Goal: Task Accomplishment & Management: Use online tool/utility

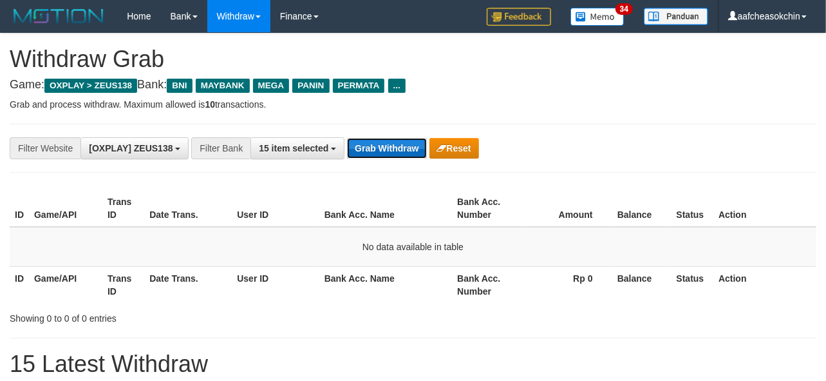
click at [371, 146] on button "Grab Withdraw" at bounding box center [386, 148] width 79 height 21
click at [370, 145] on button "Grab Withdraw" at bounding box center [386, 148] width 79 height 21
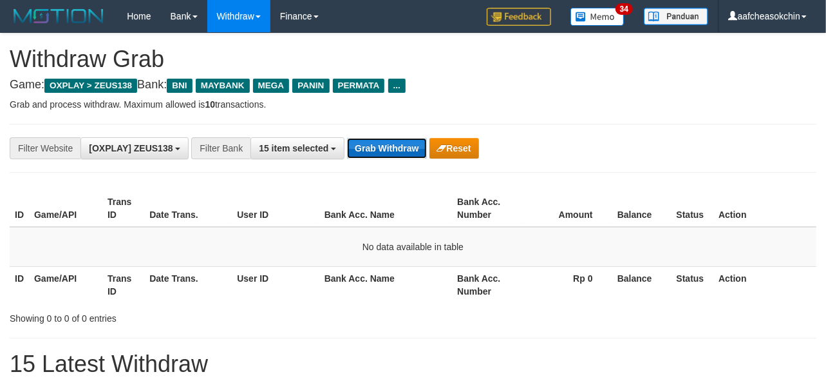
click at [370, 145] on button "Grab Withdraw" at bounding box center [386, 148] width 79 height 21
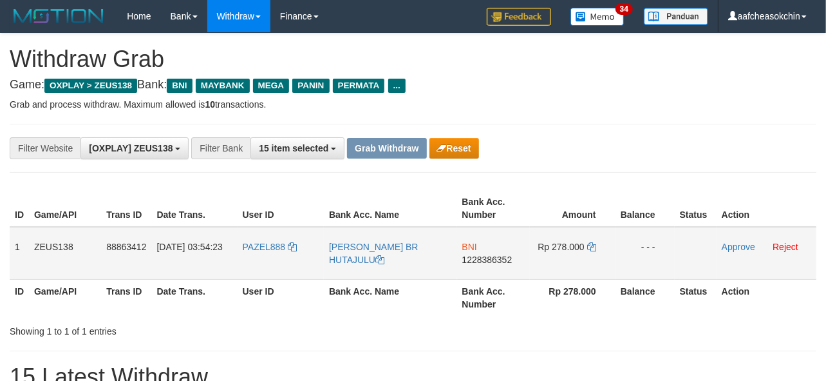
click at [246, 258] on td "PAZEL888" at bounding box center [281, 253] width 86 height 53
copy link "PAZEL888"
click at [714, 146] on div "**********" at bounding box center [413, 148] width 826 height 22
drag, startPoint x: 15, startPoint y: 247, endPoint x: 645, endPoint y: 264, distance: 630.2
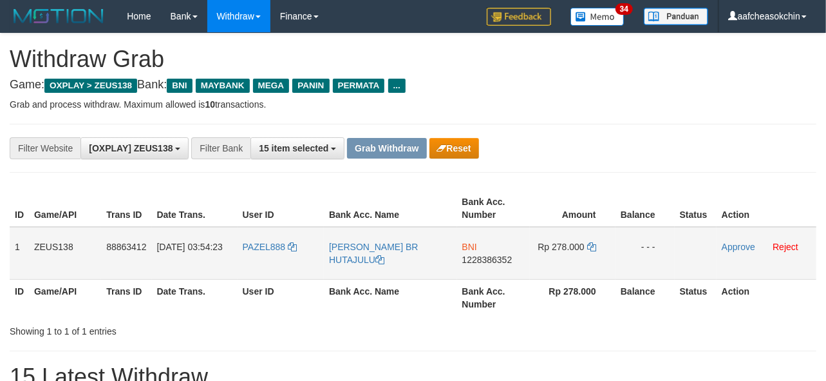
click at [645, 264] on tr "1 ZEUS138 88863412 01/10/2025 03:54:23 PAZEL888 SITI HARDIYANTI BR HUTAJULU BNI…" at bounding box center [413, 253] width 807 height 53
copy tr "1 ZEUS138 88863412 01/10/2025 03:54:23 PAZEL888 SITI HARDIYANTI BR HUTAJULU BNI…"
click at [512, 278] on td "BNI 1228386352" at bounding box center [493, 253] width 73 height 53
click at [490, 256] on span "1228386352" at bounding box center [488, 259] width 50 height 10
click at [568, 243] on span "Rp 278.000" at bounding box center [561, 247] width 46 height 10
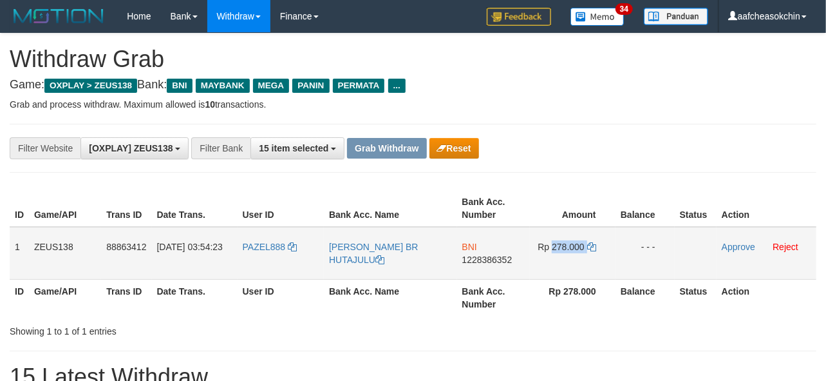
click at [568, 243] on span "Rp 278.000" at bounding box center [561, 247] width 46 height 10
copy td "278.000"
click at [585, 326] on div "Showing 1 to 1 of 1 entries" at bounding box center [413, 329] width 826 height 18
click at [732, 248] on link "Approve" at bounding box center [738, 247] width 33 height 10
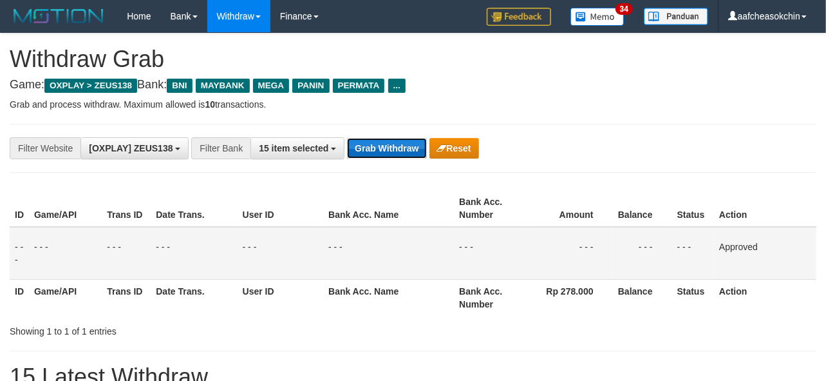
click at [375, 142] on button "Grab Withdraw" at bounding box center [386, 148] width 79 height 21
click at [376, 142] on button "Grab Withdraw" at bounding box center [386, 148] width 79 height 21
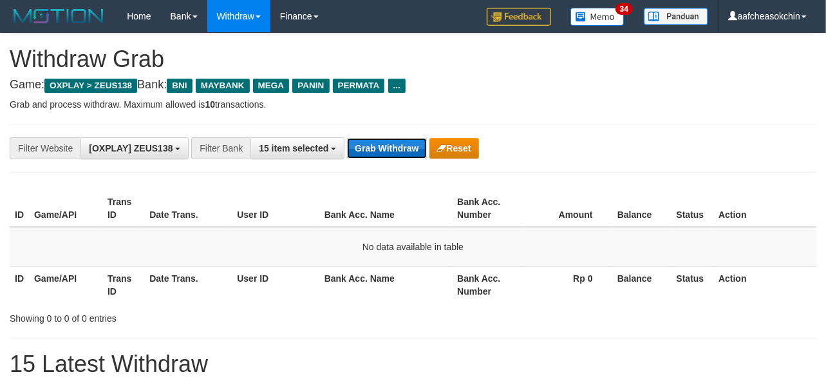
click at [387, 147] on button "Grab Withdraw" at bounding box center [386, 148] width 79 height 21
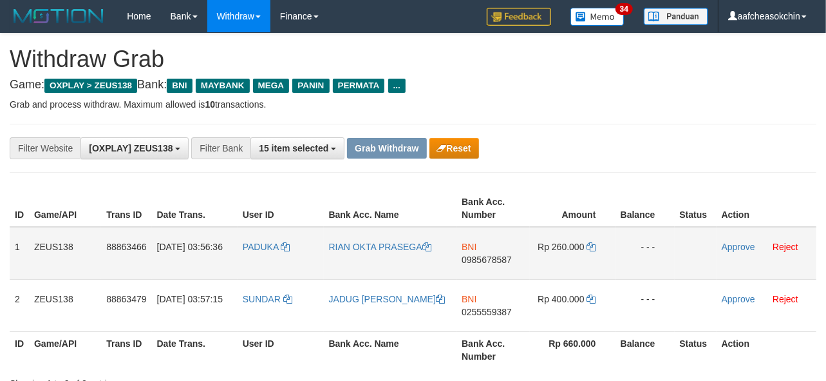
click at [256, 260] on td "PADUKA" at bounding box center [281, 253] width 86 height 53
copy link "PADUKA"
click at [256, 260] on td "PADUKA" at bounding box center [281, 253] width 86 height 53
click at [671, 140] on div "**********" at bounding box center [344, 148] width 689 height 22
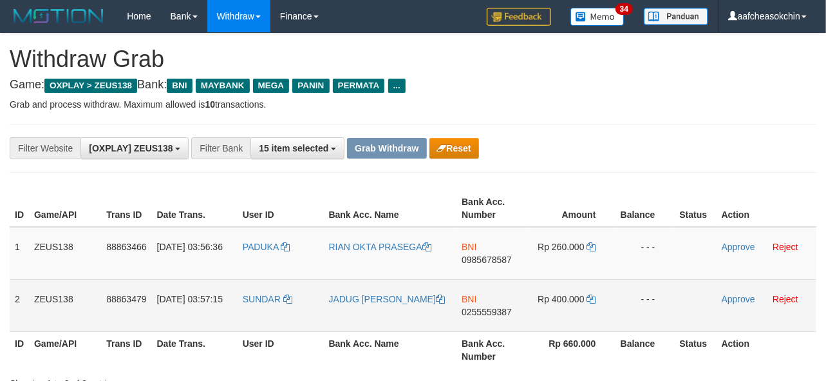
click at [284, 316] on td "SUNDAR" at bounding box center [281, 305] width 86 height 52
click at [254, 320] on td "SUNDAR" at bounding box center [281, 305] width 86 height 52
copy link "SUNDAR"
click at [254, 320] on td "SUNDAR" at bounding box center [281, 305] width 86 height 52
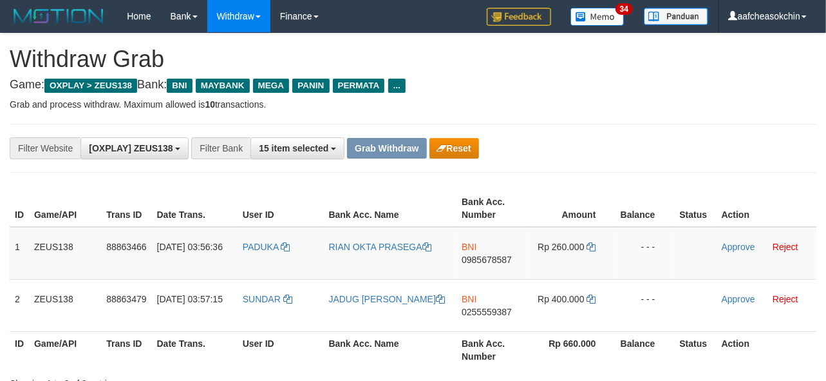
click at [604, 133] on div "**********" at bounding box center [413, 148] width 807 height 49
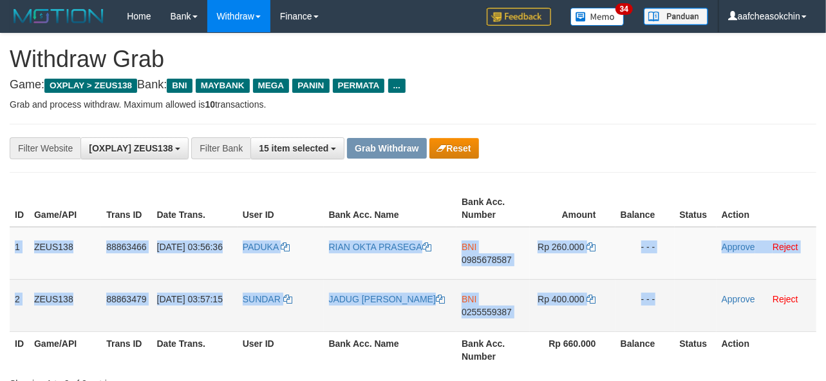
drag, startPoint x: 10, startPoint y: 234, endPoint x: 696, endPoint y: 298, distance: 688.4
click at [696, 298] on tbody "1 ZEUS138 88863466 01/10/2025 03:56:36 PADUKA RIAN OKTA PRASEGA BNI 0985678587 …" at bounding box center [413, 279] width 807 height 105
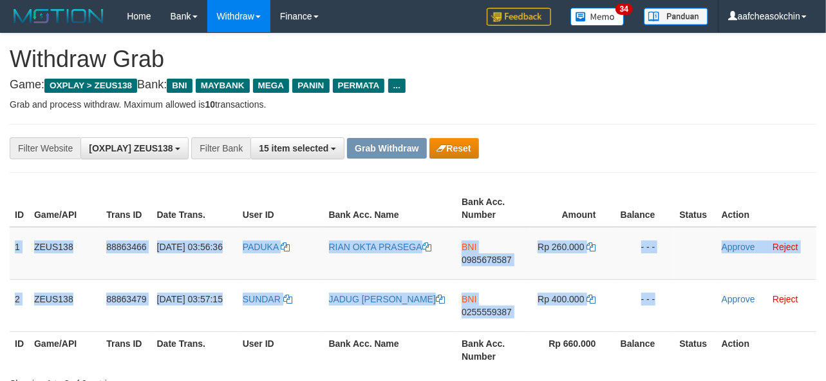
copy tbody "1 ZEUS138 88863466 01/10/2025 03:56:36 PADUKA RIAN OKTA PRASEGA BNI 0985678587 …"
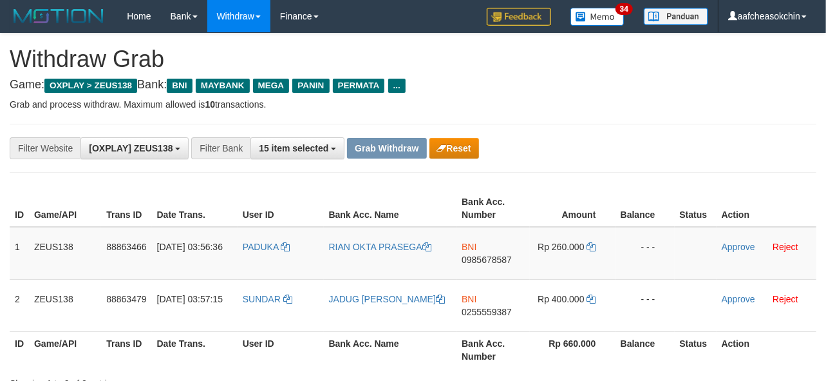
drag, startPoint x: 657, startPoint y: 132, endPoint x: 634, endPoint y: 155, distance: 32.8
click at [656, 132] on div "**********" at bounding box center [413, 148] width 807 height 49
click at [481, 261] on span "0985678587" at bounding box center [487, 259] width 50 height 10
click at [562, 247] on span "Rp 260.000" at bounding box center [561, 247] width 46 height 10
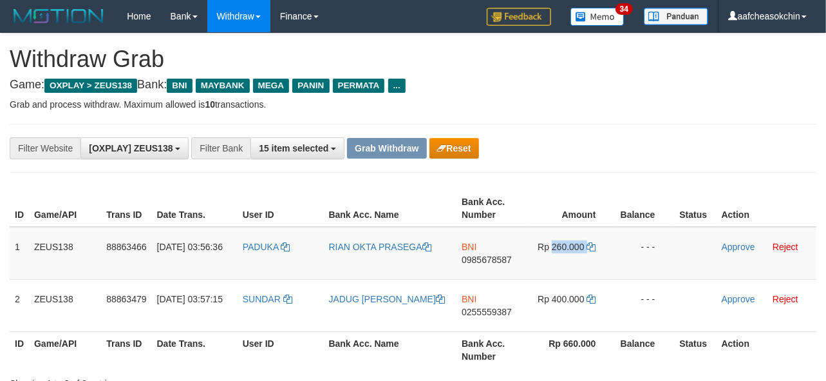
copy td "260.000"
drag, startPoint x: 726, startPoint y: 242, endPoint x: 736, endPoint y: 241, distance: 10.3
click at [726, 242] on link "Approve" at bounding box center [738, 247] width 33 height 10
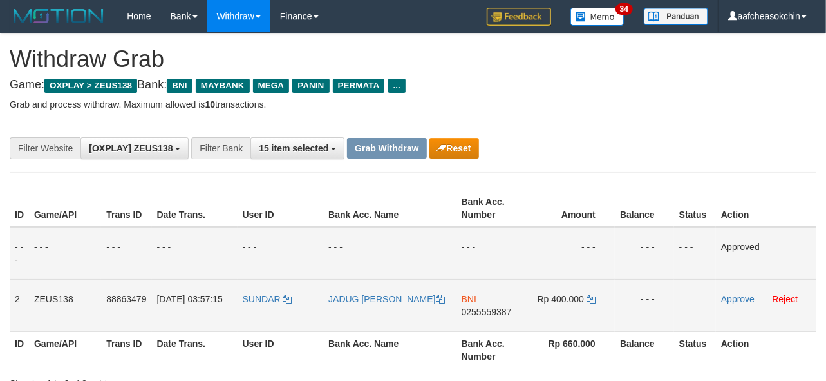
click at [502, 311] on span "0255559387" at bounding box center [487, 312] width 50 height 10
click at [563, 294] on span "Rp 400.000" at bounding box center [561, 299] width 46 height 10
click at [562, 294] on span "Rp 400.000" at bounding box center [561, 299] width 46 height 10
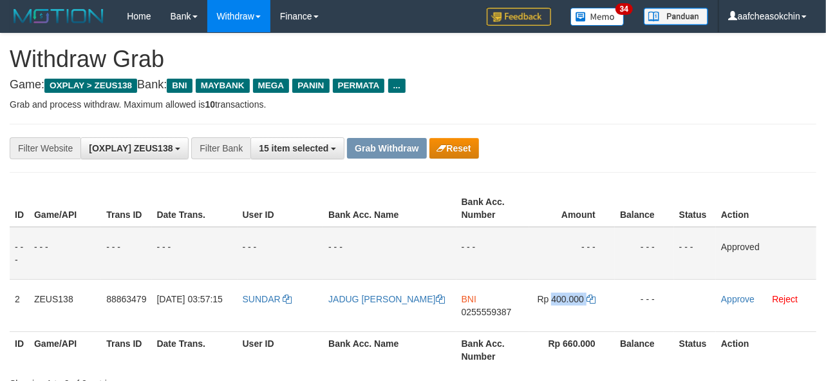
copy td "400.000"
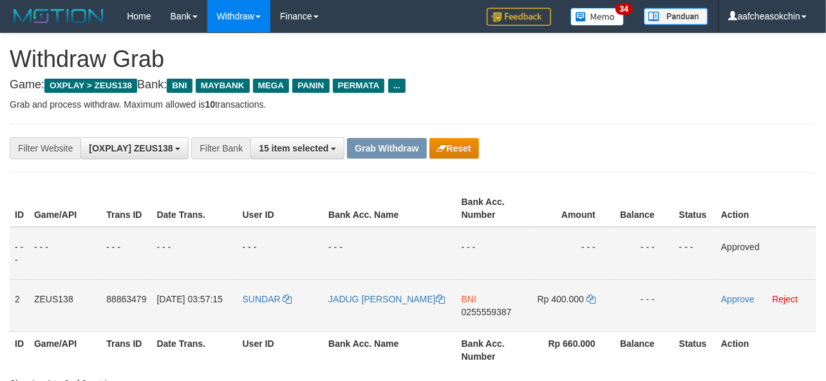
click at [278, 314] on td "SUNDAR" at bounding box center [281, 305] width 86 height 52
copy link "SUNDAR"
click at [278, 314] on td "SUNDAR" at bounding box center [281, 305] width 86 height 52
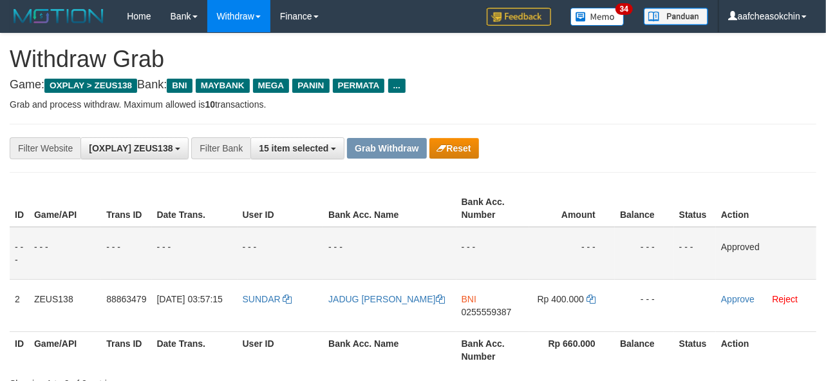
click at [584, 133] on div "**********" at bounding box center [413, 148] width 807 height 49
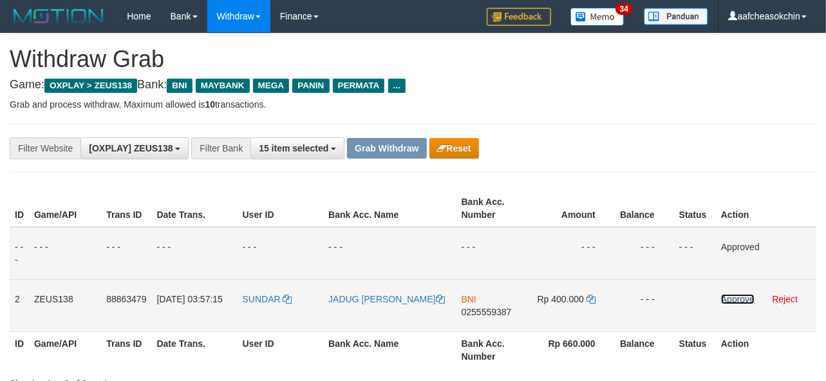
click at [728, 298] on link "Approve" at bounding box center [737, 299] width 33 height 10
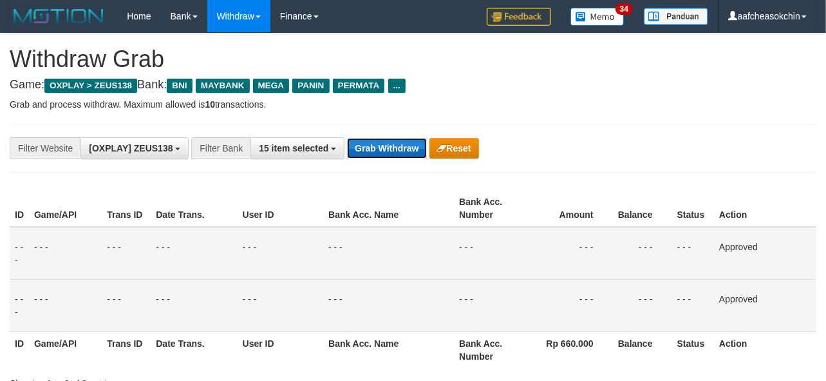
click at [402, 158] on button "Grab Withdraw" at bounding box center [386, 148] width 79 height 21
click at [397, 155] on button "Grab Withdraw" at bounding box center [386, 148] width 79 height 21
click at [397, 153] on button "Grab Withdraw" at bounding box center [386, 148] width 79 height 21
click at [394, 149] on button "Grab Withdraw" at bounding box center [386, 148] width 79 height 21
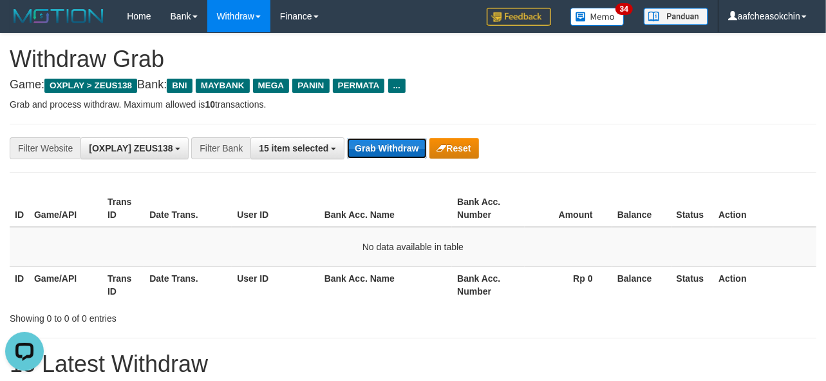
click at [390, 139] on button "Grab Withdraw" at bounding box center [386, 148] width 79 height 21
click at [402, 146] on button "Grab Withdraw" at bounding box center [386, 148] width 79 height 21
click at [397, 143] on button "Grab Withdraw" at bounding box center [386, 148] width 79 height 21
click at [361, 140] on button "Grab Withdraw" at bounding box center [386, 148] width 79 height 21
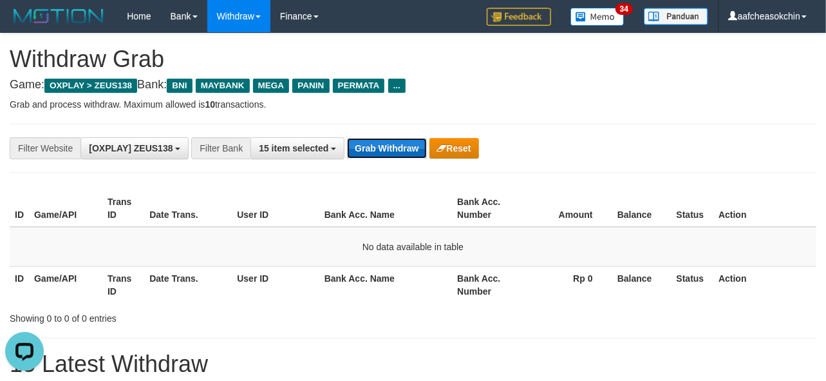
click at [361, 142] on button "Grab Withdraw" at bounding box center [386, 148] width 79 height 21
click at [390, 152] on button "Grab Withdraw" at bounding box center [386, 148] width 79 height 21
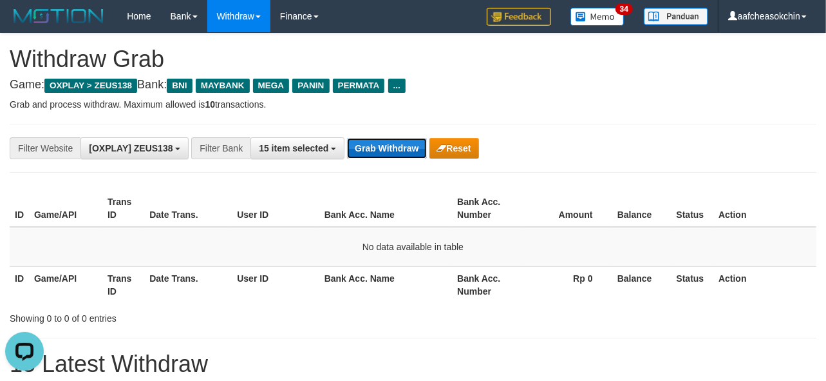
click at [390, 151] on button "Grab Withdraw" at bounding box center [386, 148] width 79 height 21
click at [369, 151] on button "Grab Withdraw" at bounding box center [386, 148] width 79 height 21
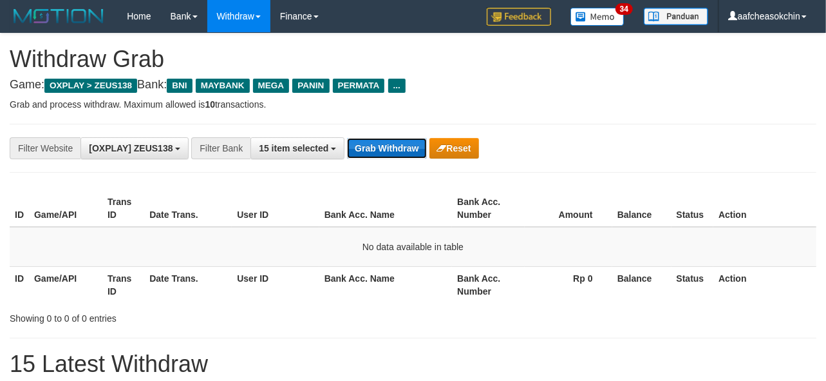
click at [369, 151] on button "Grab Withdraw" at bounding box center [386, 148] width 79 height 21
click at [380, 145] on button "Grab Withdraw" at bounding box center [386, 148] width 79 height 21
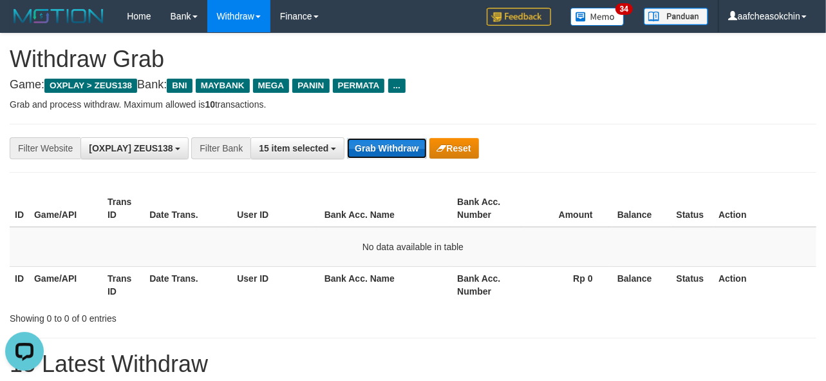
click at [380, 145] on button "Grab Withdraw" at bounding box center [386, 148] width 79 height 21
click at [368, 146] on button "Grab Withdraw" at bounding box center [386, 148] width 79 height 21
click at [370, 146] on button "Grab Withdraw" at bounding box center [386, 148] width 79 height 21
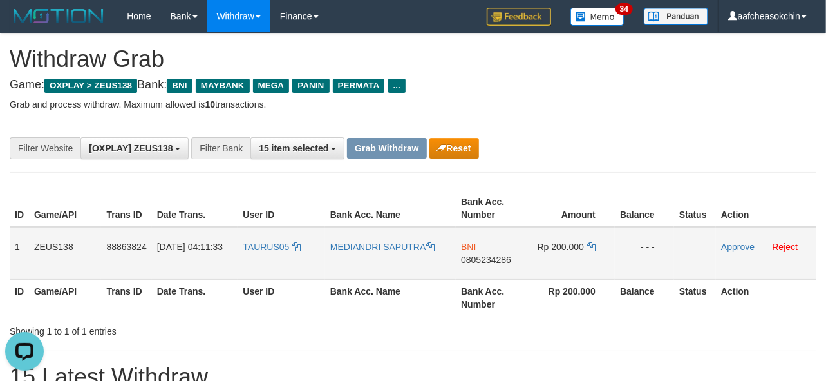
click at [281, 262] on td "TAURUS05" at bounding box center [281, 253] width 87 height 53
copy link "TAURUS05"
click at [282, 262] on td "TAURUS05" at bounding box center [281, 253] width 87 height 53
copy span "TAURUS05"
click at [694, 162] on div "**********" at bounding box center [413, 148] width 807 height 49
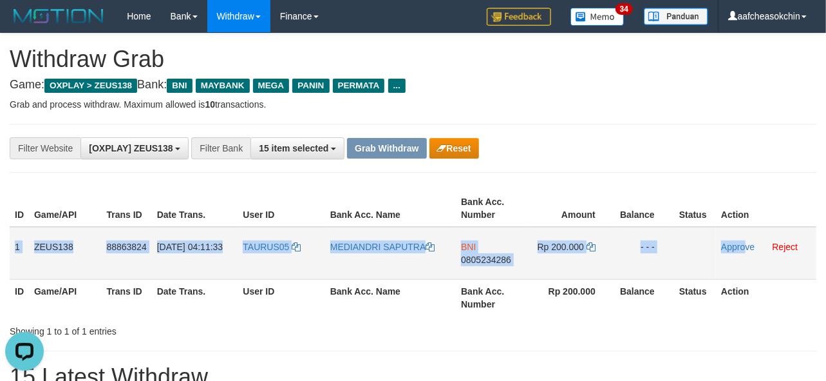
drag, startPoint x: 14, startPoint y: 248, endPoint x: 741, endPoint y: 271, distance: 728.3
click at [741, 271] on tr "1 ZEUS138 88863824 01/10/2025 04:11:33 TAURUS05 MEDIANDRI SAPUTRA BNI 080523428…" at bounding box center [413, 253] width 807 height 53
copy tr "1 ZEUS138 88863824 01/10/2025 04:11:33 TAURUS05 MEDIANDRI SAPUTRA BNI 080523428…"
click at [473, 254] on span "0805234286" at bounding box center [486, 259] width 50 height 10
copy tr "1 ZEUS138 88863824 01/10/2025 04:11:33 TAURUS05 MEDIANDRI SAPUTRA BNI 080523428…"
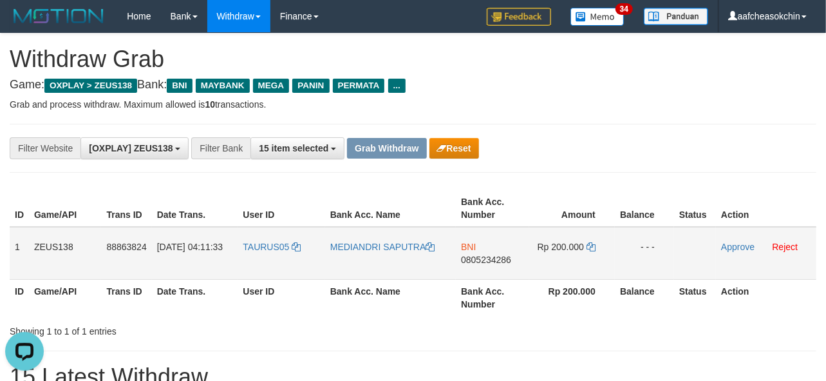
click at [472, 256] on span "0805234286" at bounding box center [486, 259] width 50 height 10
click at [575, 247] on span "Rp 200.000" at bounding box center [561, 247] width 46 height 10
copy td "200.000"
click at [567, 312] on th "Rp 200.000" at bounding box center [573, 297] width 86 height 37
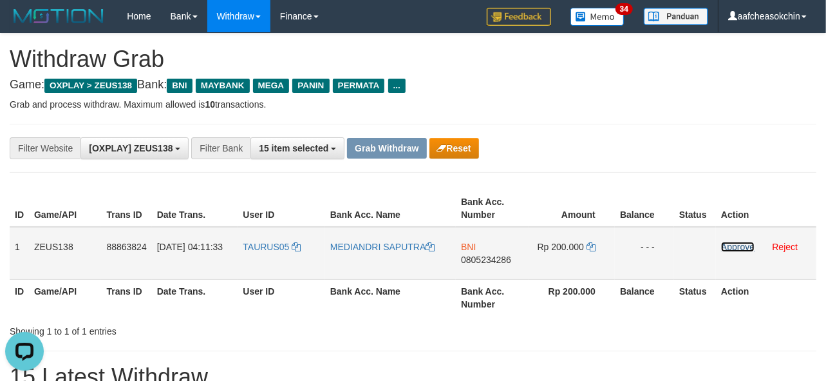
click at [729, 243] on link "Approve" at bounding box center [737, 247] width 33 height 10
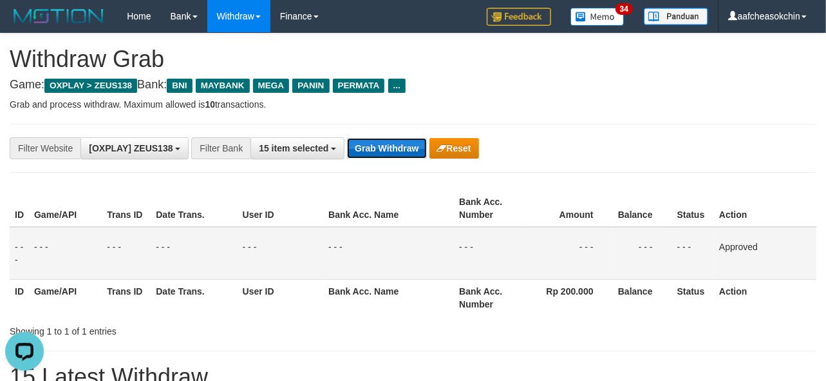
click at [392, 142] on button "Grab Withdraw" at bounding box center [386, 148] width 79 height 21
click at [391, 142] on button "Grab Withdraw" at bounding box center [386, 148] width 79 height 21
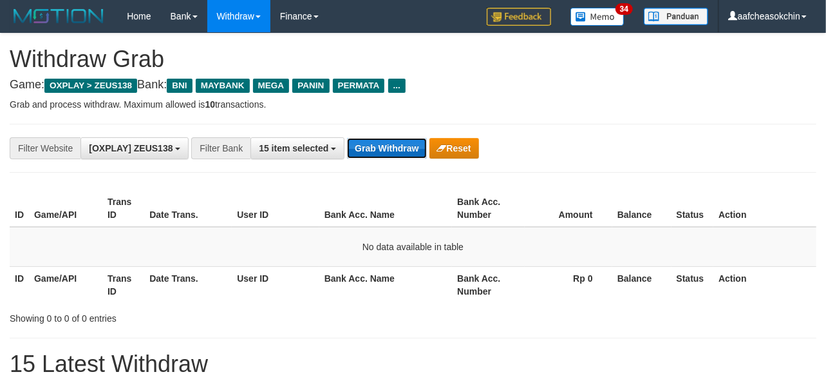
click at [387, 155] on button "Grab Withdraw" at bounding box center [386, 148] width 79 height 21
click at [386, 155] on button "Grab Withdraw" at bounding box center [386, 148] width 79 height 21
click at [347, 148] on button "Grab Withdraw" at bounding box center [386, 148] width 79 height 21
click at [348, 148] on button "Grab Withdraw" at bounding box center [386, 148] width 79 height 21
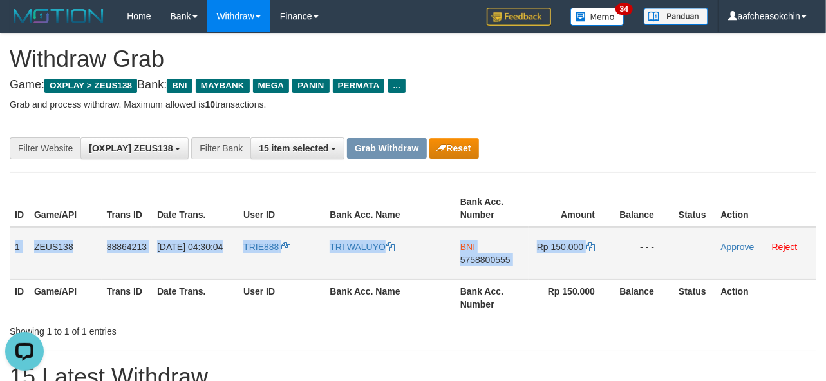
drag, startPoint x: 14, startPoint y: 245, endPoint x: 622, endPoint y: 258, distance: 608.2
click at [622, 258] on tr "1 ZEUS138 88864213 [DATE] 04:30:04 TRIE888 TRI WALUYO BNI 5758800555 Rp 150.000…" at bounding box center [413, 253] width 807 height 53
copy tr "1 ZEUS138 88864213 [DATE] 04:30:04 TRIE888 TRI WALUYO BNI 5758800555 Rp 150.000"
click at [484, 256] on span "5758800555" at bounding box center [486, 259] width 50 height 10
copy tr "1 ZEUS138 88864213 [DATE] 04:30:04 TRIE888 TRI WALUYO BNI 5758800555 Rp 150.000"
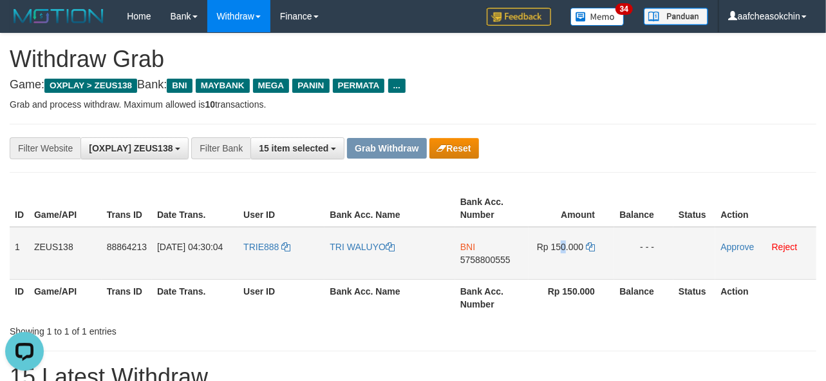
click at [562, 242] on span "Rp 150.000" at bounding box center [560, 247] width 46 height 10
click at [571, 245] on span "Rp 150.000" at bounding box center [560, 247] width 46 height 10
copy td "150.000"
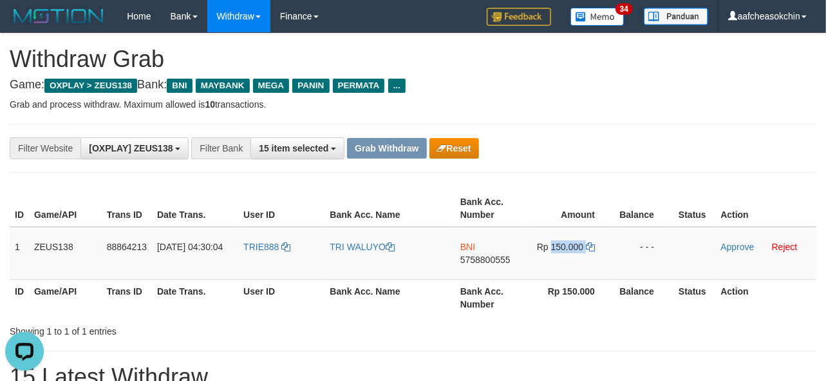
click at [435, 308] on th "Bank Acc. Name" at bounding box center [390, 297] width 130 height 37
click at [734, 242] on link "Approve" at bounding box center [737, 247] width 33 height 10
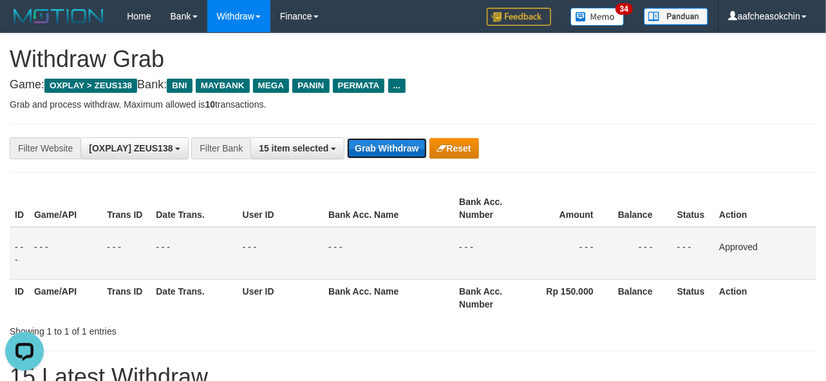
click at [370, 147] on button "Grab Withdraw" at bounding box center [386, 148] width 79 height 21
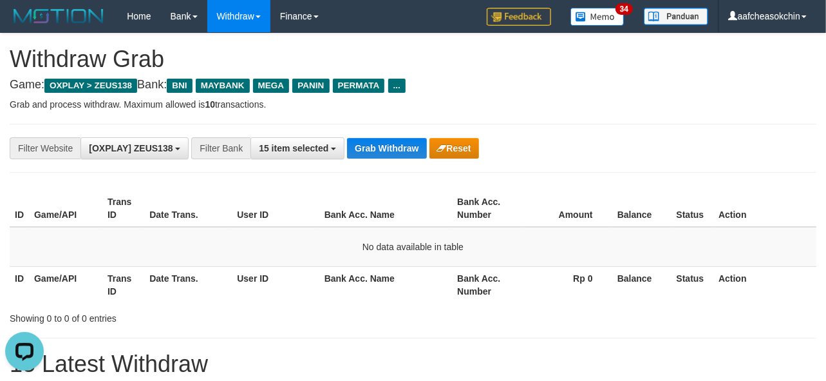
drag, startPoint x: 333, startPoint y: 133, endPoint x: 376, endPoint y: 149, distance: 45.8
click at [333, 133] on div "**********" at bounding box center [413, 148] width 807 height 49
click at [377, 149] on button "Grab Withdraw" at bounding box center [386, 148] width 79 height 21
click at [401, 144] on button "Grab Withdraw" at bounding box center [386, 148] width 79 height 21
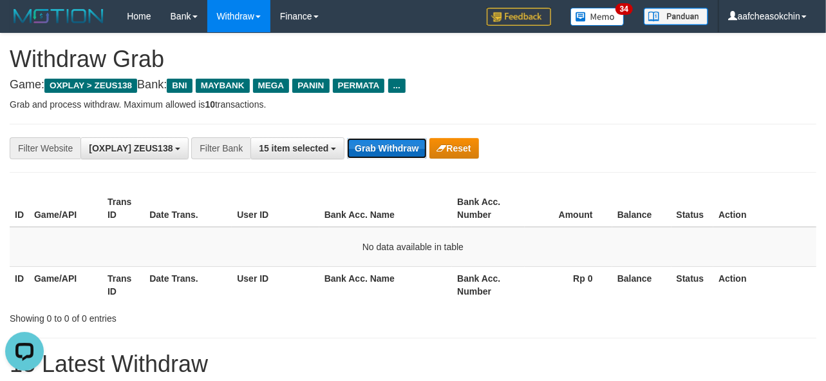
click at [365, 149] on button "Grab Withdraw" at bounding box center [386, 148] width 79 height 21
click at [365, 148] on button "Grab Withdraw" at bounding box center [386, 148] width 79 height 21
click at [365, 146] on button "Grab Withdraw" at bounding box center [386, 148] width 79 height 21
drag, startPoint x: 403, startPoint y: 131, endPoint x: 399, endPoint y: 146, distance: 15.2
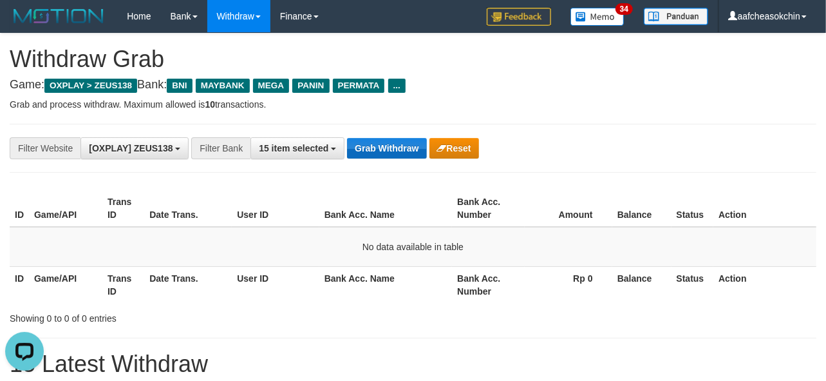
click at [403, 131] on div "**********" at bounding box center [413, 148] width 807 height 49
click at [398, 148] on button "Grab Withdraw" at bounding box center [386, 148] width 79 height 21
click at [385, 157] on button "Grab Withdraw" at bounding box center [386, 148] width 79 height 21
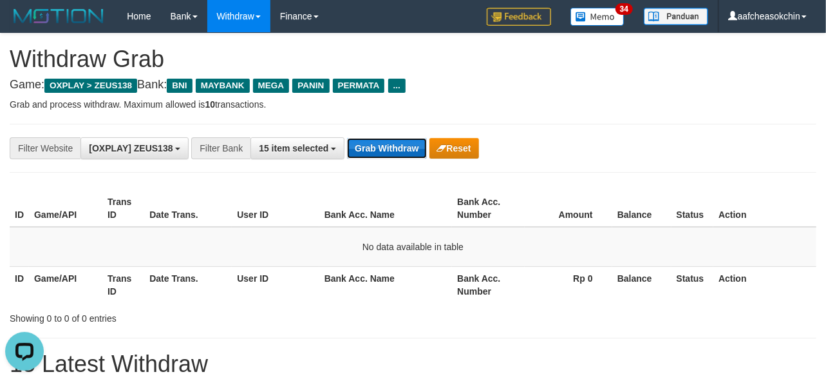
click at [385, 157] on button "Grab Withdraw" at bounding box center [386, 148] width 79 height 21
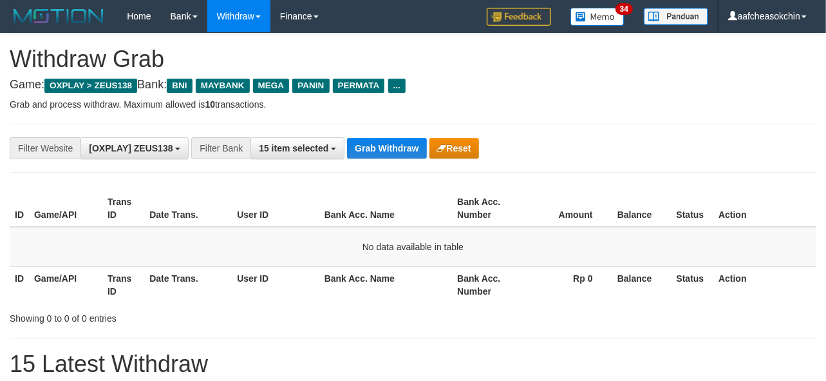
click at [397, 133] on div "**********" at bounding box center [413, 148] width 807 height 49
click at [358, 131] on div "**********" at bounding box center [413, 148] width 807 height 49
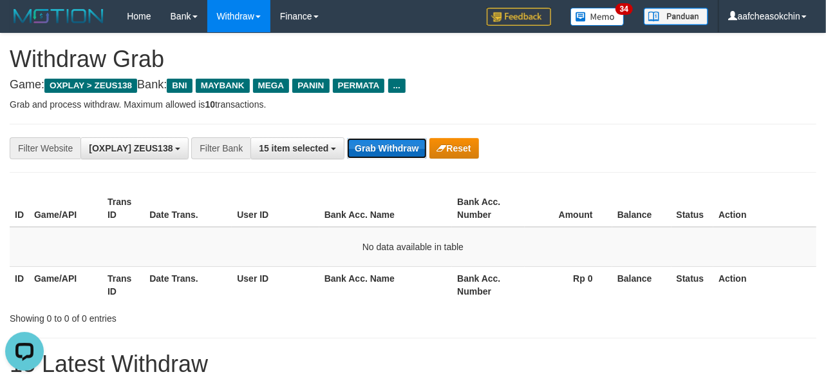
click at [372, 153] on button "Grab Withdraw" at bounding box center [386, 148] width 79 height 21
click at [376, 144] on button "Grab Withdraw" at bounding box center [386, 148] width 79 height 21
drag, startPoint x: 376, startPoint y: 144, endPoint x: 478, endPoint y: 140, distance: 101.9
click at [377, 144] on button "Grab Withdraw" at bounding box center [386, 148] width 79 height 21
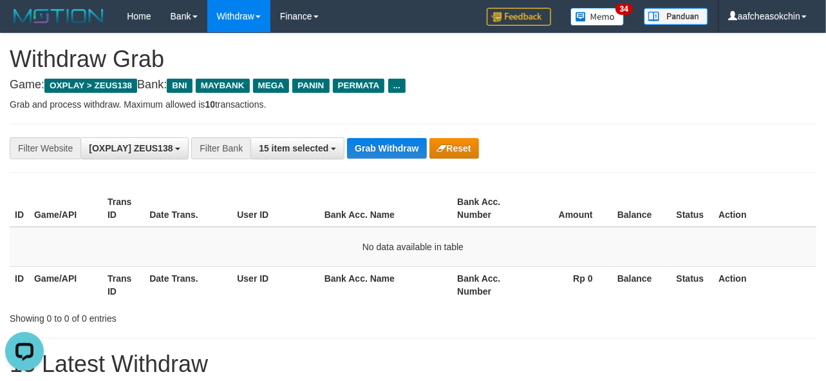
click at [381, 132] on div "**********" at bounding box center [413, 148] width 807 height 49
click at [383, 146] on button "Grab Withdraw" at bounding box center [386, 148] width 79 height 21
click at [383, 139] on button "Grab Withdraw" at bounding box center [386, 148] width 79 height 21
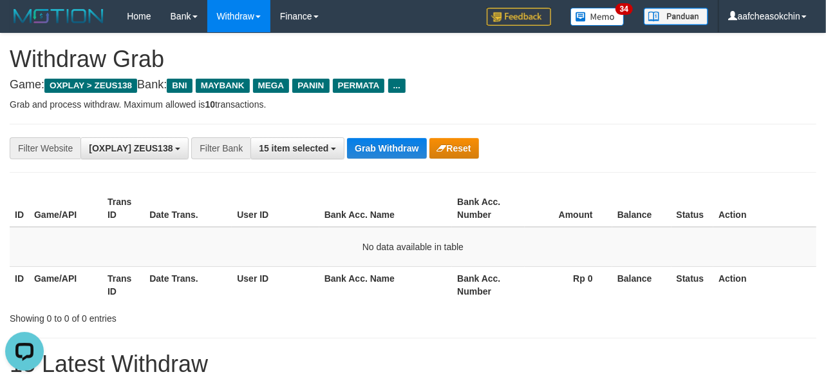
click at [382, 137] on div "**********" at bounding box center [344, 148] width 689 height 22
click at [381, 137] on div "**********" at bounding box center [344, 148] width 689 height 22
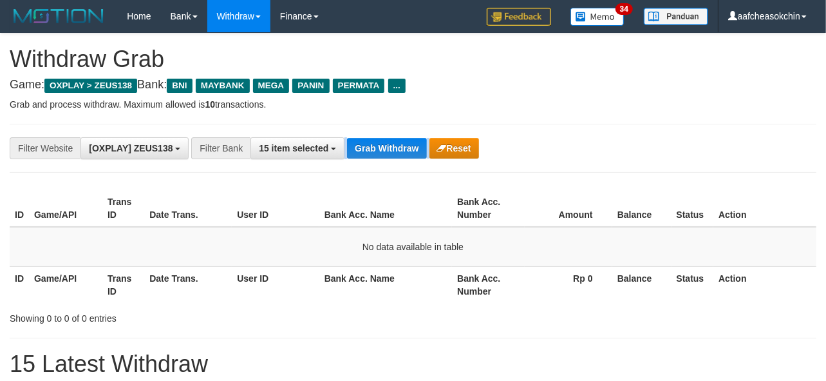
click at [381, 137] on div "**********" at bounding box center [344, 148] width 689 height 22
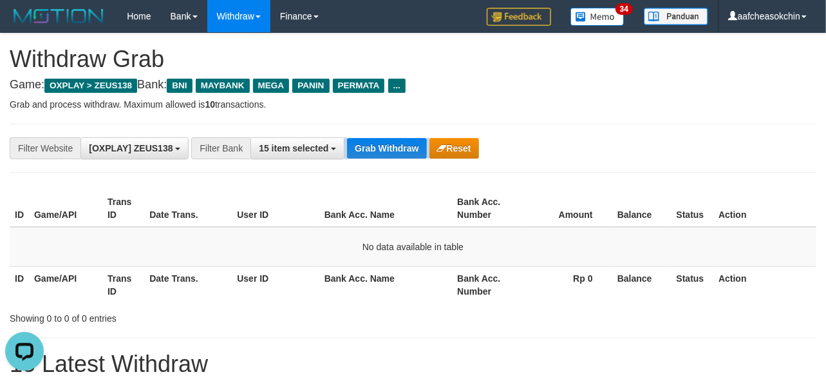
click at [381, 137] on div "**********" at bounding box center [344, 148] width 689 height 22
click at [390, 139] on button "Grab Withdraw" at bounding box center [386, 148] width 79 height 21
click at [389, 139] on button "Grab Withdraw" at bounding box center [386, 148] width 79 height 21
click at [389, 140] on button "Grab Withdraw" at bounding box center [386, 148] width 79 height 21
click at [389, 142] on button "Grab Withdraw" at bounding box center [386, 148] width 79 height 21
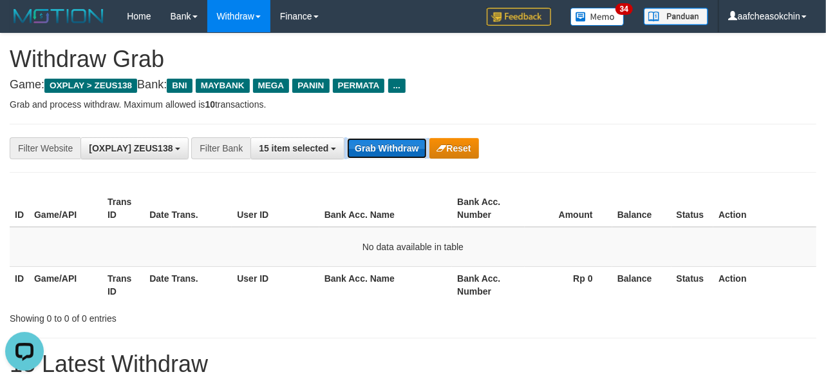
click at [389, 142] on button "Grab Withdraw" at bounding box center [386, 148] width 79 height 21
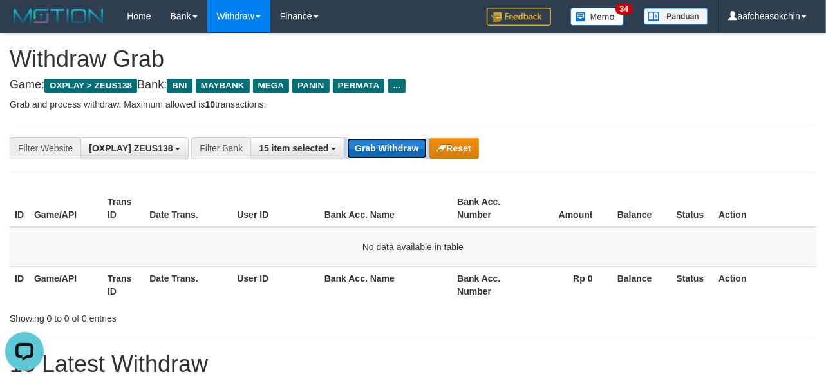
click at [389, 142] on button "Grab Withdraw" at bounding box center [386, 148] width 79 height 21
click at [380, 157] on button "Grab Withdraw" at bounding box center [386, 148] width 79 height 21
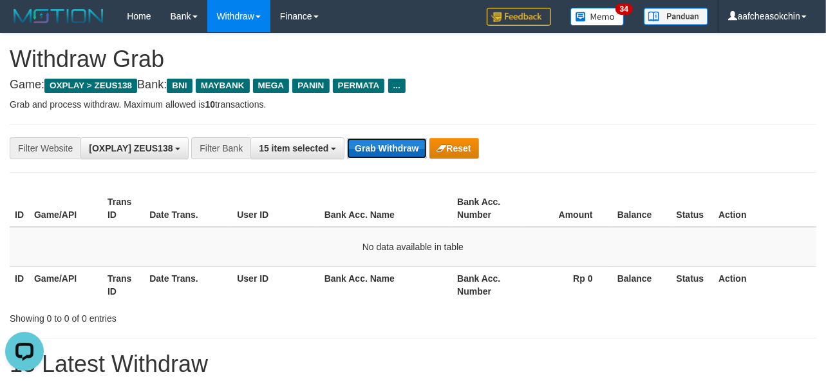
click at [380, 156] on button "Grab Withdraw" at bounding box center [386, 148] width 79 height 21
click at [380, 155] on button "Grab Withdraw" at bounding box center [386, 148] width 79 height 21
click at [402, 153] on button "Grab Withdraw" at bounding box center [386, 148] width 79 height 21
click at [420, 144] on button "Grab Withdraw" at bounding box center [386, 148] width 79 height 21
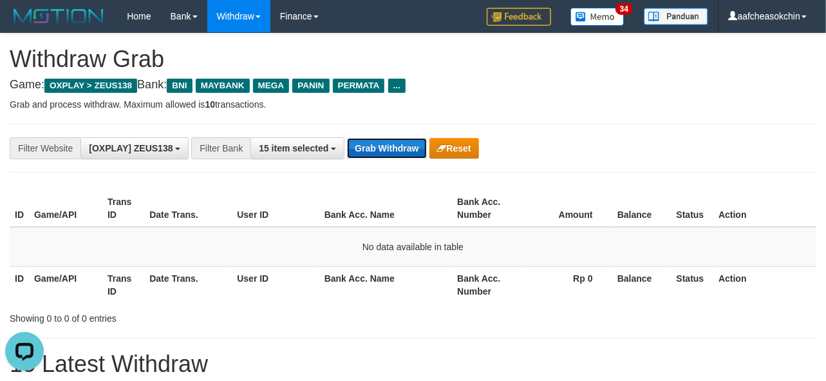
click at [419, 144] on button "Grab Withdraw" at bounding box center [386, 148] width 79 height 21
drag, startPoint x: 362, startPoint y: 133, endPoint x: 371, endPoint y: 150, distance: 19.0
click at [362, 133] on div "**********" at bounding box center [413, 148] width 807 height 49
click at [371, 151] on button "Grab Withdraw" at bounding box center [386, 148] width 79 height 21
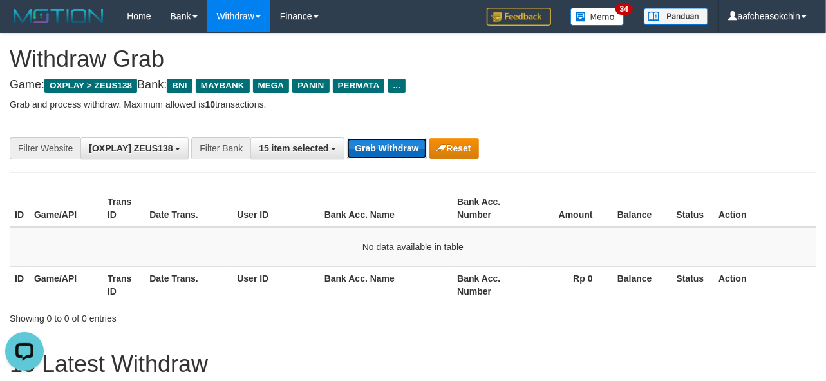
click at [372, 157] on button "Grab Withdraw" at bounding box center [386, 148] width 79 height 21
drag, startPoint x: 386, startPoint y: 143, endPoint x: 384, endPoint y: 149, distance: 6.9
click at [384, 149] on button "Grab Withdraw" at bounding box center [386, 148] width 79 height 21
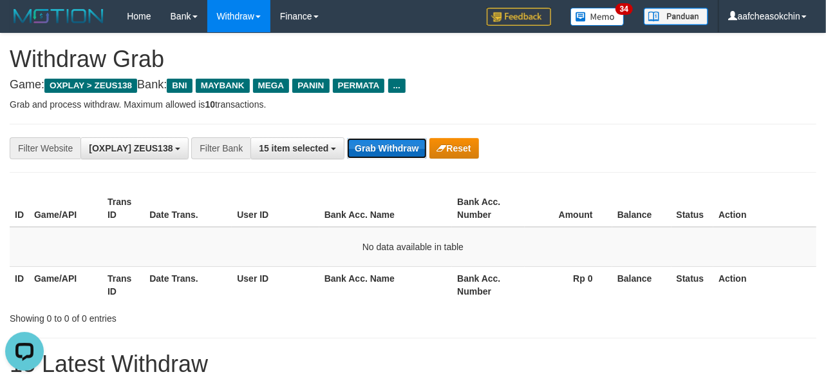
click at [384, 149] on button "Grab Withdraw" at bounding box center [386, 148] width 79 height 21
click at [408, 151] on button "Grab Withdraw" at bounding box center [386, 148] width 79 height 21
click at [372, 138] on button "Grab Withdraw" at bounding box center [386, 148] width 79 height 21
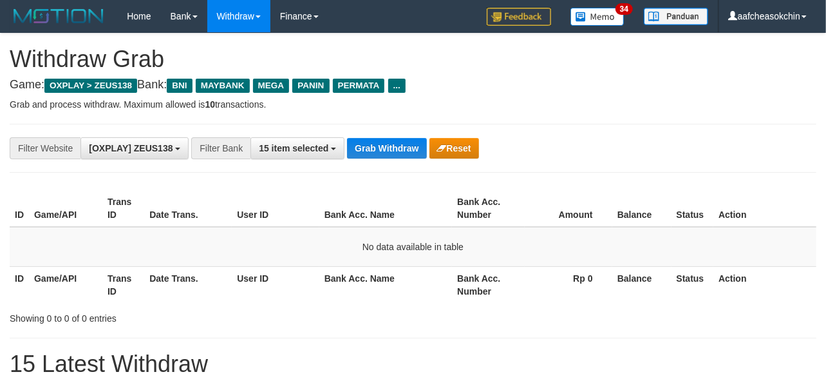
click at [376, 136] on div "**********" at bounding box center [413, 148] width 807 height 49
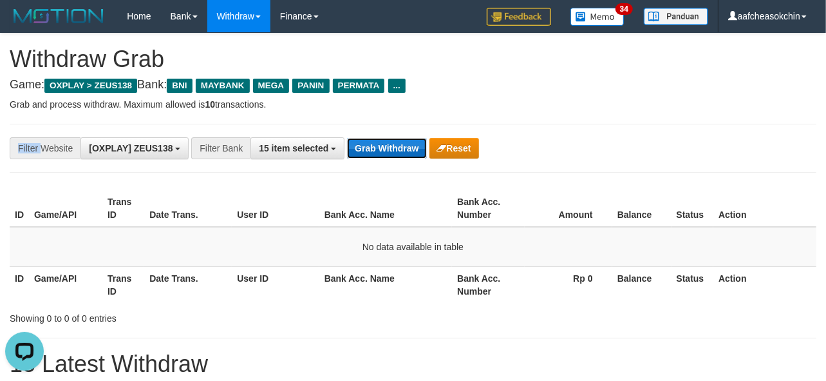
click at [380, 139] on button "Grab Withdraw" at bounding box center [386, 148] width 79 height 21
drag, startPoint x: 0, startPoint y: 0, endPoint x: 383, endPoint y: 153, distance: 412.0
click at [383, 153] on button "Grab Withdraw" at bounding box center [386, 148] width 79 height 21
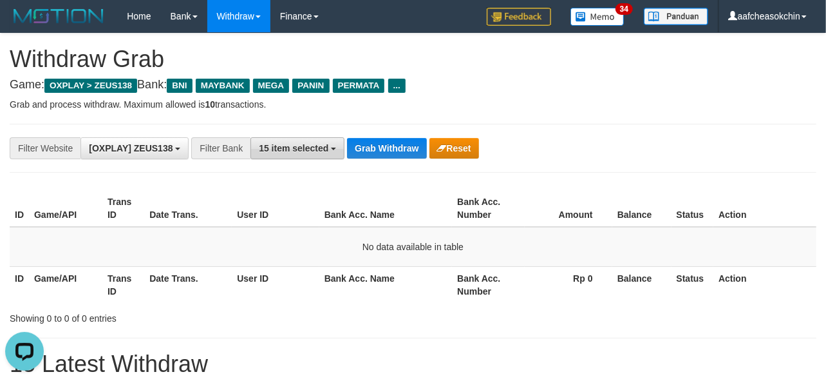
click at [343, 152] on div "**********" at bounding box center [344, 148] width 689 height 22
click at [339, 152] on button "15 item selected" at bounding box center [298, 148] width 94 height 22
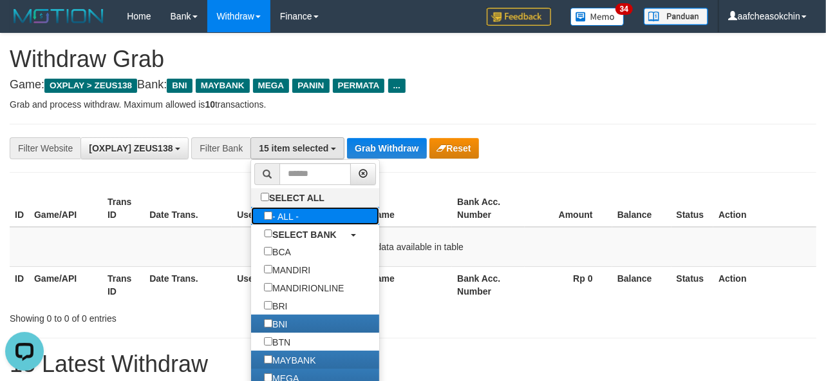
click at [301, 213] on label "- ALL -" at bounding box center [281, 216] width 61 height 18
select select "***"
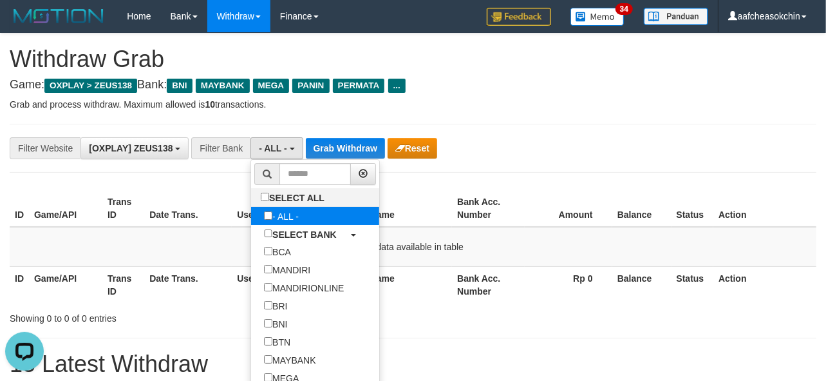
scroll to position [66, 0]
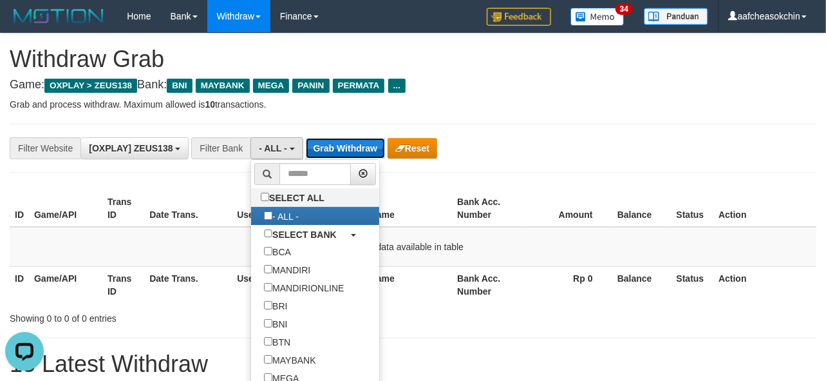
click at [336, 145] on button "Grab Withdraw" at bounding box center [345, 148] width 79 height 21
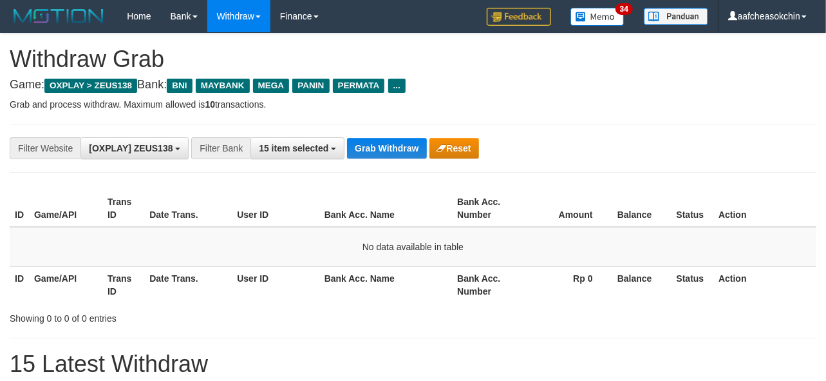
click at [386, 148] on button "Grab Withdraw" at bounding box center [386, 148] width 79 height 21
click at [383, 148] on button "Grab Withdraw" at bounding box center [386, 148] width 79 height 21
click at [381, 146] on button "Grab Withdraw" at bounding box center [386, 148] width 79 height 21
click at [383, 135] on div "**********" at bounding box center [413, 148] width 807 height 49
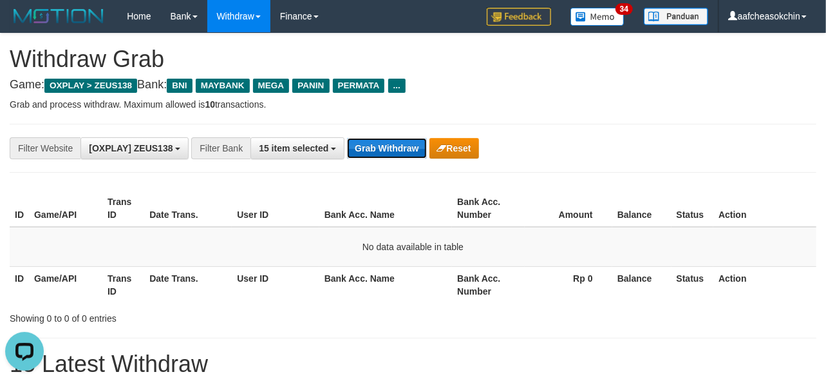
click at [391, 151] on button "Grab Withdraw" at bounding box center [386, 148] width 79 height 21
click at [402, 131] on div "**********" at bounding box center [413, 148] width 807 height 49
click at [394, 157] on button "Grab Withdraw" at bounding box center [386, 148] width 79 height 21
click at [394, 152] on button "Grab Withdraw" at bounding box center [386, 148] width 79 height 21
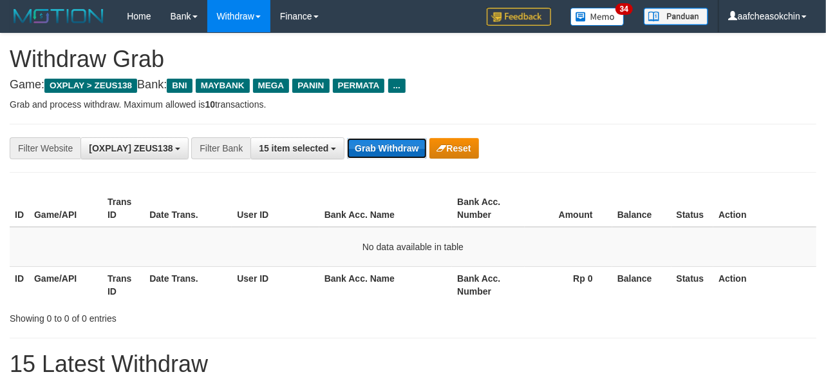
click at [394, 152] on button "Grab Withdraw" at bounding box center [386, 148] width 79 height 21
click at [377, 142] on button "Grab Withdraw" at bounding box center [386, 148] width 79 height 21
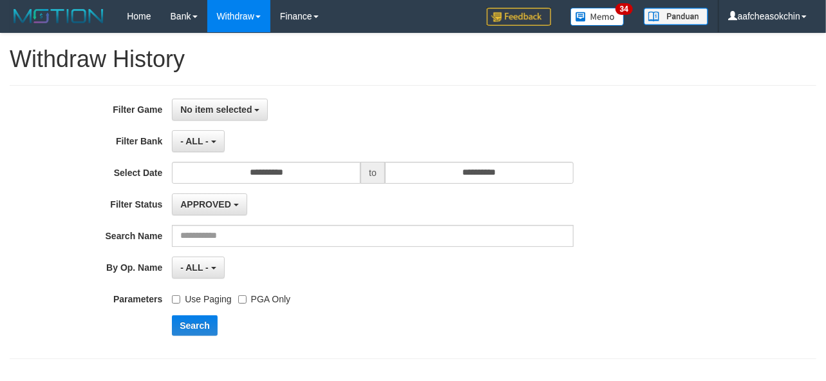
click at [564, 104] on div "No item selected SELECT ALL [OXPLAY] ZEUS138" at bounding box center [373, 110] width 402 height 22
click at [200, 112] on span "No item selected" at bounding box center [216, 109] width 72 height 10
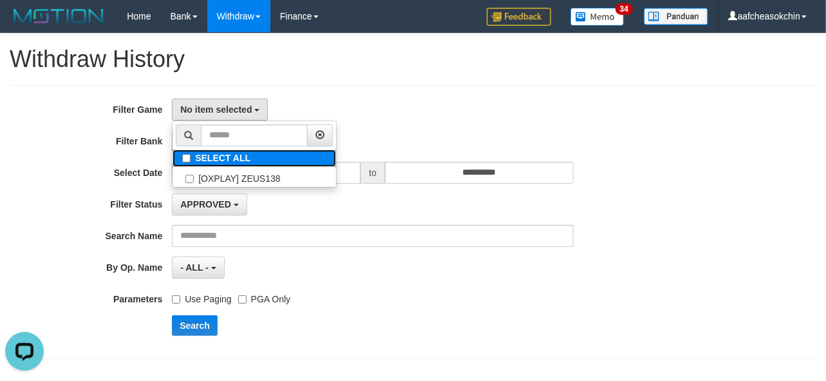
click at [227, 161] on label "SELECT ALL" at bounding box center [255, 157] width 164 height 17
select select "***"
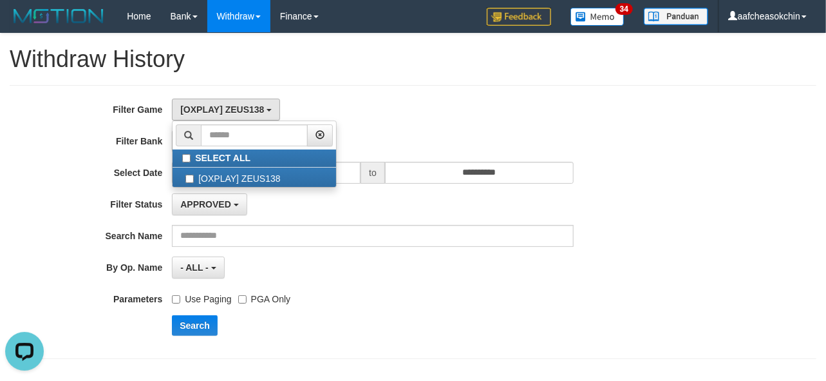
click at [308, 101] on div "[OXPLAY] ZEUS138 SELECT ALL [OXPLAY] ZEUS138" at bounding box center [373, 110] width 402 height 22
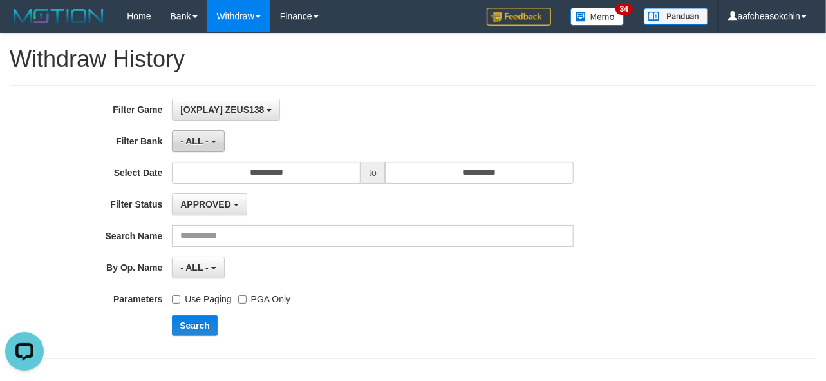
click at [187, 137] on span "- ALL -" at bounding box center [194, 141] width 28 height 10
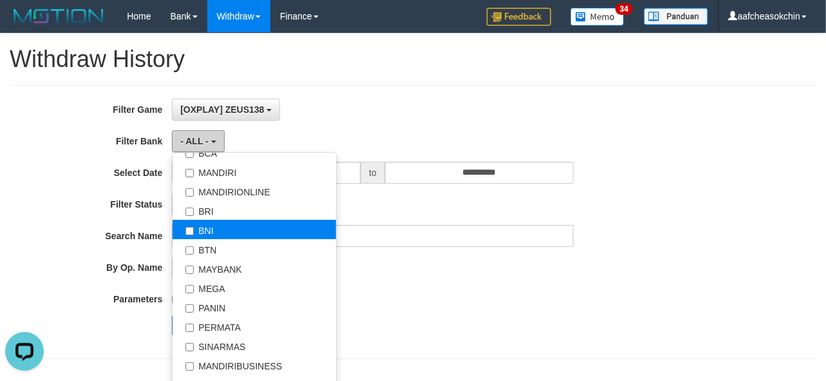
scroll to position [95, 0]
click at [220, 233] on label "BNI" at bounding box center [255, 228] width 164 height 19
select select "***"
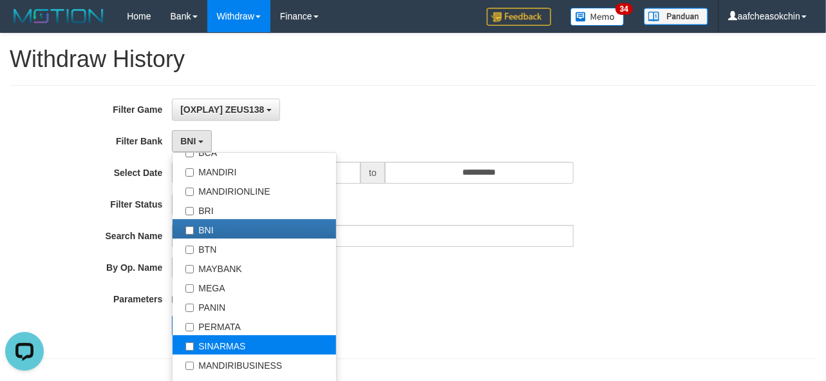
click at [236, 337] on label "SINARMAS" at bounding box center [255, 344] width 164 height 19
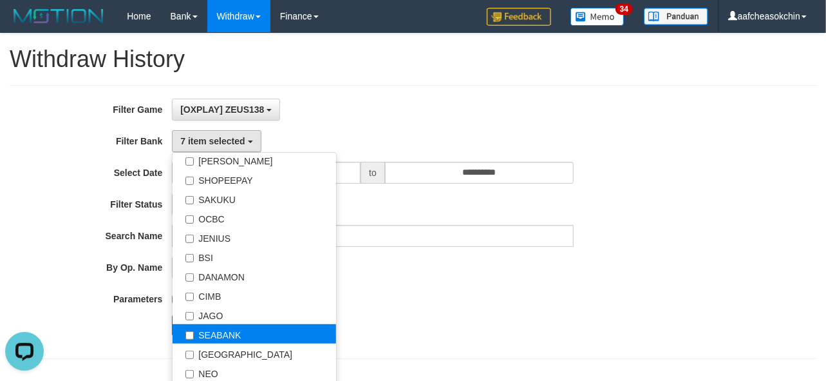
scroll to position [381, 0]
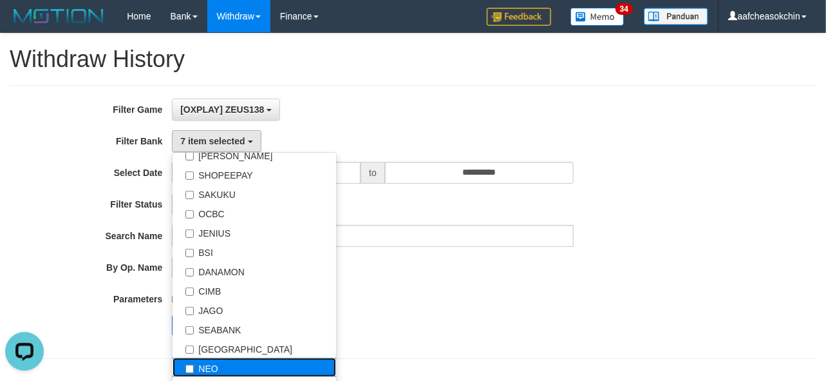
click at [211, 358] on label "NEO" at bounding box center [255, 367] width 164 height 19
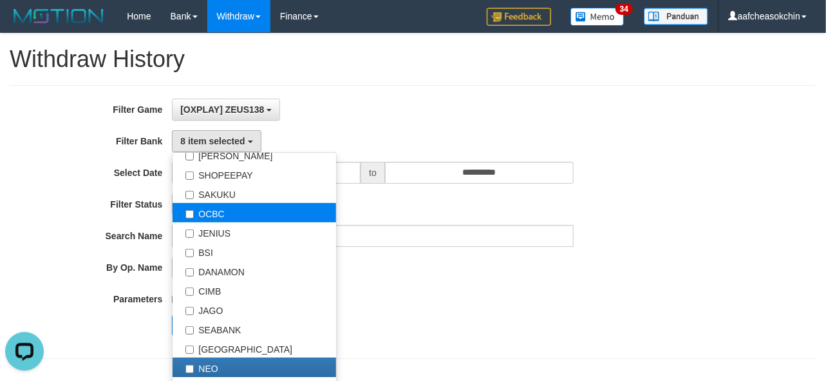
click at [202, 219] on label "OCBC" at bounding box center [255, 212] width 164 height 19
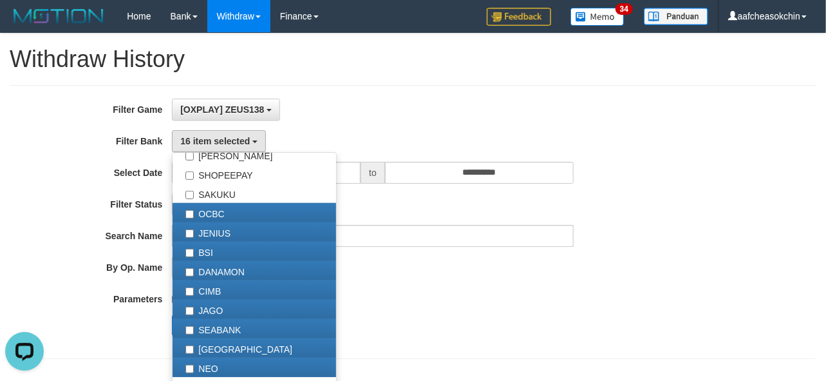
click at [421, 322] on div "Search" at bounding box center [430, 325] width 517 height 21
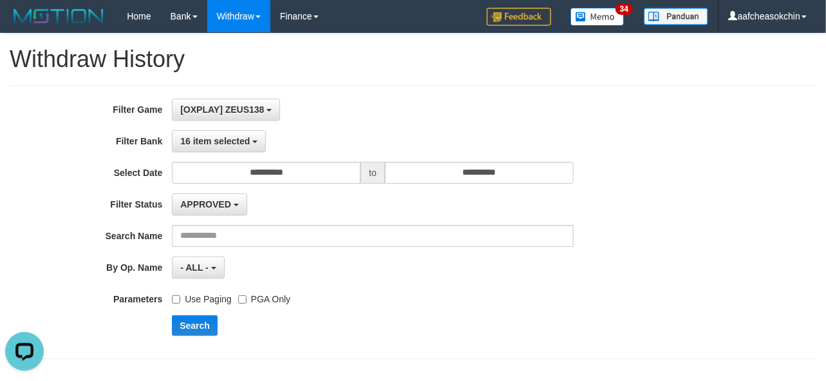
scroll to position [48, 0]
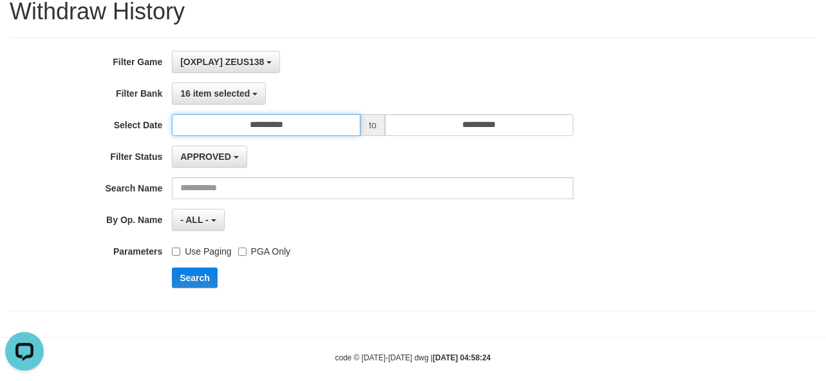
click at [268, 120] on input "**********" at bounding box center [266, 125] width 189 height 22
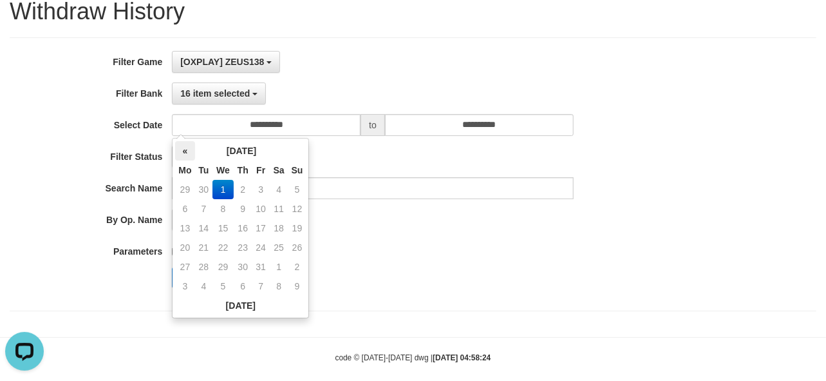
click at [186, 151] on th "«" at bounding box center [184, 150] width 19 height 19
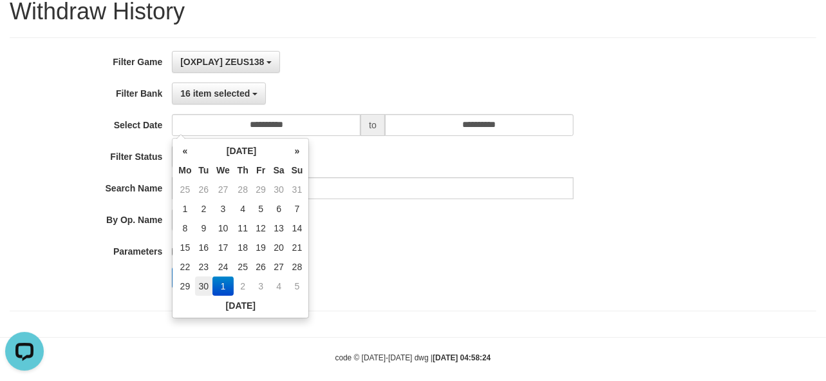
click at [203, 281] on td "30" at bounding box center [204, 285] width 18 height 19
click at [184, 211] on td "1" at bounding box center [184, 208] width 19 height 19
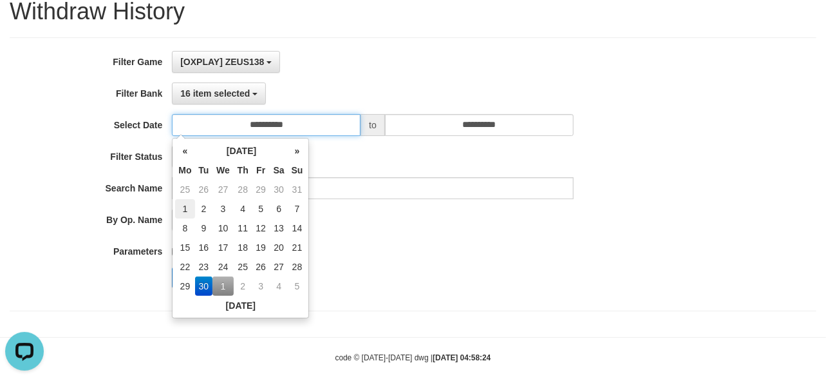
type input "**********"
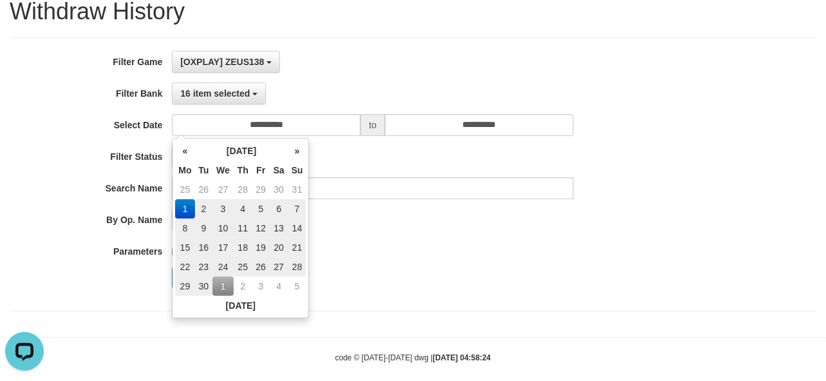
click at [390, 247] on div "Use Paging PGA Only" at bounding box center [373, 248] width 402 height 17
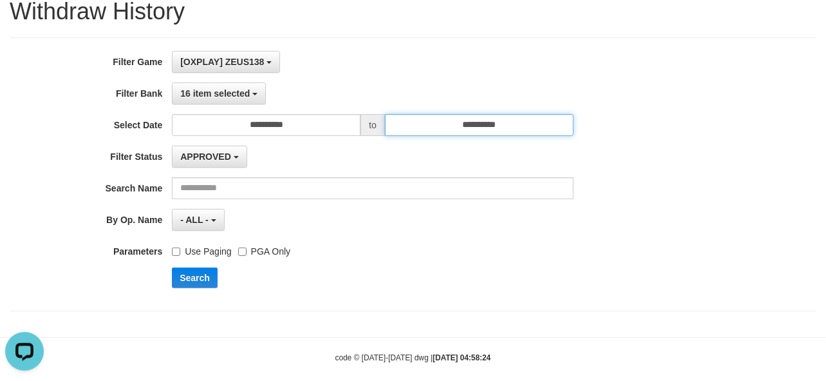
click at [484, 125] on input "**********" at bounding box center [479, 125] width 189 height 22
click at [330, 248] on div "Use Paging PGA Only" at bounding box center [373, 248] width 402 height 17
click at [233, 243] on div "Use Paging PGA Only" at bounding box center [373, 248] width 402 height 17
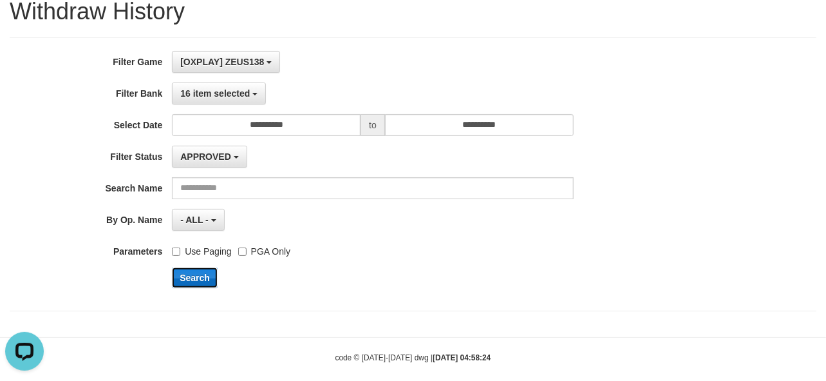
click at [207, 281] on button "Search" at bounding box center [195, 277] width 46 height 21
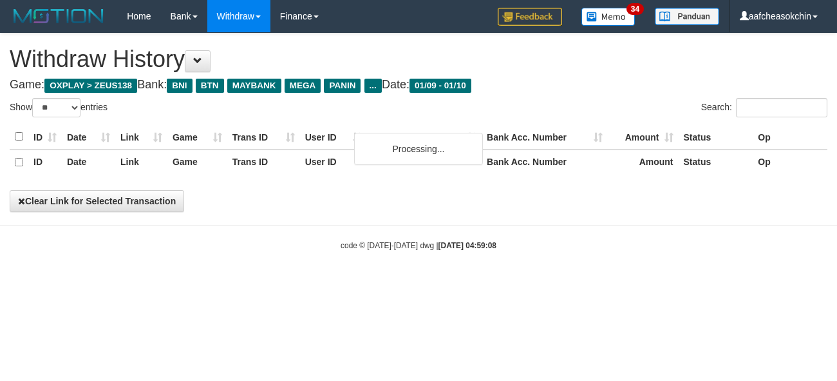
select select "**"
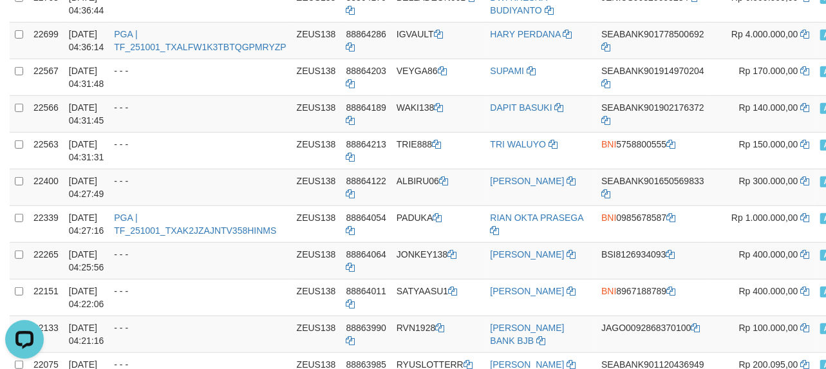
scroll to position [286, 19]
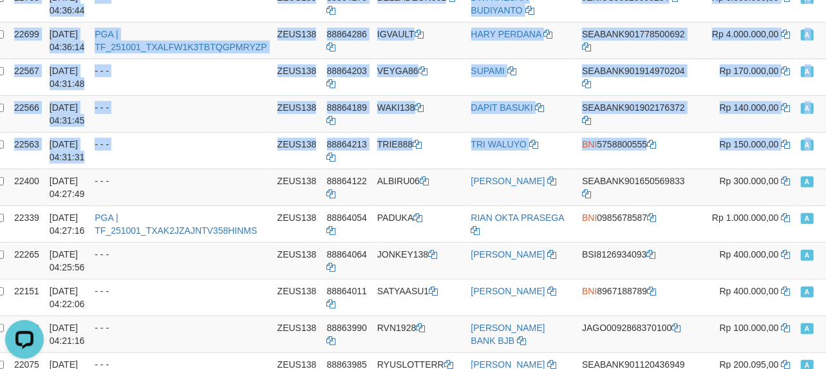
drag, startPoint x: 763, startPoint y: 236, endPoint x: 839, endPoint y: 232, distance: 76.1
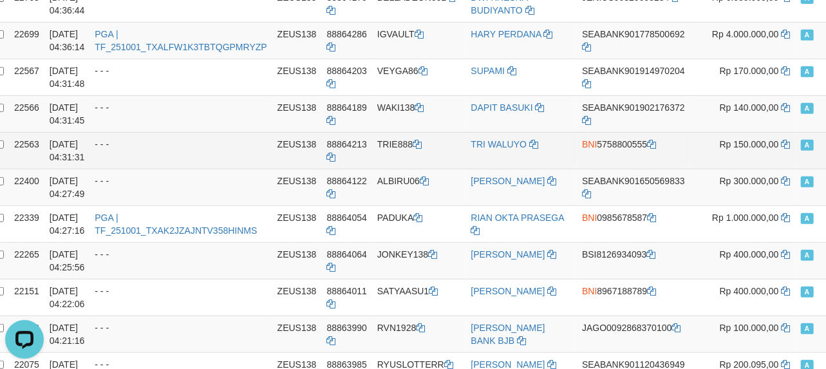
drag, startPoint x: 746, startPoint y: 231, endPoint x: 816, endPoint y: 231, distance: 69.6
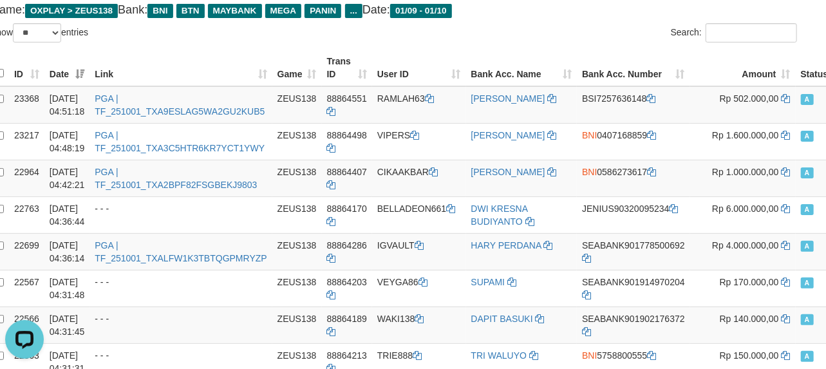
scroll to position [0, 19]
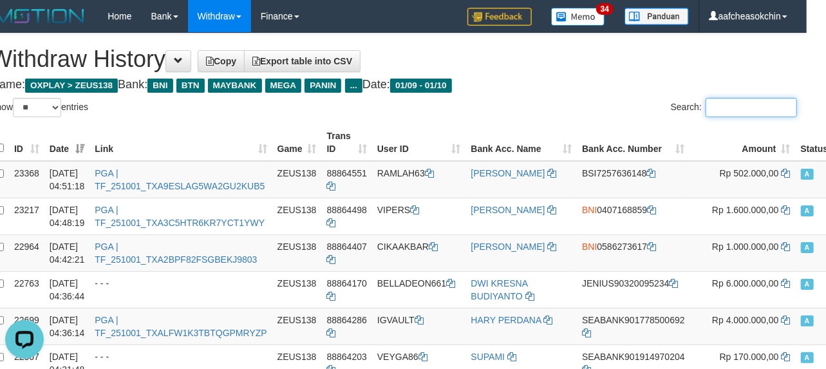
click at [749, 107] on input "Search:" at bounding box center [751, 107] width 91 height 19
paste input "**********"
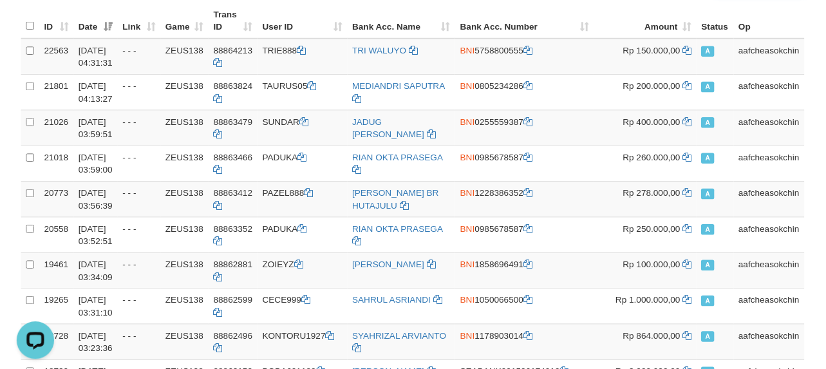
scroll to position [0, 0]
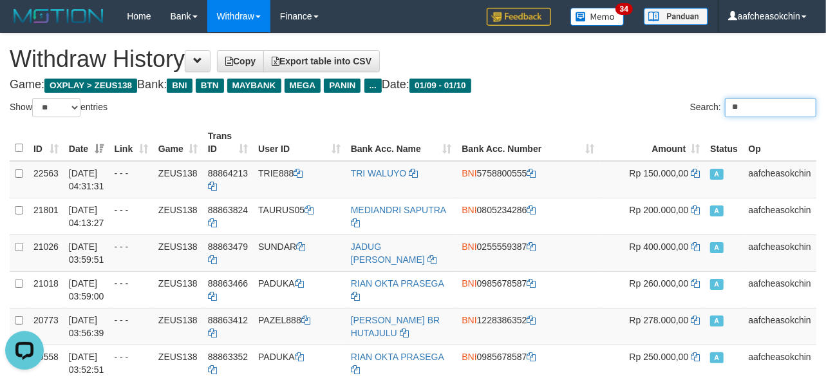
type input "*"
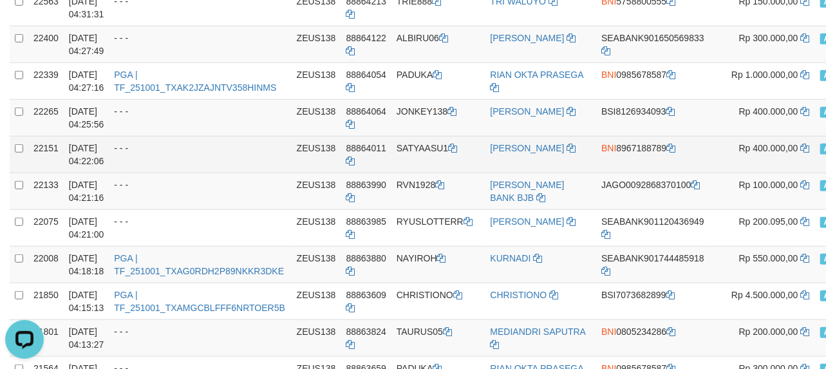
scroll to position [429, 19]
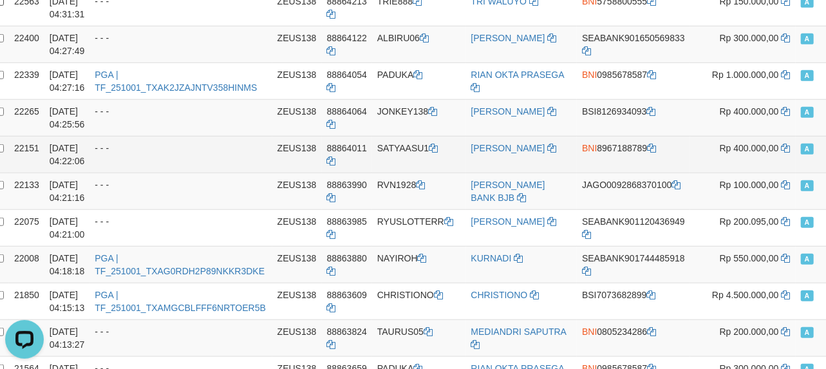
drag, startPoint x: 788, startPoint y: 252, endPoint x: 810, endPoint y: 249, distance: 21.4
click at [810, 173] on tr "22151 01/10/2025 04:22:06 - - - ZEUS138 88864011 SATYAASU1 DONI ANTONY BNI 8967…" at bounding box center [453, 154] width 926 height 37
copy tr "aaflyhoeun"
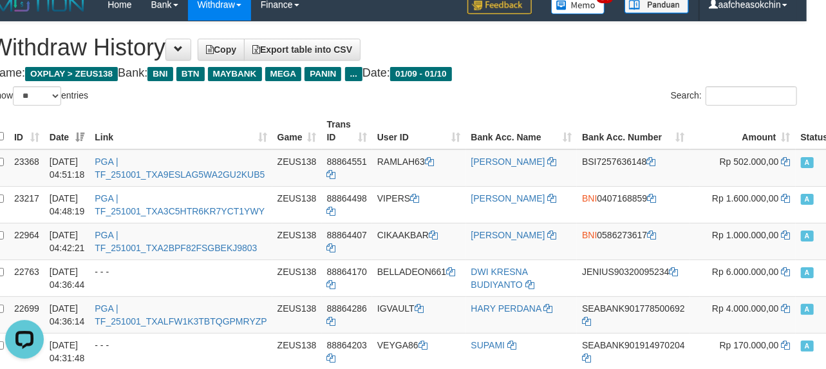
scroll to position [0, 19]
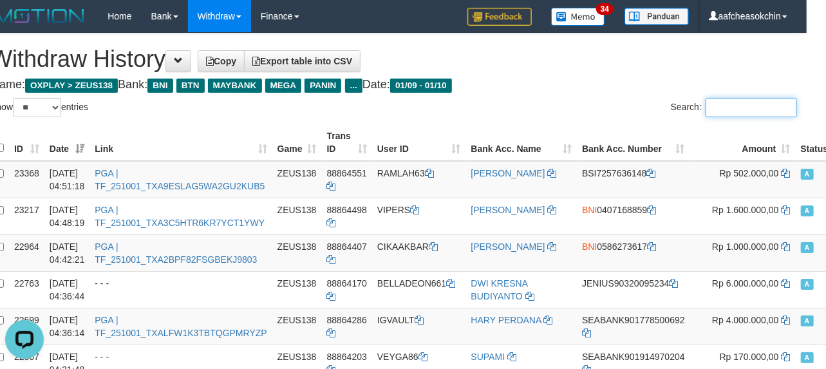
click at [717, 104] on input "Search:" at bounding box center [751, 107] width 91 height 19
paste input "**********"
click at [712, 108] on input "**********" at bounding box center [751, 107] width 91 height 19
click at [752, 110] on input "**********" at bounding box center [751, 107] width 91 height 19
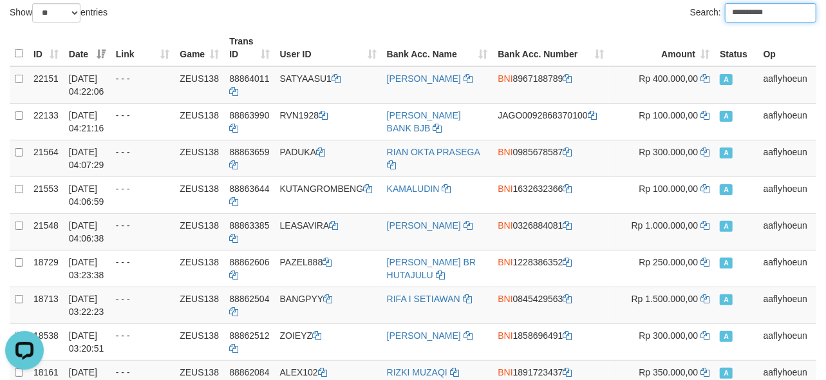
scroll to position [0, 0]
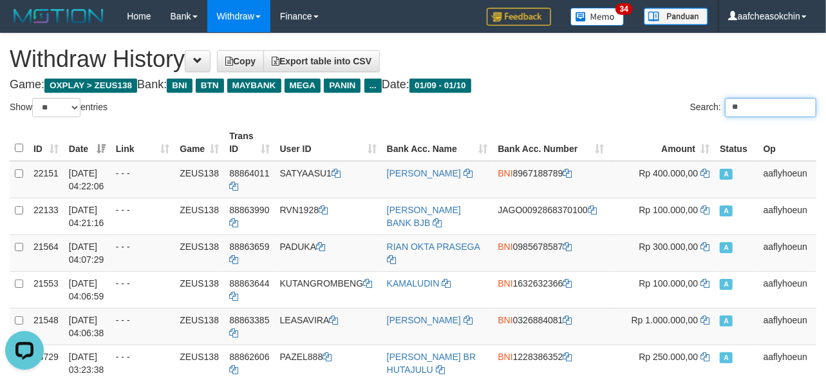
type input "*"
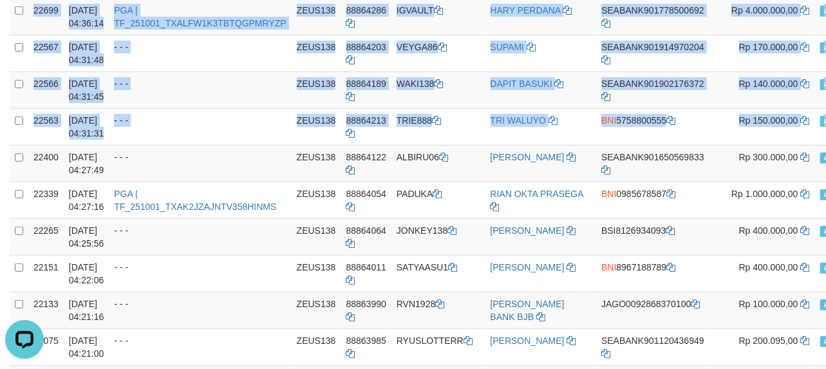
scroll to position [310, 19]
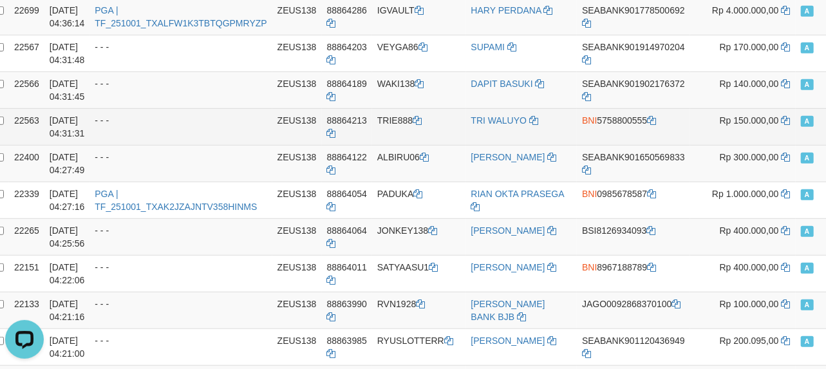
drag, startPoint x: 756, startPoint y: 203, endPoint x: 821, endPoint y: 207, distance: 65.8
click at [821, 145] on tr "22563 01/10/2025 04:31:31 - - - ZEUS138 88864213 TRIE888 TRI WALUYO BNI 5758800…" at bounding box center [453, 126] width 926 height 37
copy tr "aafcheasokchin"
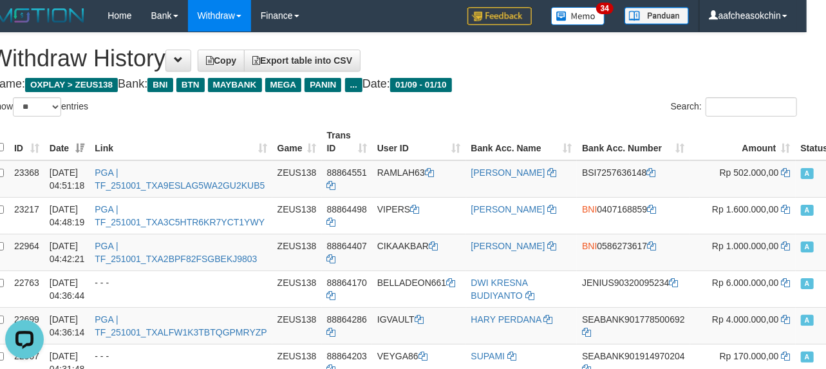
scroll to position [0, 19]
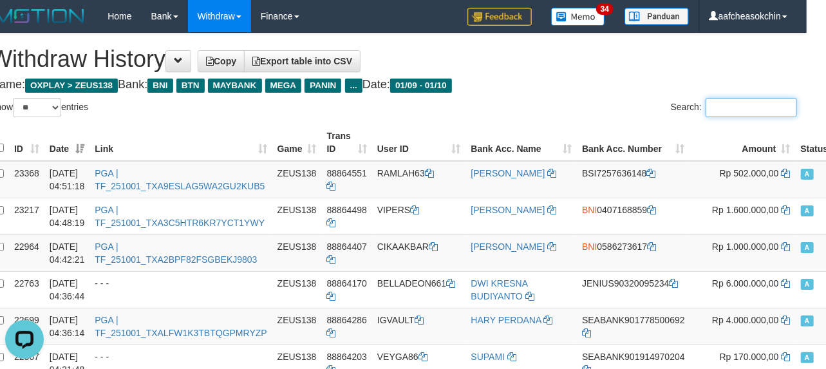
click at [717, 103] on input "Search:" at bounding box center [751, 107] width 91 height 19
paste input "**********"
click at [714, 106] on input "**********" at bounding box center [751, 107] width 91 height 19
type input "**********"
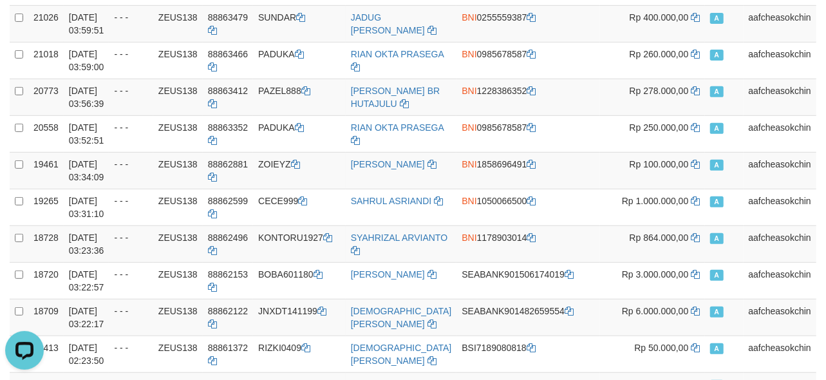
scroll to position [0, 0]
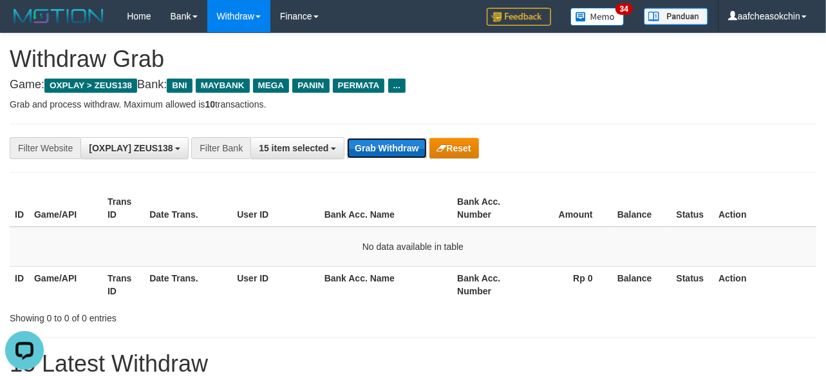
click at [411, 153] on button "Grab Withdraw" at bounding box center [386, 148] width 79 height 21
click at [409, 153] on button "Grab Withdraw" at bounding box center [386, 148] width 79 height 21
click at [409, 155] on button "Grab Withdraw" at bounding box center [386, 148] width 79 height 21
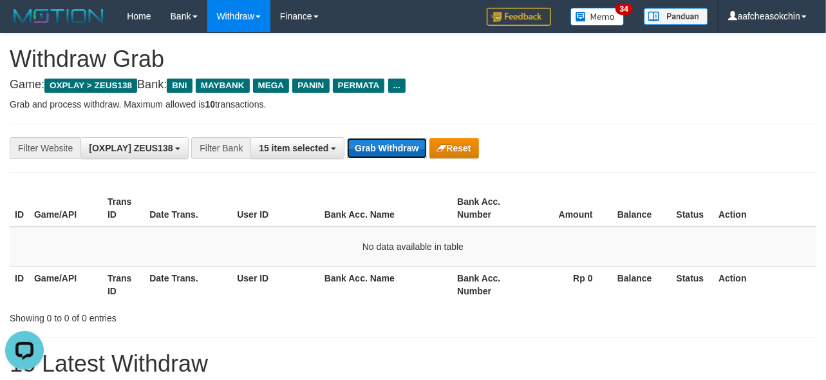
click at [388, 151] on button "Grab Withdraw" at bounding box center [386, 148] width 79 height 21
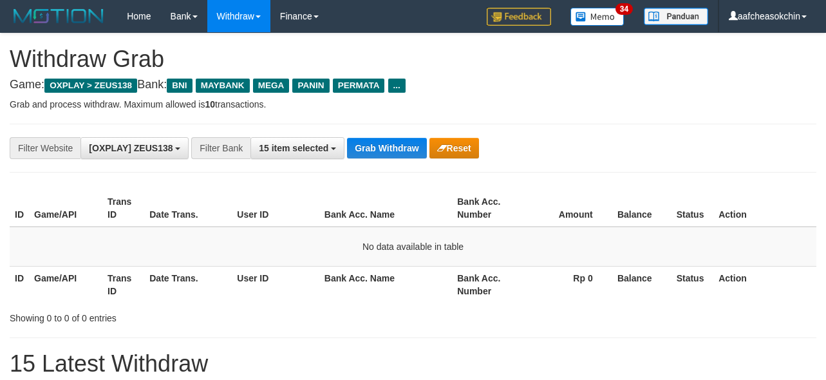
click at [388, 146] on button "Grab Withdraw" at bounding box center [386, 148] width 79 height 21
drag, startPoint x: 0, startPoint y: 0, endPoint x: 388, endPoint y: 146, distance: 414.2
click at [388, 146] on button "Grab Withdraw" at bounding box center [386, 148] width 79 height 21
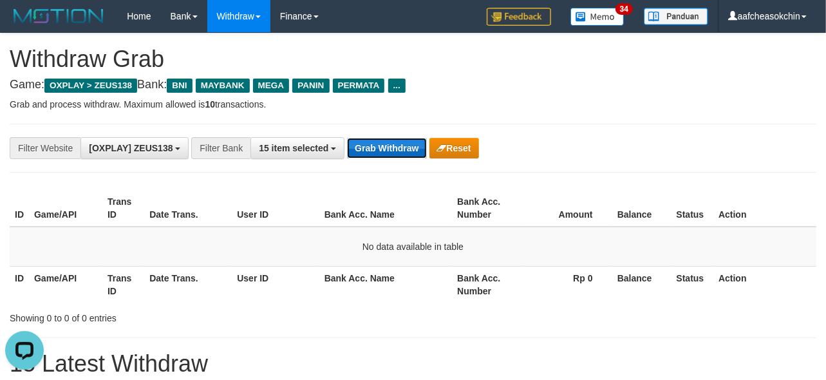
click at [388, 150] on button "Grab Withdraw" at bounding box center [386, 148] width 79 height 21
click at [388, 149] on button "Grab Withdraw" at bounding box center [386, 148] width 79 height 21
click at [370, 156] on button "Grab Withdraw" at bounding box center [386, 148] width 79 height 21
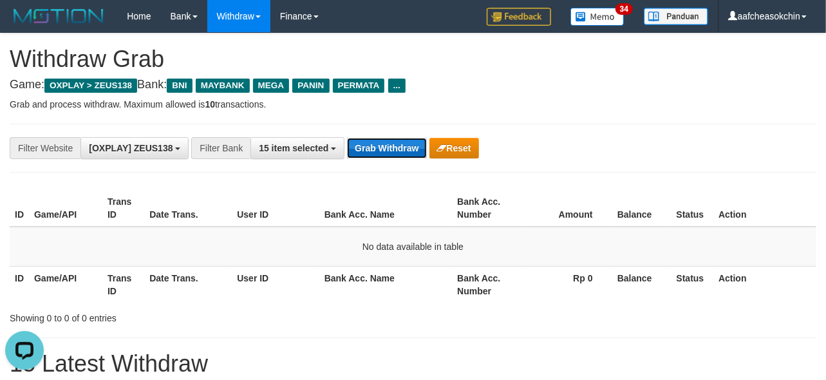
click at [377, 153] on button "Grab Withdraw" at bounding box center [386, 148] width 79 height 21
click at [374, 155] on button "Grab Withdraw" at bounding box center [386, 148] width 79 height 21
click at [375, 157] on button "Grab Withdraw" at bounding box center [386, 148] width 79 height 21
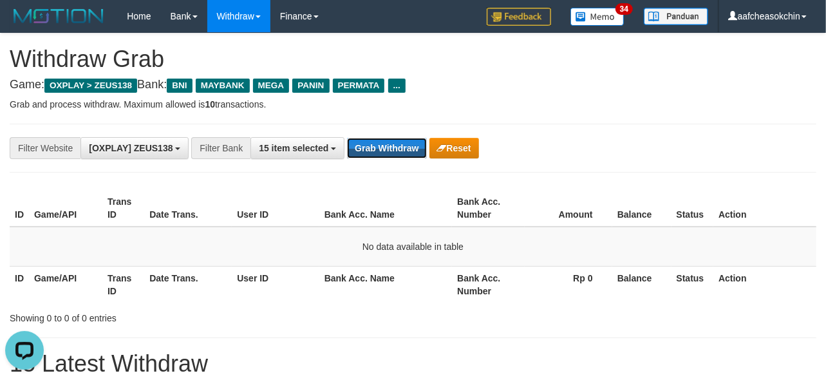
drag, startPoint x: 375, startPoint y: 157, endPoint x: 539, endPoint y: 138, distance: 164.7
click at [377, 155] on button "Grab Withdraw" at bounding box center [386, 148] width 79 height 21
drag, startPoint x: 410, startPoint y: 137, endPoint x: 407, endPoint y: 147, distance: 10.0
click at [407, 147] on button "Grab Withdraw" at bounding box center [386, 148] width 79 height 21
click at [406, 147] on button "Grab Withdraw" at bounding box center [386, 148] width 79 height 21
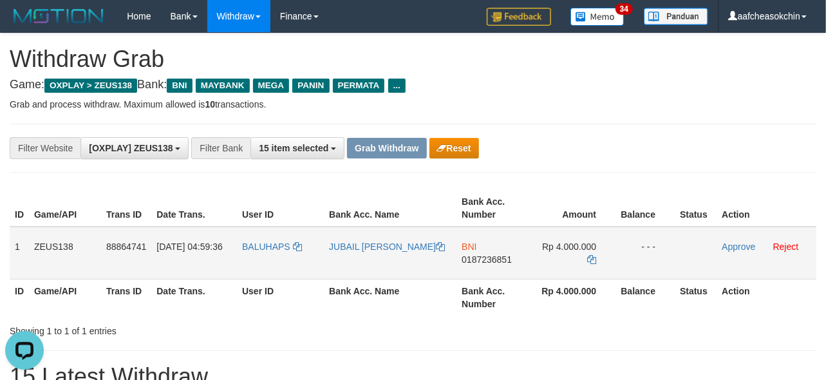
click at [21, 238] on td "1" at bounding box center [19, 253] width 19 height 53
click at [7, 242] on div "ID Game/API Trans ID Date Trans. User ID Bank Acc. Name Bank Acc. Number Amount…" at bounding box center [413, 252] width 826 height 133
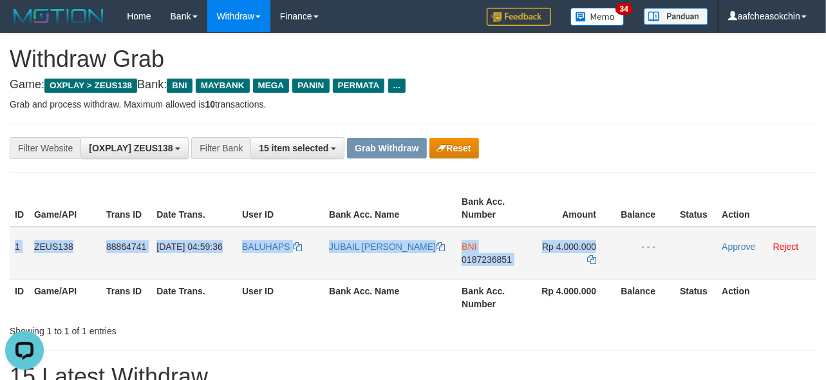
drag, startPoint x: 15, startPoint y: 240, endPoint x: 621, endPoint y: 258, distance: 605.8
click at [621, 258] on tr "1 ZEUS138 88864741 01/10/2025 04:59:36 BALUHAPS JUBAIL PANDAPOTAN MARPAUNG BNI …" at bounding box center [413, 253] width 807 height 53
copy tr "1 ZEUS138 88864741 01/10/2025 04:59:36 BALUHAPS JUBAIL PANDAPOTAN MARPAUNG BNI …"
drag, startPoint x: 466, startPoint y: 295, endPoint x: 507, endPoint y: 258, distance: 54.7
click at [466, 297] on th "Bank Acc. Number" at bounding box center [493, 297] width 73 height 37
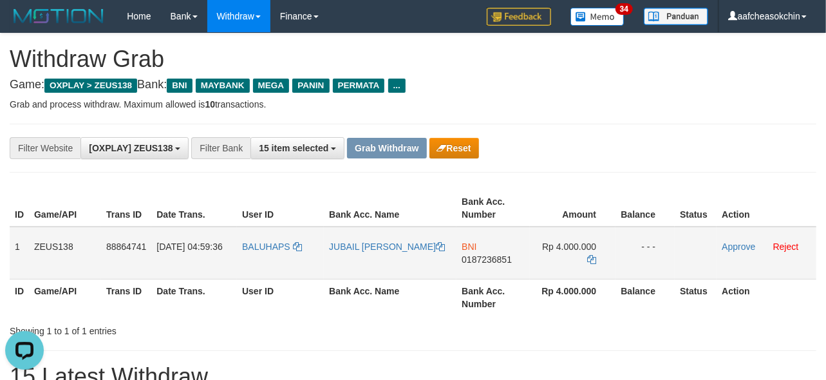
click at [475, 260] on span "0187236851" at bounding box center [487, 259] width 50 height 10
click at [578, 246] on span "Rp 4.000.000" at bounding box center [569, 247] width 54 height 10
copy td "4.000.000"
click at [578, 246] on span "Rp 4.000.000" at bounding box center [569, 247] width 54 height 10
click at [688, 294] on th "Status" at bounding box center [696, 297] width 42 height 37
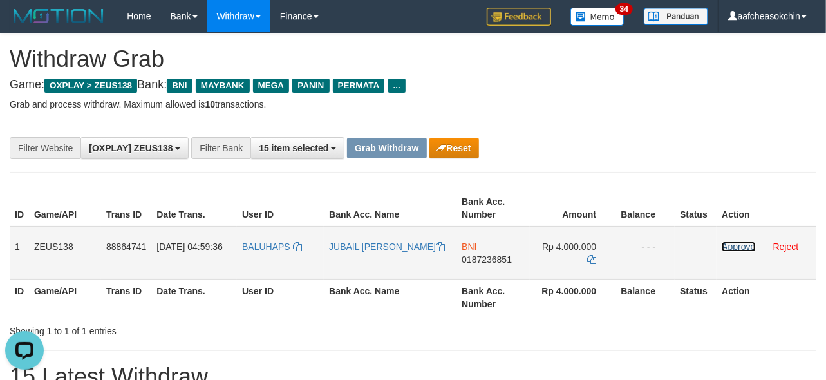
drag, startPoint x: 742, startPoint y: 247, endPoint x: 729, endPoint y: 249, distance: 12.9
click at [742, 247] on link "Approve" at bounding box center [738, 247] width 33 height 10
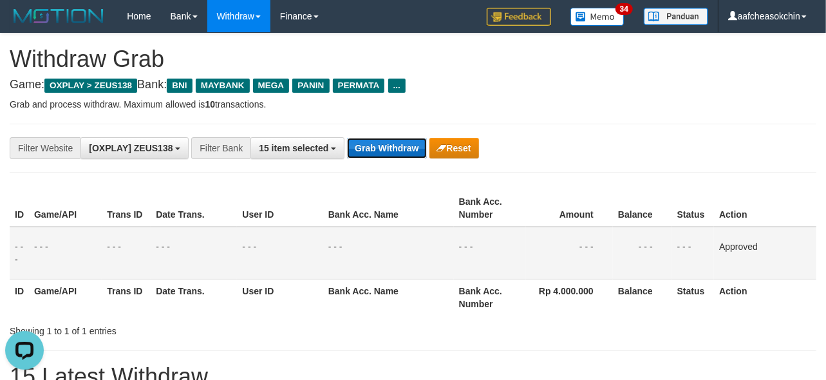
click at [401, 143] on button "Grab Withdraw" at bounding box center [386, 148] width 79 height 21
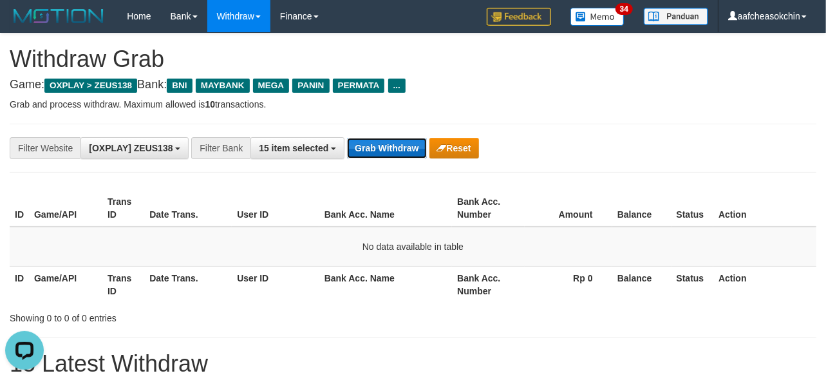
drag, startPoint x: 400, startPoint y: 151, endPoint x: 398, endPoint y: 145, distance: 6.7
click at [399, 150] on button "Grab Withdraw" at bounding box center [386, 148] width 79 height 21
click at [398, 145] on button "Grab Withdraw" at bounding box center [386, 148] width 79 height 21
click at [383, 148] on button "Grab Withdraw" at bounding box center [386, 148] width 79 height 21
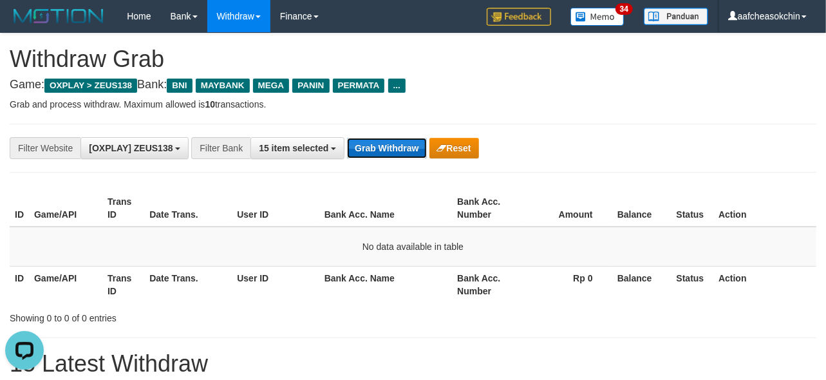
click at [402, 151] on button "Grab Withdraw" at bounding box center [386, 148] width 79 height 21
click at [405, 149] on button "Grab Withdraw" at bounding box center [386, 148] width 79 height 21
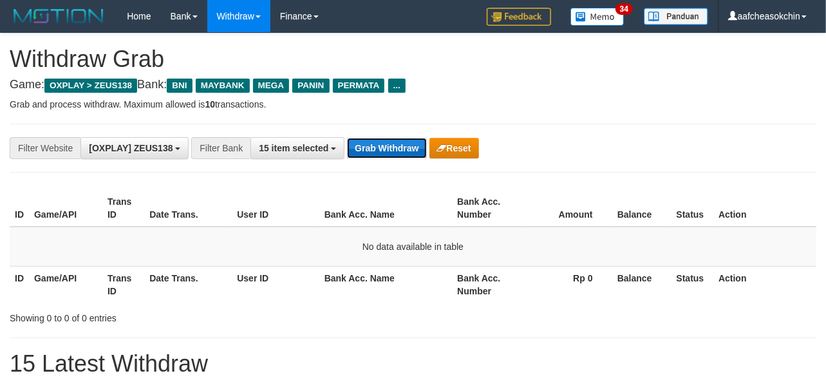
click at [404, 149] on button "Grab Withdraw" at bounding box center [386, 148] width 79 height 21
click at [381, 145] on button "Grab Withdraw" at bounding box center [386, 148] width 79 height 21
click at [376, 157] on button "Grab Withdraw" at bounding box center [386, 148] width 79 height 21
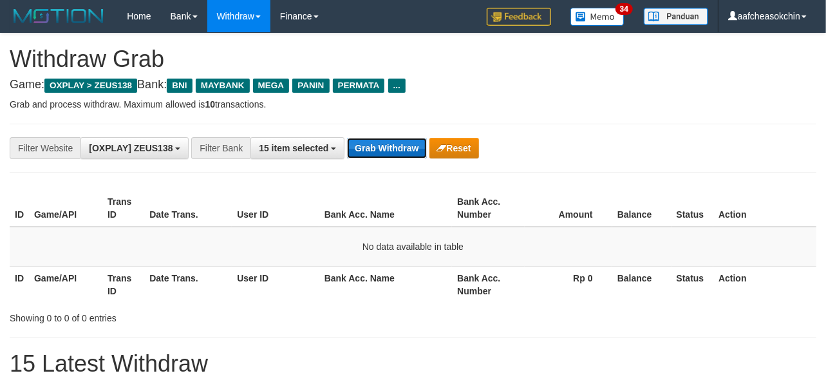
click at [374, 156] on button "Grab Withdraw" at bounding box center [386, 148] width 79 height 21
click at [356, 153] on button "Grab Withdraw" at bounding box center [386, 148] width 79 height 21
click at [372, 147] on button "Grab Withdraw" at bounding box center [386, 148] width 79 height 21
click at [397, 137] on div "**********" at bounding box center [413, 148] width 807 height 49
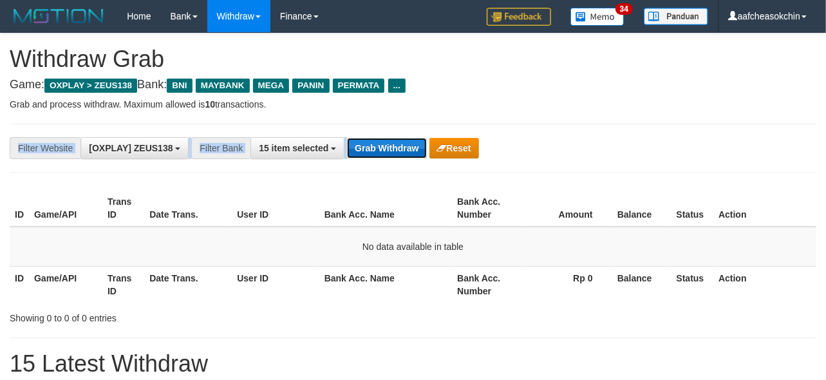
click at [397, 138] on button "Grab Withdraw" at bounding box center [386, 148] width 79 height 21
click at [401, 142] on button "Grab Withdraw" at bounding box center [386, 148] width 79 height 21
click at [408, 146] on button "Grab Withdraw" at bounding box center [386, 148] width 79 height 21
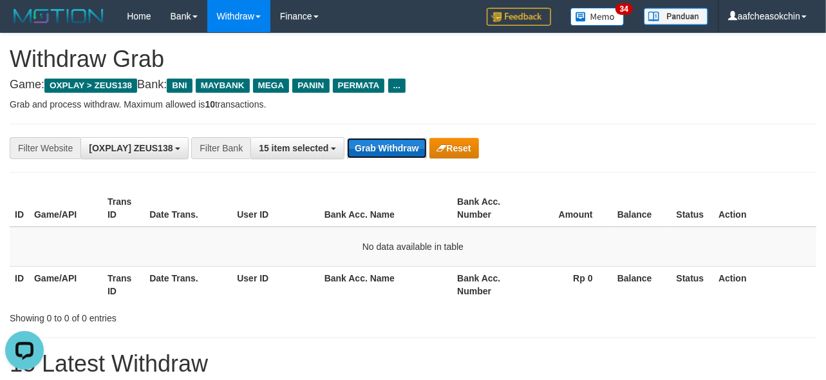
click at [417, 142] on button "Grab Withdraw" at bounding box center [386, 148] width 79 height 21
click at [402, 144] on button "Grab Withdraw" at bounding box center [386, 148] width 79 height 21
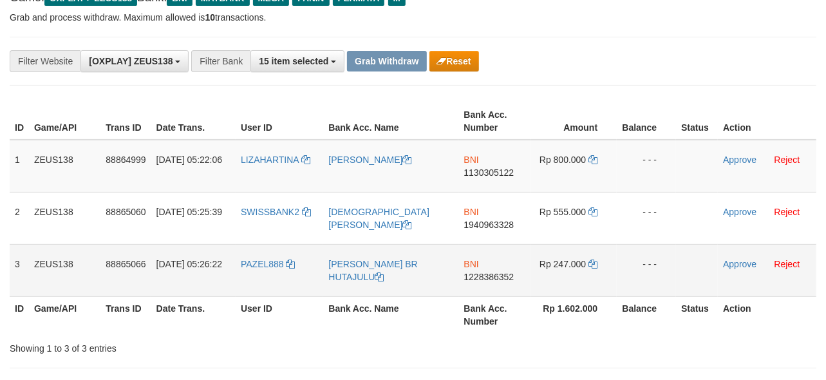
scroll to position [95, 0]
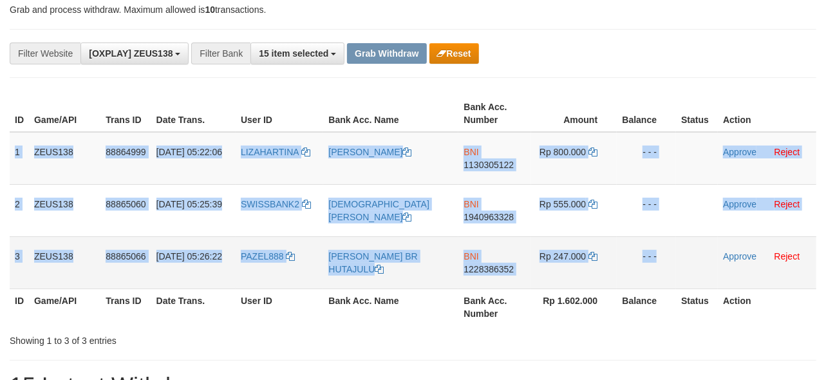
drag, startPoint x: 11, startPoint y: 142, endPoint x: 697, endPoint y: 247, distance: 694.0
click at [698, 249] on tbody "1 ZEUS138 88864999 [DATE] 05:22:06 LIZAHARTINA [PERSON_NAME] BNI 1130305122 Rp …" at bounding box center [413, 210] width 807 height 157
click at [473, 160] on span "1130305122" at bounding box center [489, 165] width 50 height 10
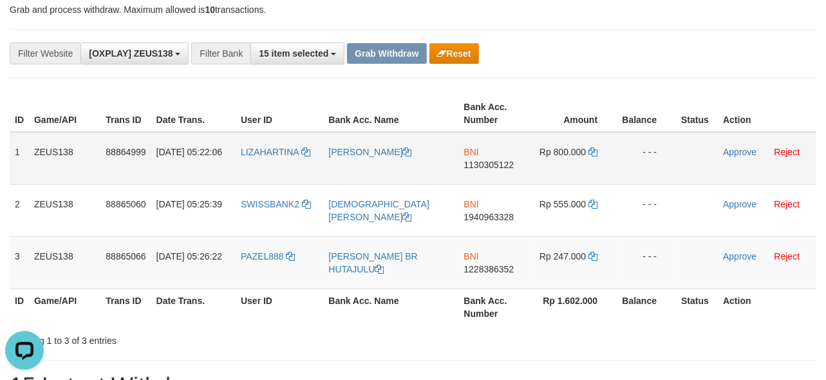
click at [564, 148] on span "Rp 800.000" at bounding box center [563, 152] width 46 height 10
copy td "800.000"
click at [564, 148] on span "Rp 800.000" at bounding box center [563, 152] width 46 height 10
click at [725, 151] on link "Approve" at bounding box center [739, 152] width 33 height 10
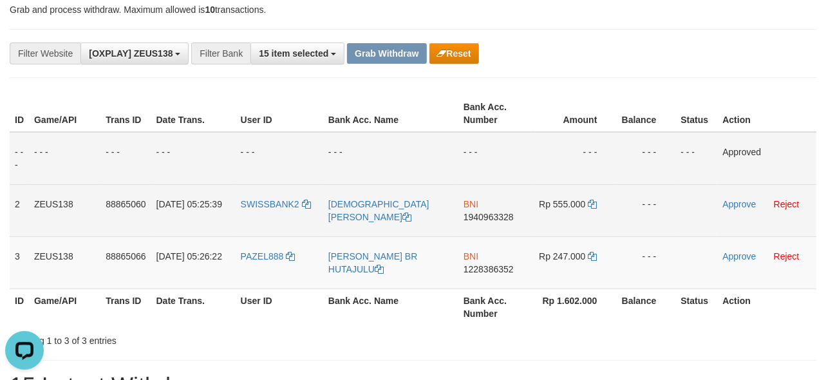
click at [483, 212] on span "1940963328" at bounding box center [489, 217] width 50 height 10
click at [564, 194] on td "Rp 555.000" at bounding box center [574, 210] width 86 height 52
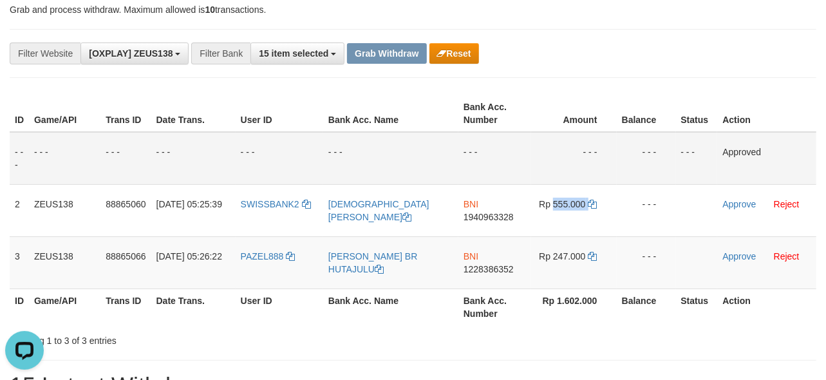
copy td "555.000"
click at [430, 335] on div "Showing 1 to 3 of 3 entries" at bounding box center [413, 338] width 826 height 18
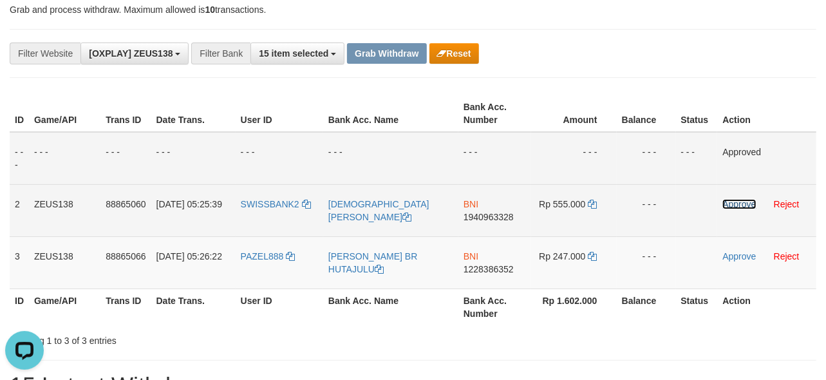
click at [732, 202] on link "Approve" at bounding box center [739, 204] width 33 height 10
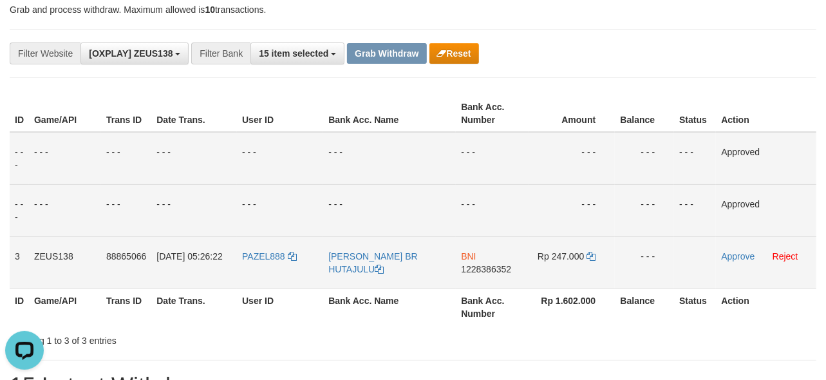
click at [479, 259] on td "BNI 1228386352" at bounding box center [492, 262] width 73 height 52
click at [479, 264] on span "1228386352" at bounding box center [486, 269] width 50 height 10
click at [569, 254] on span "Rp 247.000" at bounding box center [561, 256] width 46 height 10
copy td "247.000"
click at [569, 254] on span "Rp 247.000" at bounding box center [561, 256] width 46 height 10
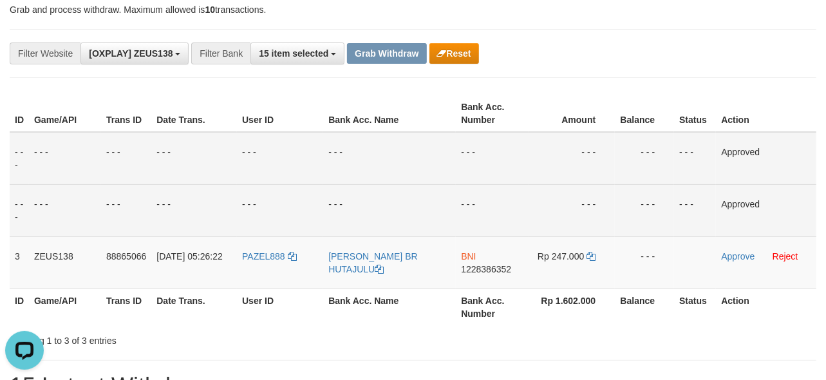
click at [743, 341] on div "Showing 1 to 3 of 3 entries" at bounding box center [413, 338] width 826 height 18
drag, startPoint x: 735, startPoint y: 256, endPoint x: 725, endPoint y: 249, distance: 11.6
click at [735, 256] on link "Approve" at bounding box center [737, 256] width 33 height 10
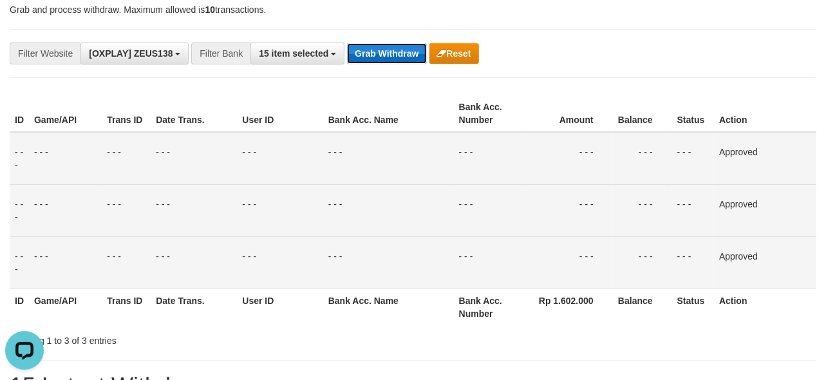
click at [374, 57] on button "Grab Withdraw" at bounding box center [386, 53] width 79 height 21
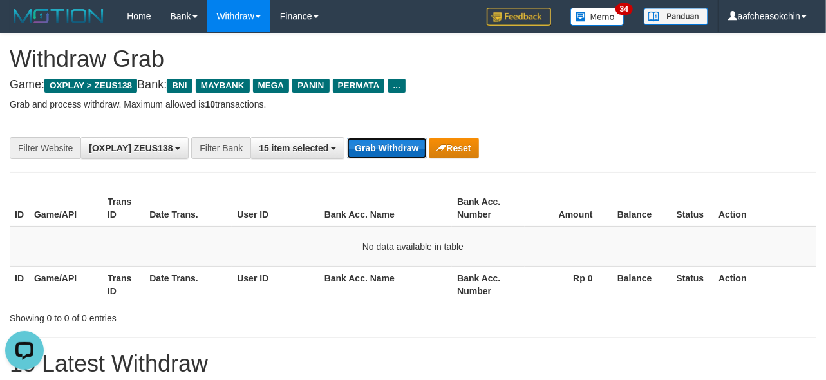
click at [383, 151] on button "Grab Withdraw" at bounding box center [386, 148] width 79 height 21
click at [382, 152] on button "Grab Withdraw" at bounding box center [386, 148] width 79 height 21
click at [381, 152] on button "Grab Withdraw" at bounding box center [386, 148] width 79 height 21
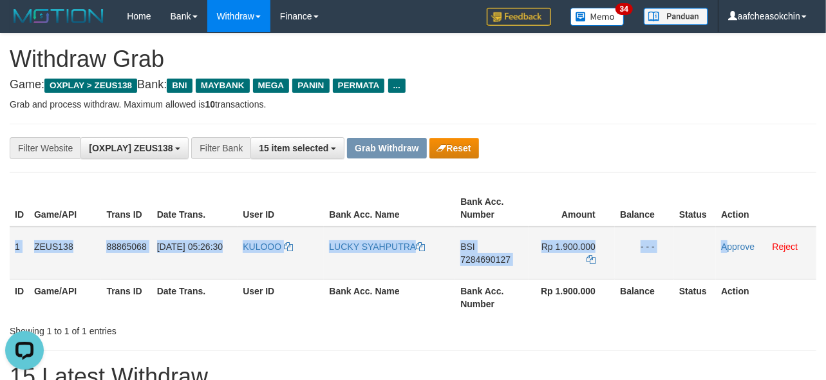
drag, startPoint x: 13, startPoint y: 247, endPoint x: 742, endPoint y: 255, distance: 729.2
click at [729, 250] on tr "1 ZEUS138 88865068 01/10/2025 05:26:30 KULOOO LUCKY SYAHPUTRA BSI 7284690127 Rp…" at bounding box center [413, 253] width 807 height 53
copy tr "1 ZEUS138 88865068 01/10/2025 05:26:30 KULOOO LUCKY SYAHPUTRA BSI 7284690127 Rp…"
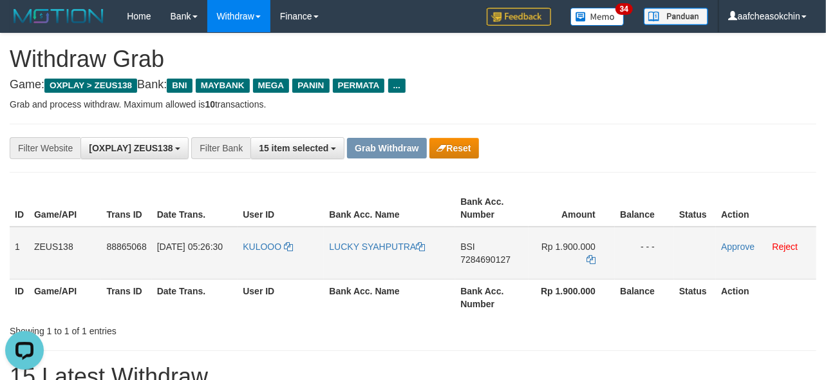
drag, startPoint x: 519, startPoint y: 305, endPoint x: 475, endPoint y: 240, distance: 79.0
click at [519, 305] on th "Bank Acc. Number" at bounding box center [491, 297] width 73 height 37
click at [470, 243] on span "BSI" at bounding box center [468, 247] width 15 height 10
copy td "BSI"
click at [470, 243] on span "BSI" at bounding box center [468, 247] width 15 height 10
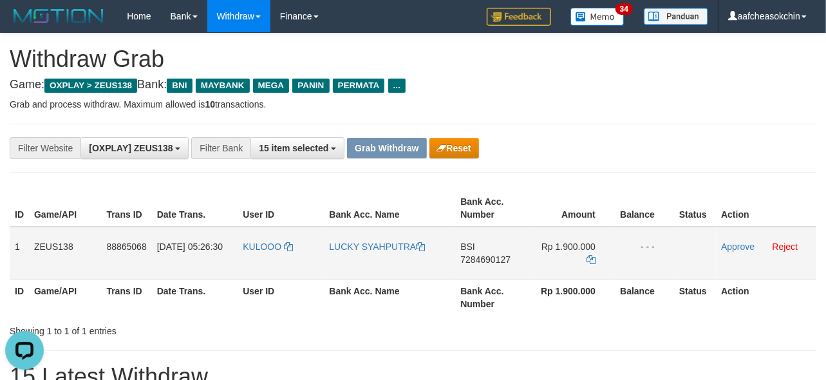
click at [475, 258] on span "7284690127" at bounding box center [486, 259] width 50 height 10
click at [569, 242] on span "Rp 1.900.000" at bounding box center [569, 247] width 54 height 10
copy td "1.900.000"
click at [569, 242] on span "Rp 1.900.000" at bounding box center [569, 247] width 54 height 10
click at [733, 245] on link "Approve" at bounding box center [737, 247] width 33 height 10
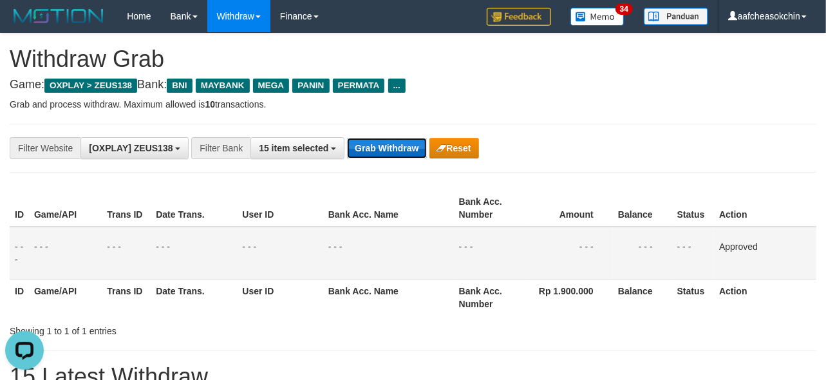
click at [387, 138] on button "Grab Withdraw" at bounding box center [386, 148] width 79 height 21
drag, startPoint x: 387, startPoint y: 138, endPoint x: 383, endPoint y: 149, distance: 11.6
click at [383, 149] on button "Grab Withdraw" at bounding box center [386, 148] width 79 height 21
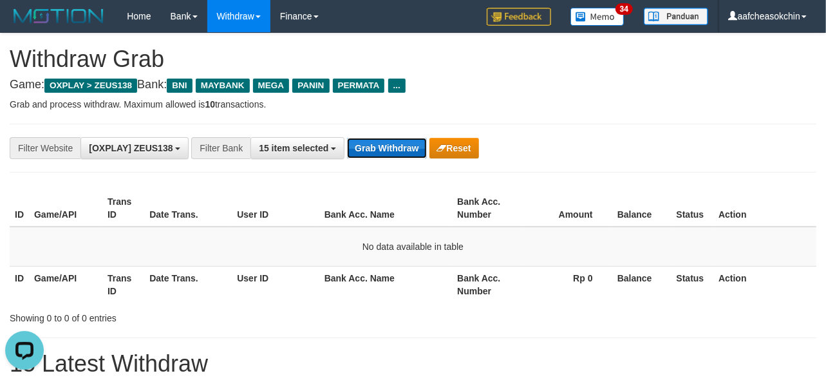
drag, startPoint x: 390, startPoint y: 157, endPoint x: 387, endPoint y: 149, distance: 8.4
click at [387, 149] on button "Grab Withdraw" at bounding box center [386, 148] width 79 height 21
drag, startPoint x: 387, startPoint y: 149, endPoint x: 372, endPoint y: 139, distance: 18.2
click at [386, 149] on button "Grab Withdraw" at bounding box center [386, 148] width 79 height 21
drag, startPoint x: 372, startPoint y: 139, endPoint x: 356, endPoint y: 152, distance: 20.6
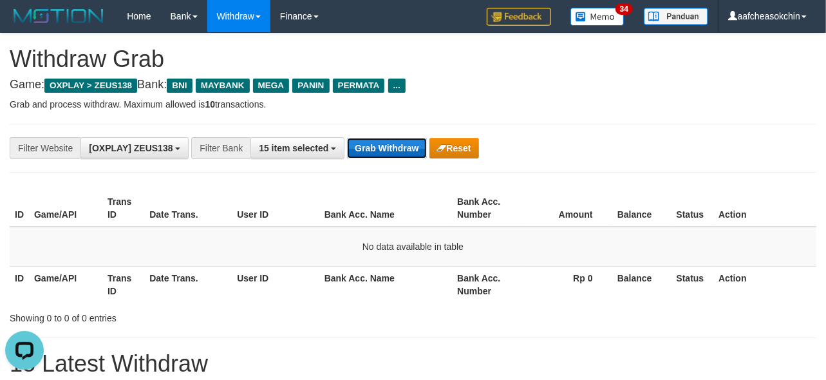
click at [356, 152] on button "Grab Withdraw" at bounding box center [386, 148] width 79 height 21
click at [358, 149] on button "Grab Withdraw" at bounding box center [386, 148] width 79 height 21
click at [359, 149] on button "Grab Withdraw" at bounding box center [386, 148] width 79 height 21
click at [377, 149] on button "Grab Withdraw" at bounding box center [386, 148] width 79 height 21
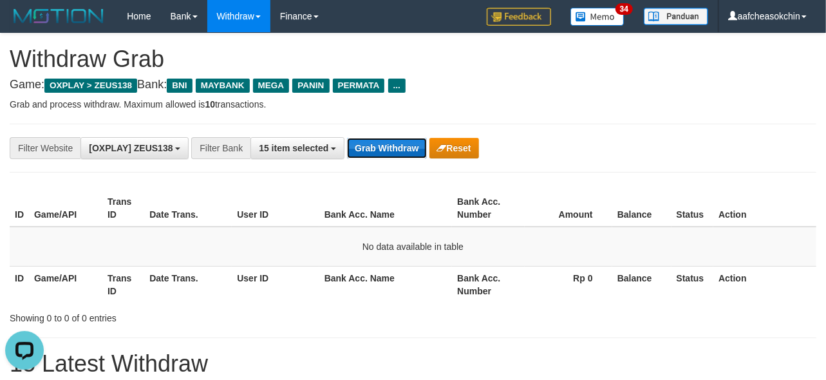
click at [370, 146] on button "Grab Withdraw" at bounding box center [386, 148] width 79 height 21
click at [399, 163] on div "**********" at bounding box center [413, 148] width 807 height 49
click at [398, 162] on div "**********" at bounding box center [413, 148] width 807 height 49
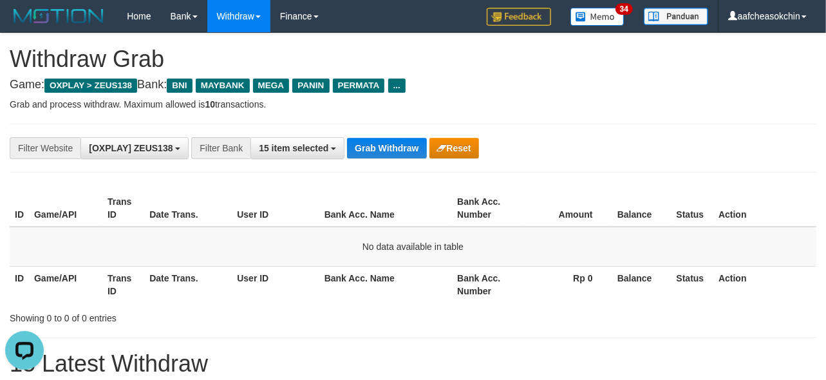
click at [383, 133] on div "**********" at bounding box center [413, 148] width 807 height 49
click at [399, 161] on div "**********" at bounding box center [413, 148] width 807 height 49
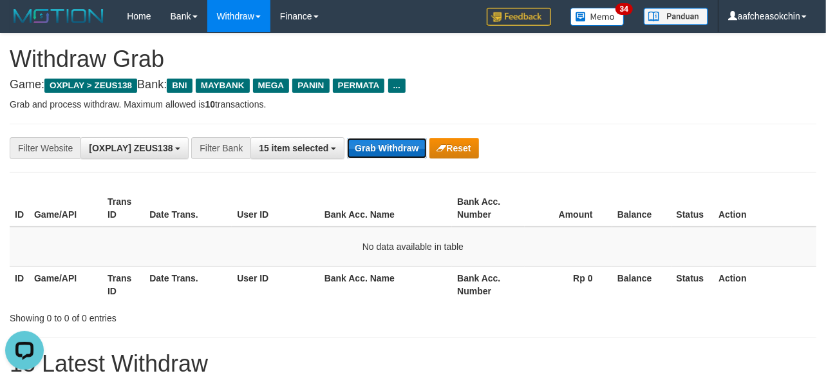
click at [390, 145] on button "Grab Withdraw" at bounding box center [386, 148] width 79 height 21
click at [394, 151] on button "Grab Withdraw" at bounding box center [386, 148] width 79 height 21
click at [393, 150] on button "Grab Withdraw" at bounding box center [386, 148] width 79 height 21
click at [369, 157] on button "Grab Withdraw" at bounding box center [386, 148] width 79 height 21
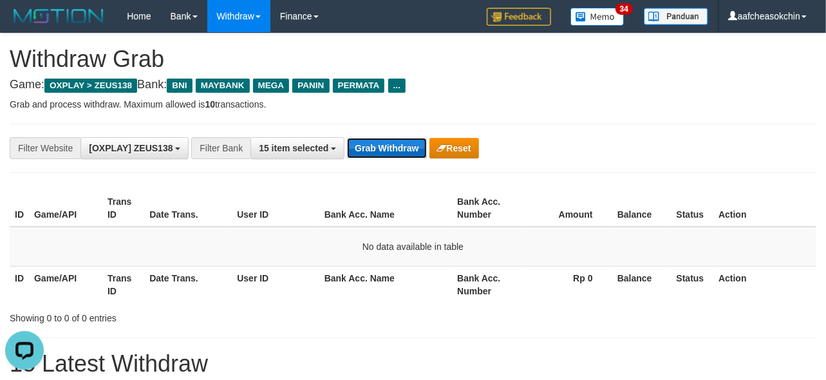
click at [369, 157] on button "Grab Withdraw" at bounding box center [386, 148] width 79 height 21
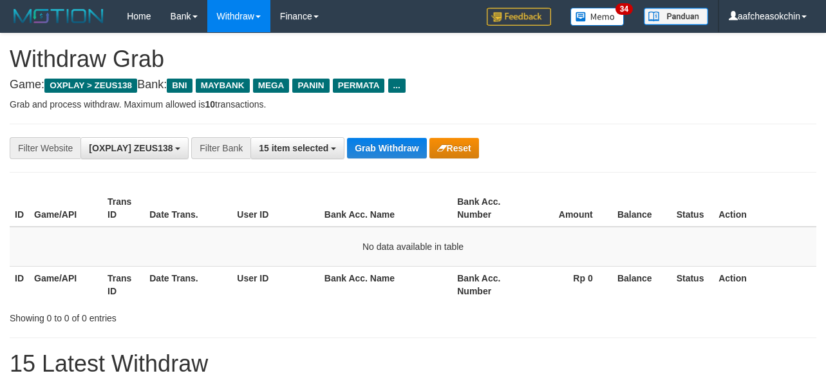
click at [394, 149] on button "Grab Withdraw" at bounding box center [386, 148] width 79 height 21
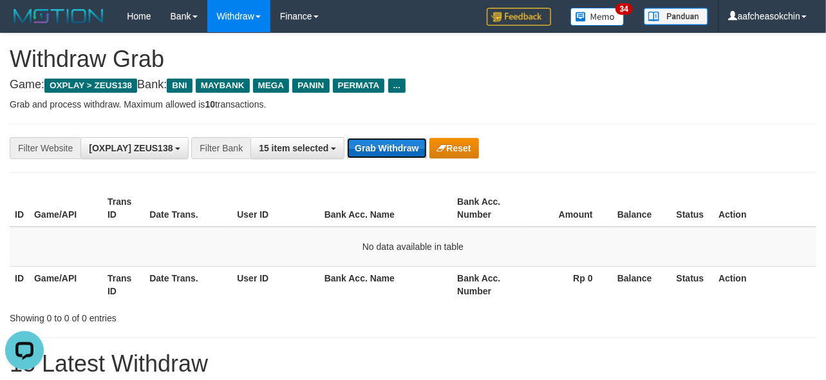
click at [372, 149] on button "Grab Withdraw" at bounding box center [386, 148] width 79 height 21
click at [374, 149] on button "Grab Withdraw" at bounding box center [386, 148] width 79 height 21
drag, startPoint x: 425, startPoint y: 151, endPoint x: 410, endPoint y: 144, distance: 17.0
click at [426, 151] on div "Grab Withdraw Reset" at bounding box center [412, 148] width 131 height 21
click at [410, 144] on button "Grab Withdraw" at bounding box center [386, 148] width 79 height 21
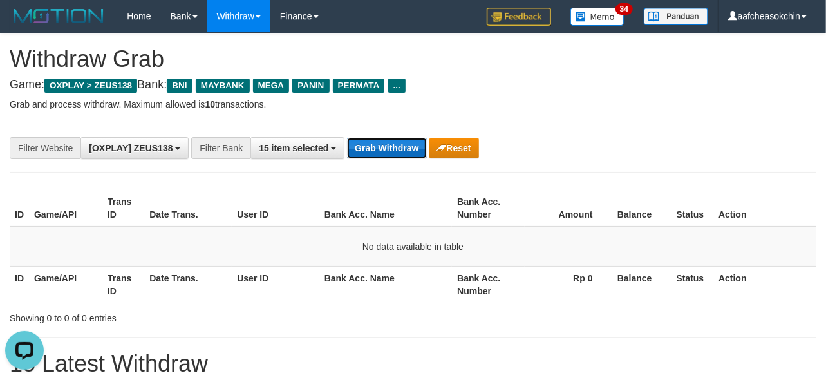
click at [409, 144] on button "Grab Withdraw" at bounding box center [386, 148] width 79 height 21
click at [406, 145] on button "Grab Withdraw" at bounding box center [386, 148] width 79 height 21
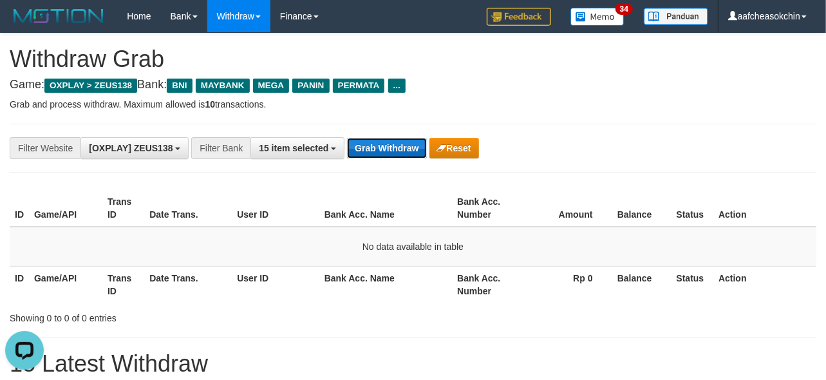
click at [406, 145] on button "Grab Withdraw" at bounding box center [386, 148] width 79 height 21
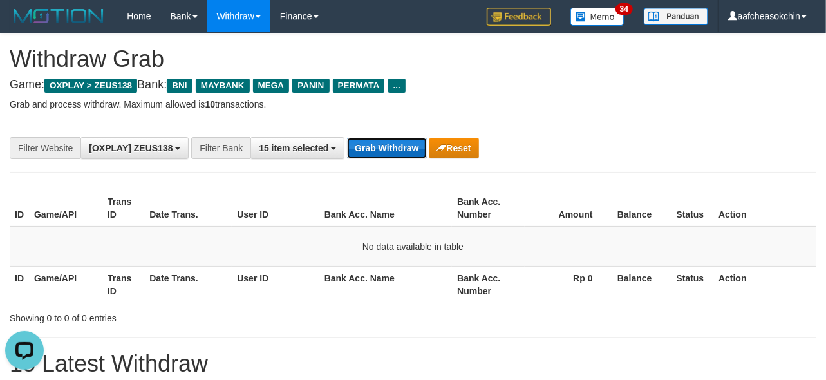
click at [406, 145] on button "Grab Withdraw" at bounding box center [386, 148] width 79 height 21
click at [370, 136] on div "**********" at bounding box center [413, 148] width 807 height 49
drag, startPoint x: 370, startPoint y: 136, endPoint x: 369, endPoint y: 162, distance: 26.4
click at [370, 142] on div "**********" at bounding box center [413, 148] width 807 height 49
click at [364, 155] on button "Grab Withdraw" at bounding box center [386, 148] width 79 height 21
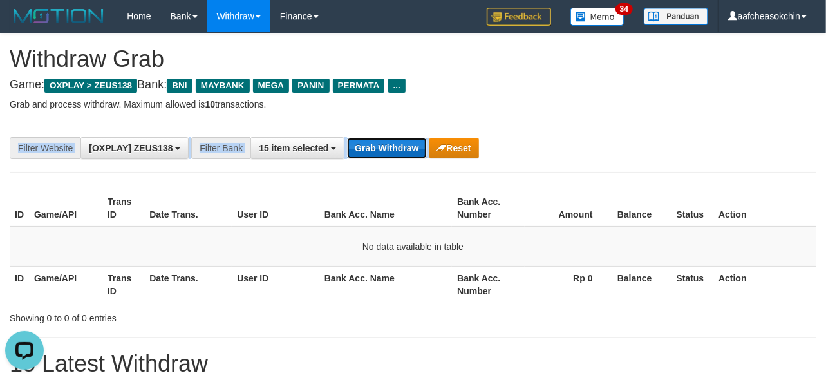
click at [363, 149] on button "Grab Withdraw" at bounding box center [386, 148] width 79 height 21
click at [363, 147] on button "Grab Withdraw" at bounding box center [386, 148] width 79 height 21
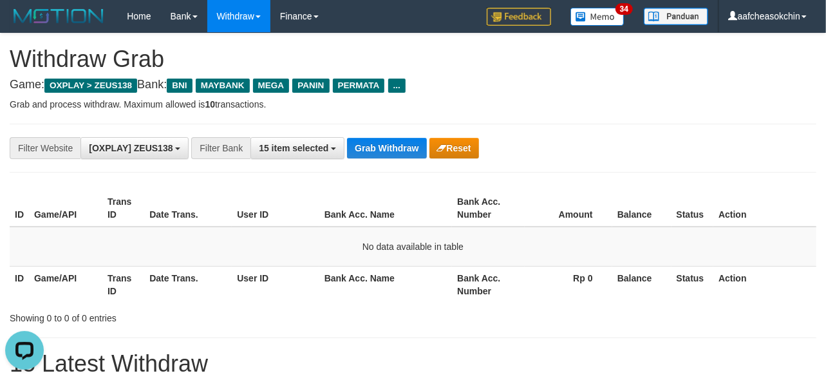
click at [388, 129] on div "**********" at bounding box center [413, 148] width 807 height 49
drag, startPoint x: 389, startPoint y: 157, endPoint x: 390, endPoint y: 149, distance: 7.8
click at [390, 149] on button "Grab Withdraw" at bounding box center [386, 148] width 79 height 21
click at [384, 142] on button "Grab Withdraw" at bounding box center [386, 148] width 79 height 21
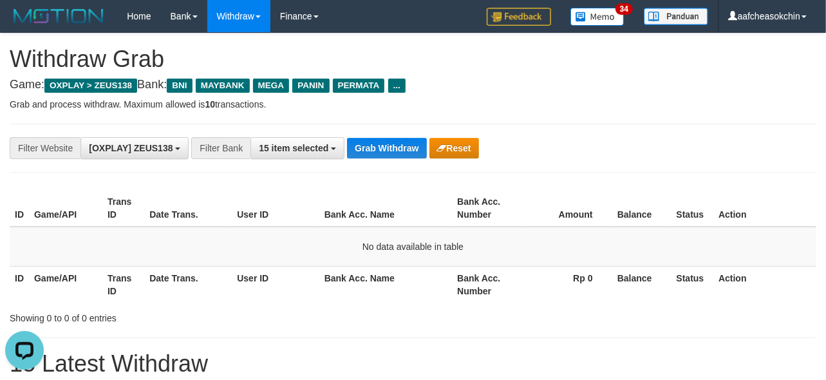
click at [384, 126] on div "**********" at bounding box center [413, 148] width 807 height 49
click at [374, 147] on button "Grab Withdraw" at bounding box center [386, 148] width 79 height 21
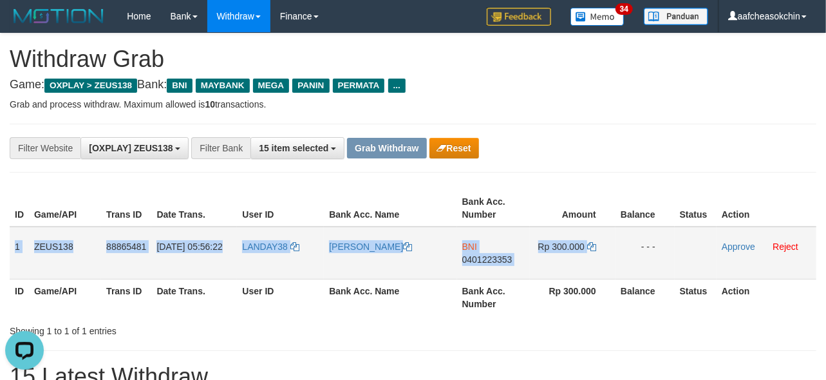
drag, startPoint x: 12, startPoint y: 245, endPoint x: 639, endPoint y: 233, distance: 627.5
click at [639, 233] on tr "1 ZEUS138 88865481 [DATE] 05:56:22 LANDAY38 [PERSON_NAME] BNI 0401223353 Rp 300…" at bounding box center [413, 253] width 807 height 53
copy tr "1 ZEUS138 88865481 [DATE] 05:56:22 LANDAY38 [PERSON_NAME] BNI 0401223353 Rp 300…"
click at [471, 258] on span "0401223353" at bounding box center [488, 259] width 50 height 10
copy tr "1 ZEUS138 88865481 [DATE] 05:56:22 LANDAY38 [PERSON_NAME] BNI 0401223353 Rp 300…"
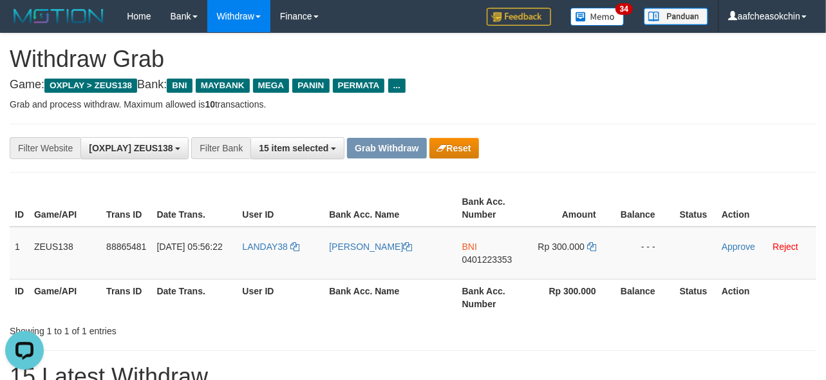
click at [566, 323] on div "Showing 1 to 1 of 1 entries" at bounding box center [413, 329] width 826 height 18
click at [497, 258] on span "0401223353" at bounding box center [488, 259] width 50 height 10
click at [575, 242] on span "Rp 300.000" at bounding box center [562, 247] width 46 height 10
copy td "300.000"
click at [575, 242] on span "Rp 300.000" at bounding box center [562, 247] width 46 height 10
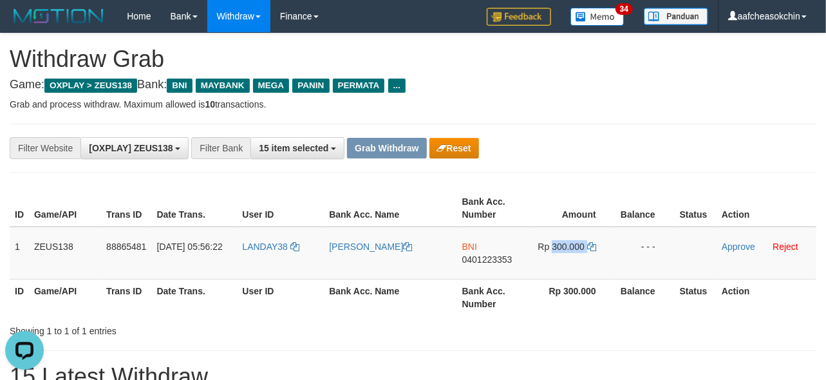
click at [725, 245] on link "Approve" at bounding box center [738, 247] width 33 height 10
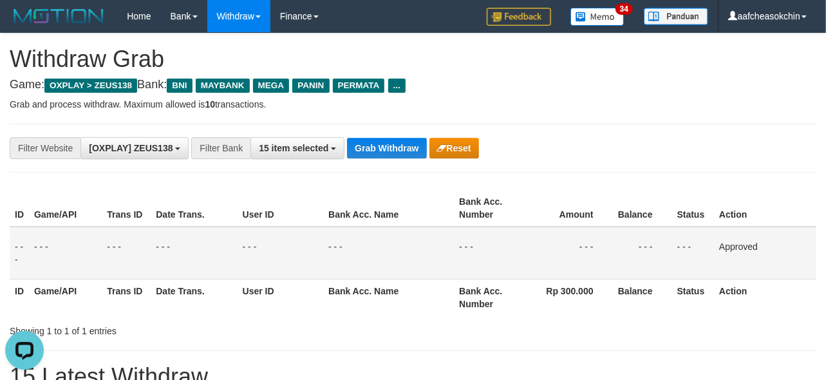
click at [426, 164] on div "**********" at bounding box center [413, 148] width 807 height 49
click at [368, 147] on button "Grab Withdraw" at bounding box center [386, 148] width 79 height 21
click at [369, 147] on button "Grab Withdraw" at bounding box center [386, 148] width 79 height 21
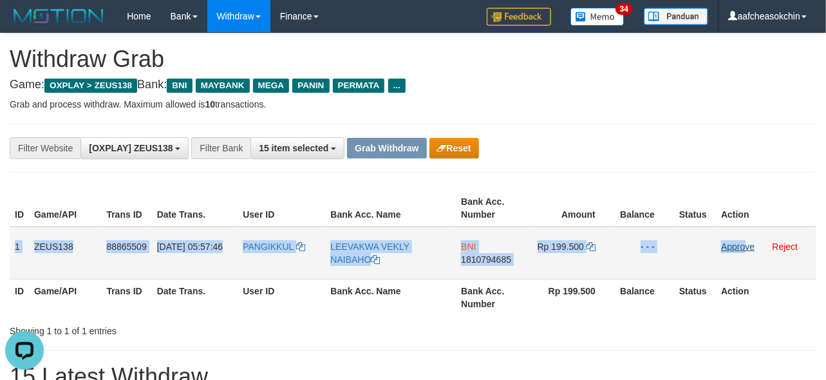
drag, startPoint x: 15, startPoint y: 245, endPoint x: 745, endPoint y: 248, distance: 729.8
click at [745, 248] on tr "1 ZEUS138 88865509 [DATE] 05:57:46 PANGIKKUL LEEVAKWA VEKLY NAIBAHO BNI 1810794…" at bounding box center [413, 253] width 807 height 53
click at [15, 227] on td "1" at bounding box center [19, 253] width 19 height 53
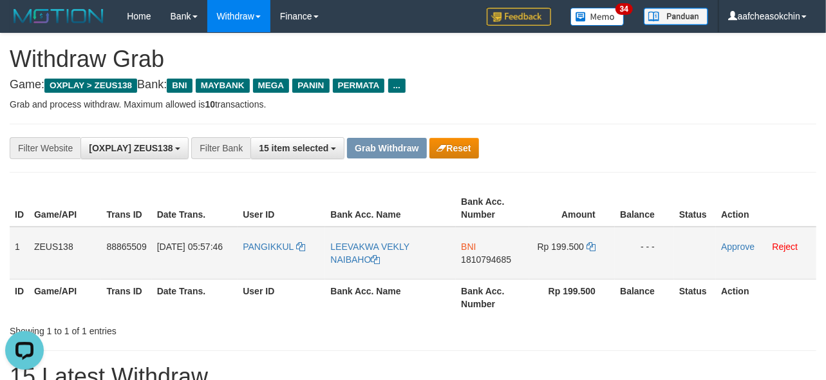
drag, startPoint x: 15, startPoint y: 227, endPoint x: 660, endPoint y: 228, distance: 644.8
click at [660, 228] on tr "1 ZEUS138 88865509 [DATE] 05:57:46 PANGIKKUL LEEVAKWA VEKLY NAIBAHO BNI 1810794…" at bounding box center [413, 253] width 807 height 53
click at [396, 291] on th "Bank Acc. Name" at bounding box center [390, 297] width 131 height 37
click at [475, 259] on span "1810794685" at bounding box center [486, 259] width 50 height 10
click at [555, 243] on span "Rp 199.500" at bounding box center [561, 247] width 46 height 10
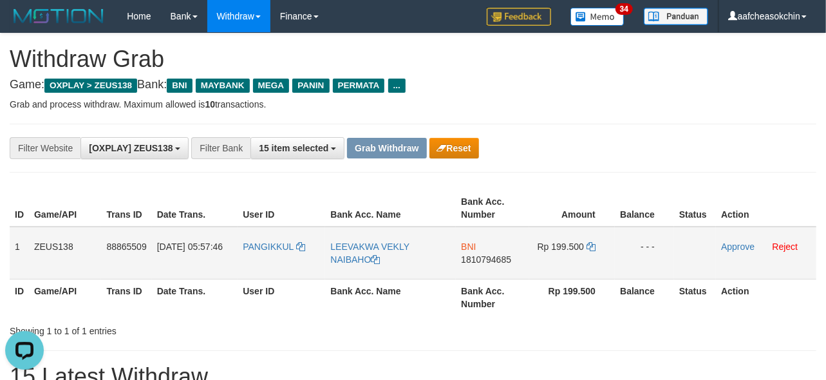
click at [557, 243] on span "Rp 199.500" at bounding box center [561, 247] width 46 height 10
click at [558, 243] on span "Rp 199.500" at bounding box center [561, 247] width 46 height 10
copy td "Rp 199.500"
click at [441, 274] on td "LEEVAKWA VEKLY NAIBAHO" at bounding box center [390, 253] width 131 height 53
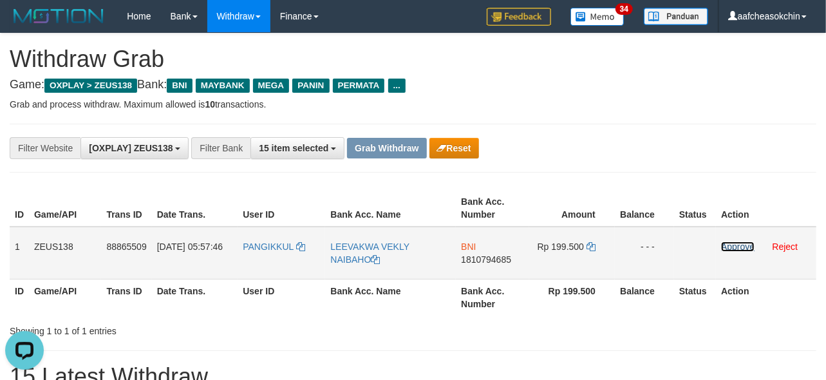
click at [733, 247] on link "Approve" at bounding box center [737, 247] width 33 height 10
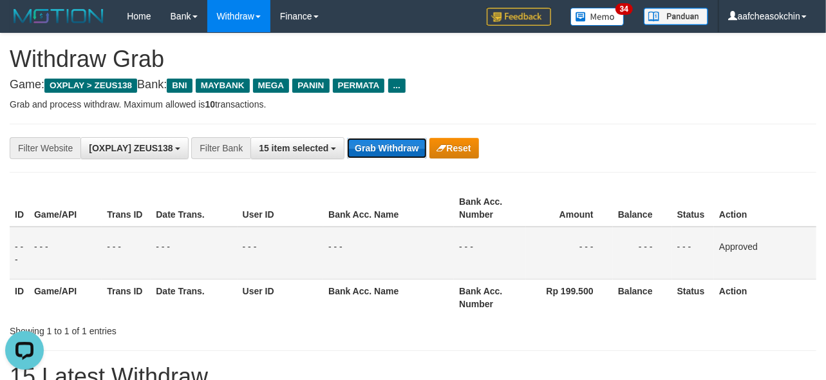
click at [361, 153] on button "Grab Withdraw" at bounding box center [386, 148] width 79 height 21
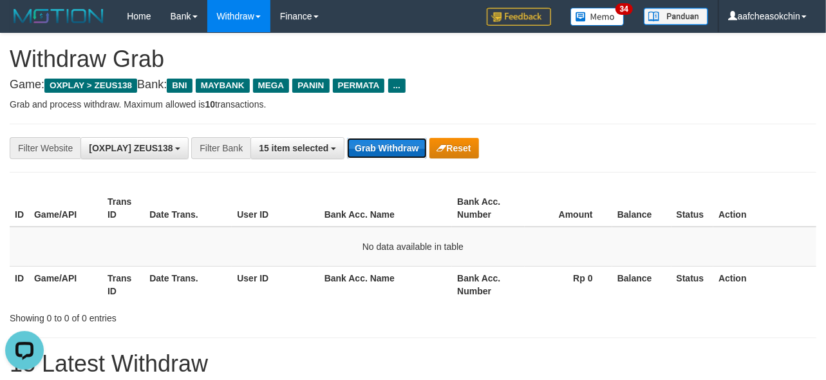
click at [403, 149] on button "Grab Withdraw" at bounding box center [386, 148] width 79 height 21
click at [397, 155] on button "Grab Withdraw" at bounding box center [386, 148] width 79 height 21
click at [397, 153] on button "Grab Withdraw" at bounding box center [386, 148] width 79 height 21
click at [399, 144] on button "Grab Withdraw" at bounding box center [386, 148] width 79 height 21
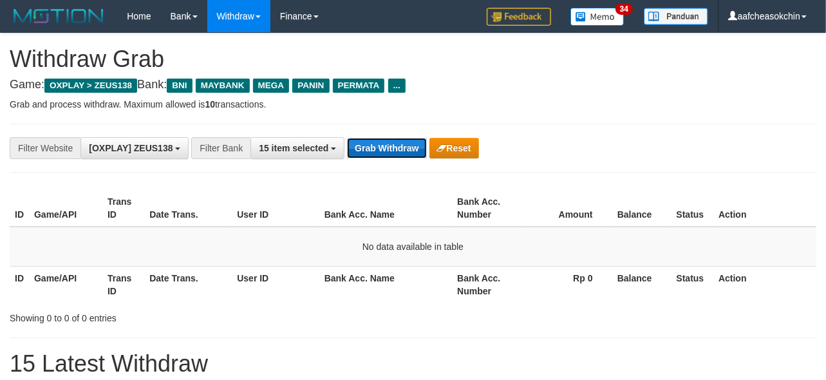
click at [399, 144] on button "Grab Withdraw" at bounding box center [386, 148] width 79 height 21
click at [381, 155] on button "Grab Withdraw" at bounding box center [386, 148] width 79 height 21
click at [403, 156] on button "Grab Withdraw" at bounding box center [386, 148] width 79 height 21
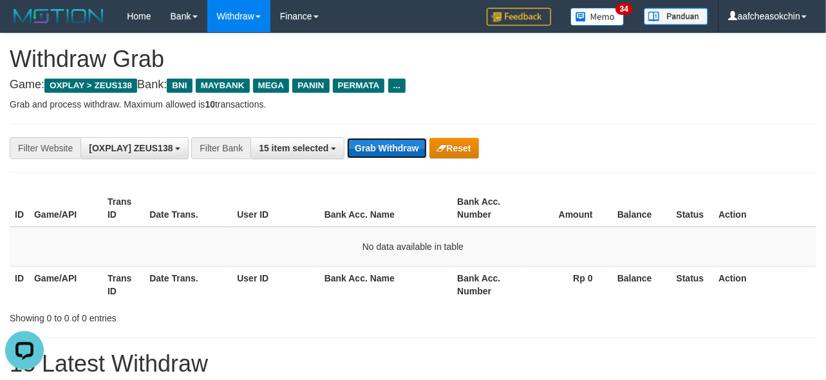
click at [388, 151] on button "Grab Withdraw" at bounding box center [386, 148] width 79 height 21
click at [386, 151] on button "Grab Withdraw" at bounding box center [386, 148] width 79 height 21
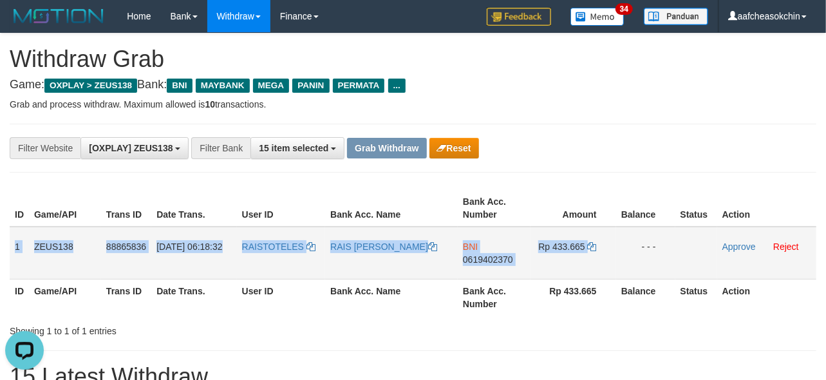
drag, startPoint x: 16, startPoint y: 243, endPoint x: 632, endPoint y: 237, distance: 615.9
click at [632, 237] on tr "1 ZEUS138 88865836 [DATE] 06:18:32 RAISTOTELES [PERSON_NAME] BNI 0619402370 Rp …" at bounding box center [413, 253] width 807 height 53
copy tr "1 ZEUS138 88865836 [DATE] 06:18:32 RAISTOTELES RAIS AZKA GHAFARA BNI 0619402370…"
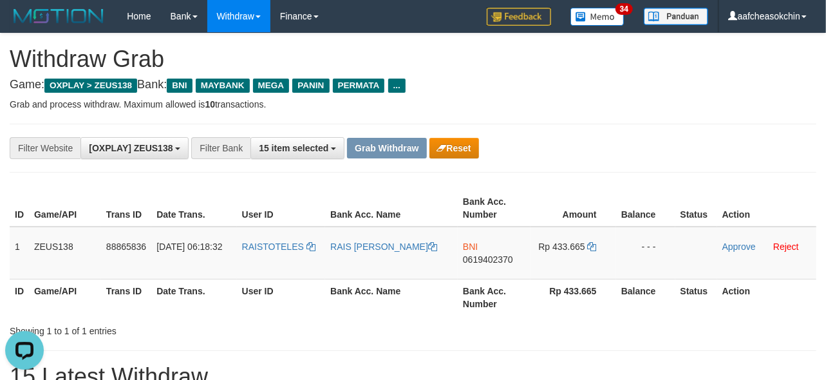
click at [486, 254] on span "0619402370" at bounding box center [488, 259] width 50 height 10
click at [575, 236] on td "Rp 433.665" at bounding box center [573, 253] width 85 height 53
copy td "433.665"
click at [575, 236] on td "Rp 433.665" at bounding box center [573, 253] width 85 height 53
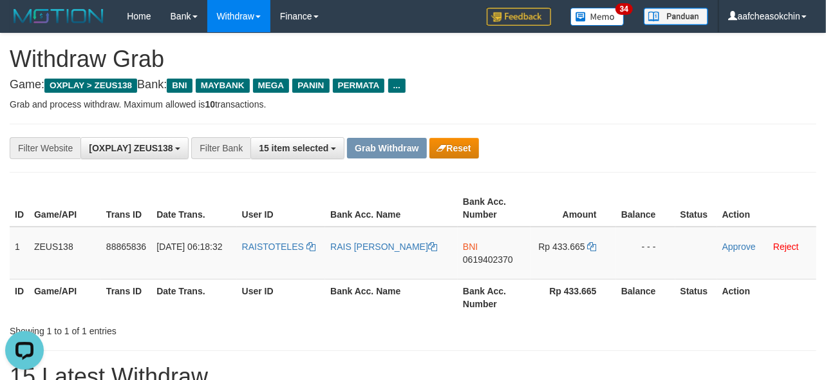
click at [635, 323] on div "Showing 1 to 1 of 1 entries" at bounding box center [413, 329] width 826 height 18
click at [731, 249] on link "Approve" at bounding box center [739, 247] width 33 height 10
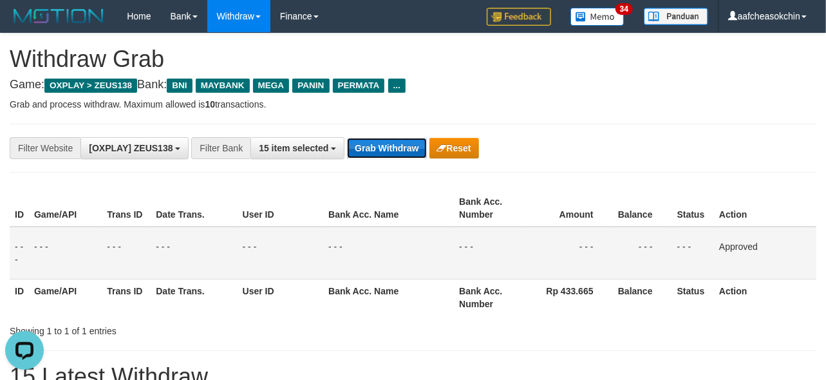
click at [406, 151] on button "Grab Withdraw" at bounding box center [386, 148] width 79 height 21
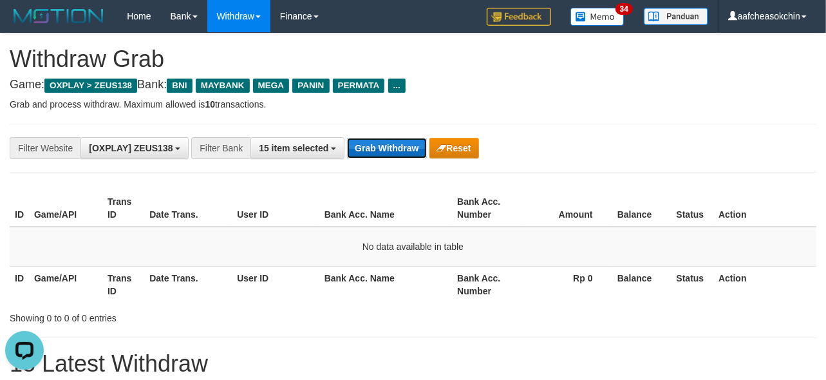
click at [415, 149] on button "Grab Withdraw" at bounding box center [386, 148] width 79 height 21
click at [414, 147] on button "Grab Withdraw" at bounding box center [386, 148] width 79 height 21
click at [407, 146] on button "Grab Withdraw" at bounding box center [386, 148] width 79 height 21
drag, startPoint x: 407, startPoint y: 146, endPoint x: 403, endPoint y: 136, distance: 11.0
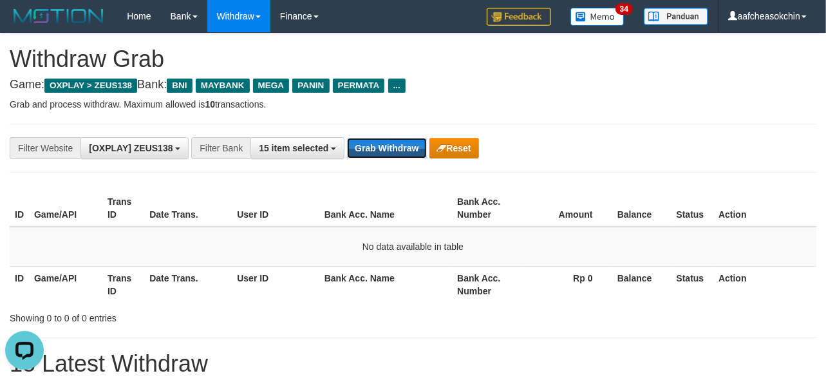
click at [403, 138] on button "Grab Withdraw" at bounding box center [386, 148] width 79 height 21
drag, startPoint x: 377, startPoint y: 157, endPoint x: 377, endPoint y: 165, distance: 8.4
click at [377, 165] on div "**********" at bounding box center [413, 148] width 807 height 49
click at [374, 157] on button "Grab Withdraw" at bounding box center [386, 148] width 79 height 21
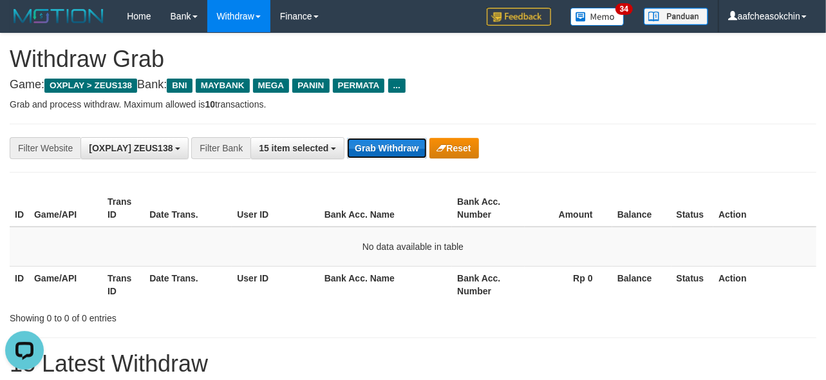
click at [376, 155] on button "Grab Withdraw" at bounding box center [386, 148] width 79 height 21
click at [374, 156] on button "Grab Withdraw" at bounding box center [386, 148] width 79 height 21
click at [361, 138] on button "Grab Withdraw" at bounding box center [386, 148] width 79 height 21
click at [381, 155] on button "Grab Withdraw" at bounding box center [386, 148] width 79 height 21
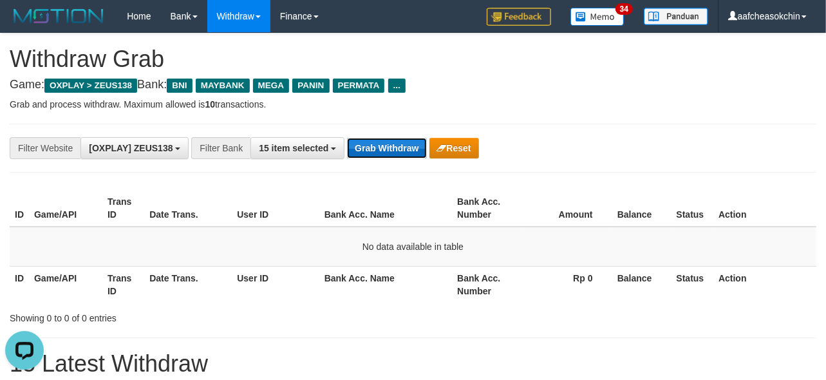
click at [381, 155] on button "Grab Withdraw" at bounding box center [386, 148] width 79 height 21
click at [403, 143] on button "Grab Withdraw" at bounding box center [386, 148] width 79 height 21
click at [378, 151] on button "Grab Withdraw" at bounding box center [386, 148] width 79 height 21
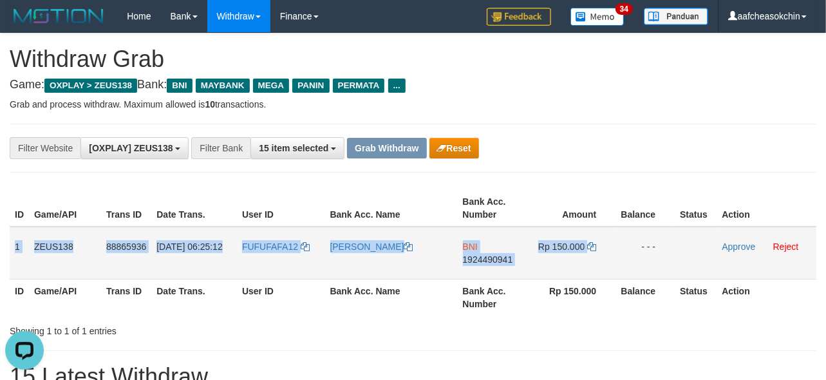
drag, startPoint x: 11, startPoint y: 242, endPoint x: 630, endPoint y: 252, distance: 619.1
click at [630, 252] on tr "1 ZEUS138 88865936 01/10/2025 06:25:12 FUFUFAFA12 ADITYA CAHYA M BNI 1924490941…" at bounding box center [413, 253] width 807 height 53
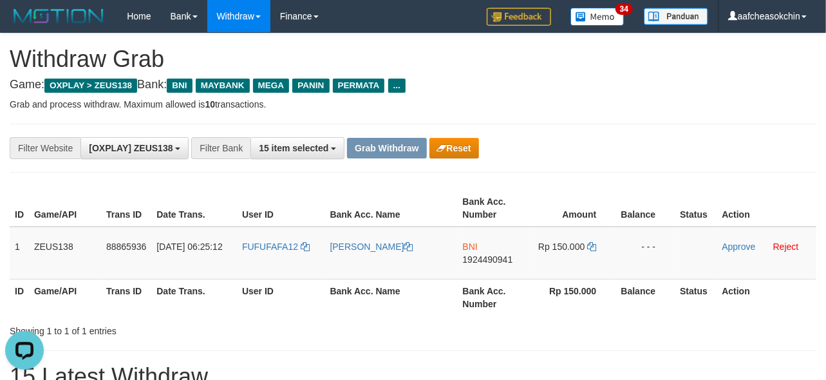
drag, startPoint x: 575, startPoint y: 323, endPoint x: 531, endPoint y: 314, distance: 45.4
click at [565, 326] on div "Showing 1 to 1 of 1 entries" at bounding box center [413, 329] width 826 height 18
click at [478, 260] on span "1924490941" at bounding box center [488, 259] width 50 height 10
click at [568, 252] on td "Rp 150.000" at bounding box center [573, 253] width 85 height 53
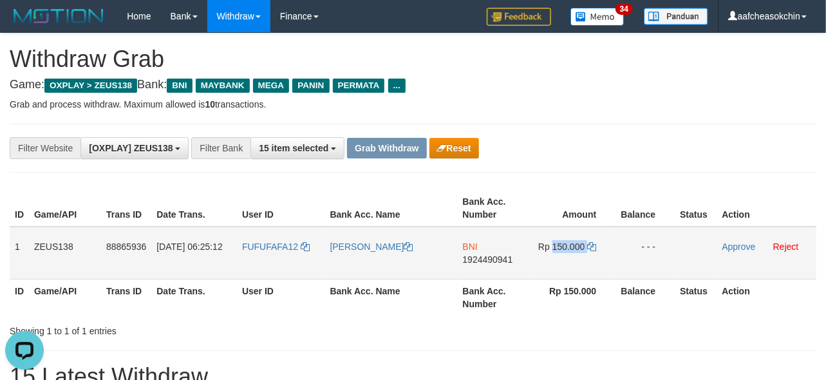
click at [558, 242] on span "Rp 150.000" at bounding box center [562, 247] width 46 height 10
click at [558, 243] on span "Rp 150.000" at bounding box center [562, 247] width 46 height 10
click at [667, 303] on th "Balance" at bounding box center [645, 297] width 59 height 37
click at [734, 247] on link "Approve" at bounding box center [738, 247] width 33 height 10
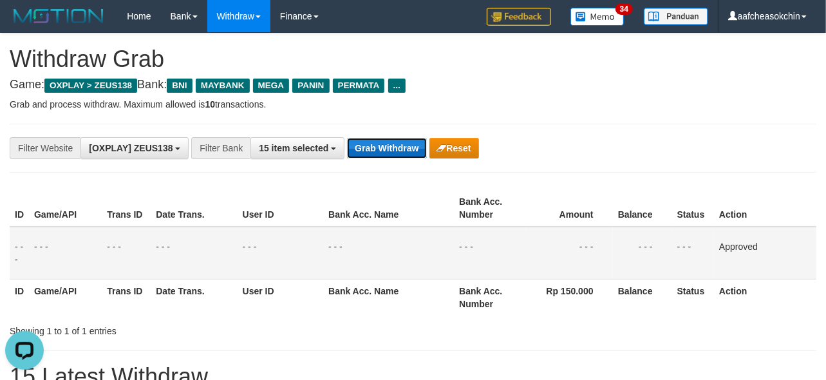
click at [400, 145] on button "Grab Withdraw" at bounding box center [386, 148] width 79 height 21
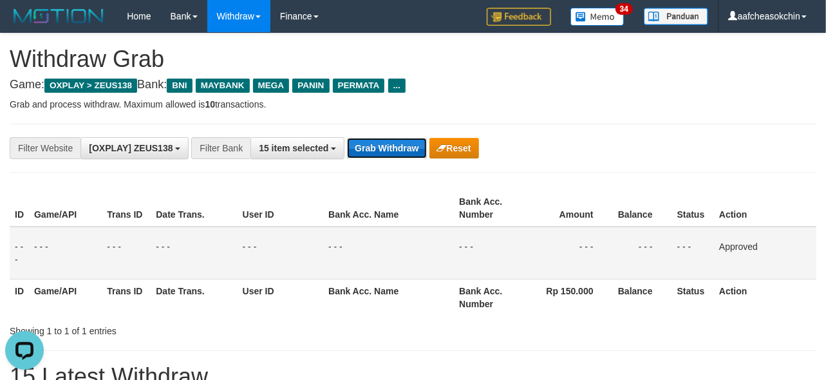
click at [400, 145] on button "Grab Withdraw" at bounding box center [386, 148] width 79 height 21
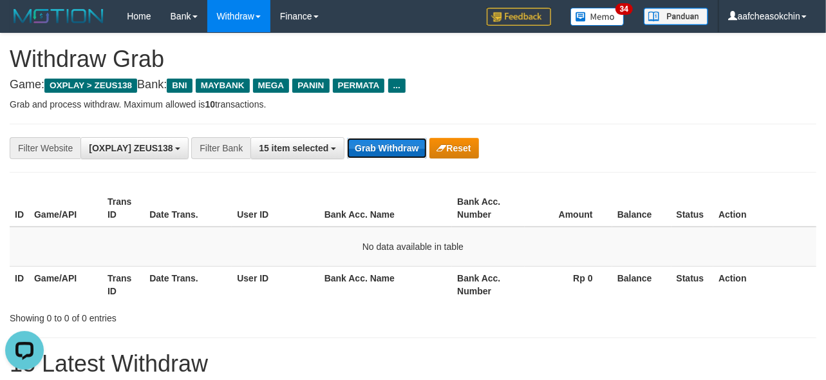
click at [388, 151] on button "Grab Withdraw" at bounding box center [386, 148] width 79 height 21
drag, startPoint x: 388, startPoint y: 151, endPoint x: 447, endPoint y: 171, distance: 62.3
click at [392, 155] on button "Grab Withdraw" at bounding box center [386, 148] width 79 height 21
click at [377, 145] on button "Grab Withdraw" at bounding box center [386, 148] width 79 height 21
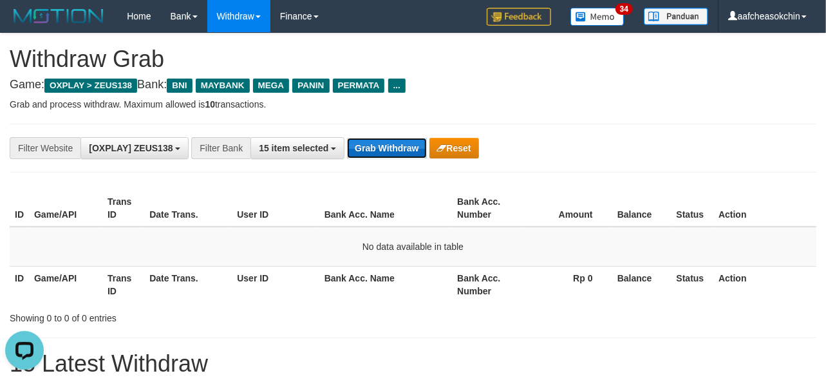
click at [377, 145] on button "Grab Withdraw" at bounding box center [386, 148] width 79 height 21
click at [375, 142] on button "Grab Withdraw" at bounding box center [386, 148] width 79 height 21
drag, startPoint x: 374, startPoint y: 142, endPoint x: 383, endPoint y: 147, distance: 10.1
click at [377, 146] on button "Grab Withdraw" at bounding box center [386, 148] width 79 height 21
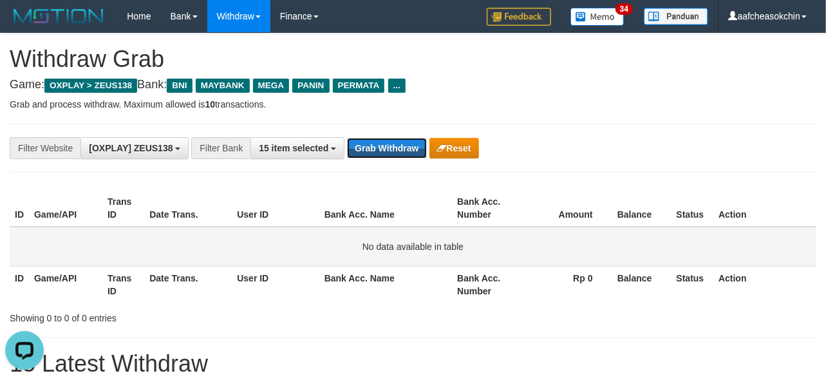
drag, startPoint x: 383, startPoint y: 147, endPoint x: 599, endPoint y: 258, distance: 242.9
click at [395, 158] on button "Grab Withdraw" at bounding box center [386, 148] width 79 height 21
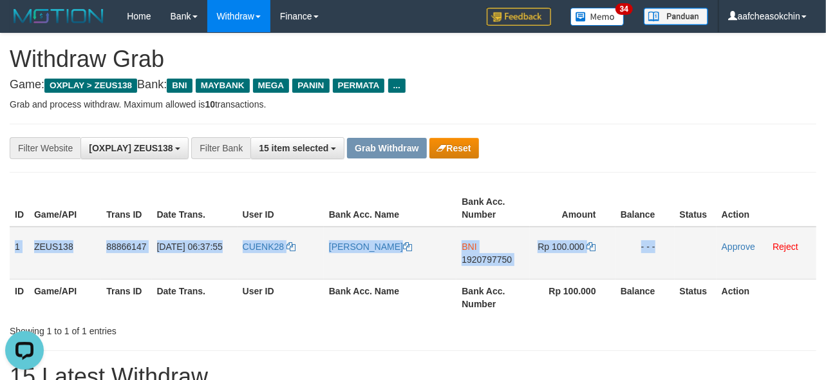
drag, startPoint x: 10, startPoint y: 238, endPoint x: 683, endPoint y: 240, distance: 673.2
click at [683, 240] on tr "1 ZEUS138 88866147 01/10/2025 06:37:55 CUENK28 SUGENG RIYADI BNI 1920797750 Rp …" at bounding box center [413, 253] width 807 height 53
copy tr "1 ZEUS138 88866147 01/10/2025 06:37:55 CUENK28 SUGENG RIYADI BNI 1920797750 Rp …"
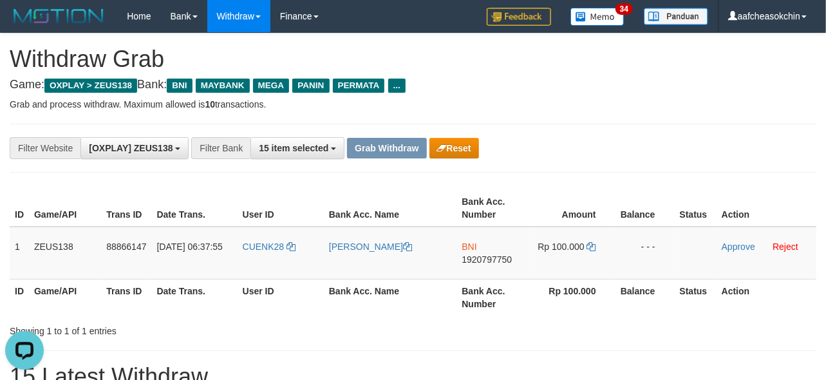
click at [486, 255] on span "1920797750" at bounding box center [487, 259] width 50 height 10
click at [502, 269] on td "BNI 1920797750" at bounding box center [493, 253] width 73 height 53
click at [475, 242] on span "BNI" at bounding box center [469, 247] width 15 height 10
click at [490, 256] on span "1920797750" at bounding box center [487, 259] width 50 height 10
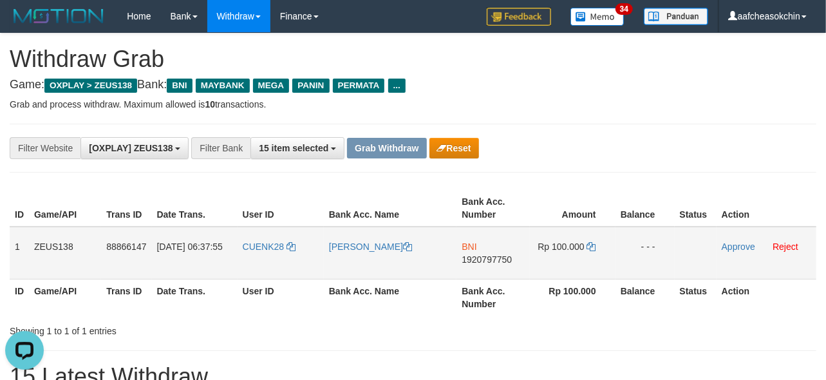
click at [495, 272] on td "BNI 1920797750" at bounding box center [493, 253] width 73 height 53
click at [490, 263] on td "BNI 1920797750" at bounding box center [493, 253] width 73 height 53
click at [484, 260] on span "1920797750" at bounding box center [487, 259] width 50 height 10
click at [571, 242] on span "Rp 100.000" at bounding box center [561, 247] width 46 height 10
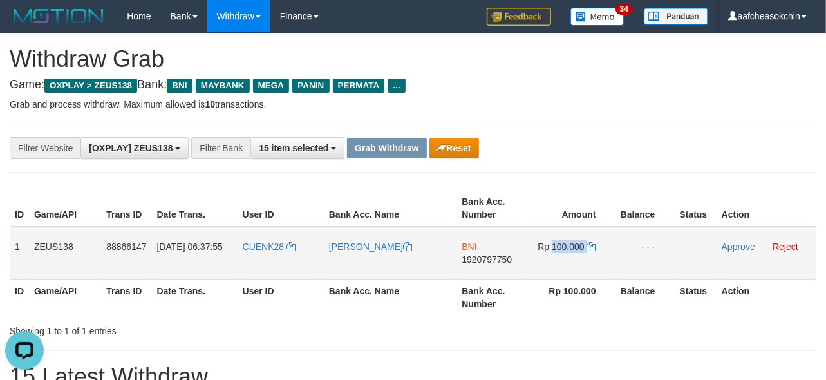
copy td "100.000"
click at [571, 242] on span "Rp 100.000" at bounding box center [561, 247] width 46 height 10
click at [737, 243] on link "Approve" at bounding box center [738, 247] width 33 height 10
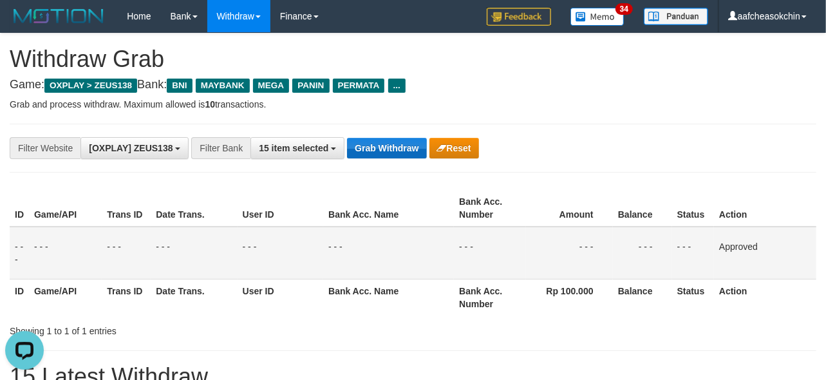
click at [363, 157] on div "**********" at bounding box center [413, 148] width 807 height 49
click at [374, 146] on button "Grab Withdraw" at bounding box center [386, 148] width 79 height 21
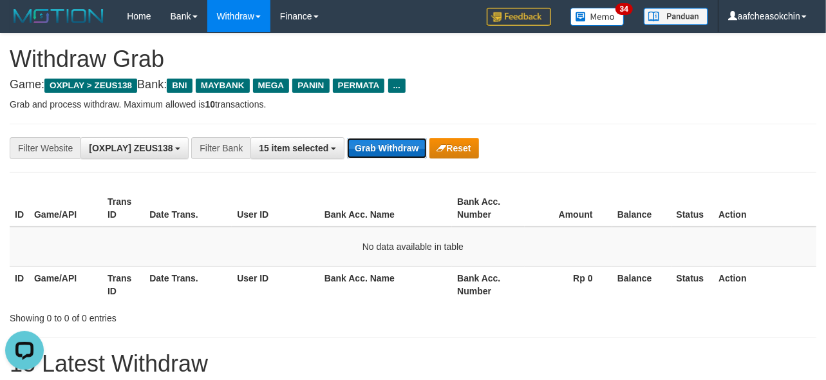
click at [396, 143] on button "Grab Withdraw" at bounding box center [386, 148] width 79 height 21
click at [396, 144] on button "Grab Withdraw" at bounding box center [386, 148] width 79 height 21
click at [395, 144] on button "Grab Withdraw" at bounding box center [386, 148] width 79 height 21
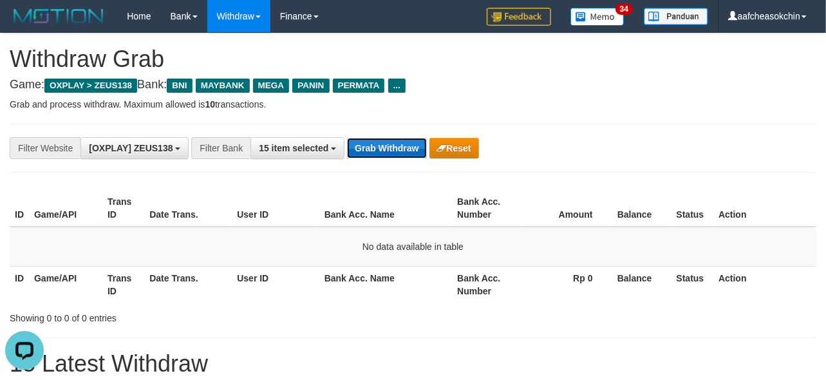
click at [353, 142] on button "Grab Withdraw" at bounding box center [386, 148] width 79 height 21
click at [377, 151] on button "Grab Withdraw" at bounding box center [386, 148] width 79 height 21
click at [383, 149] on button "Grab Withdraw" at bounding box center [386, 148] width 79 height 21
click at [381, 149] on button "Grab Withdraw" at bounding box center [386, 148] width 79 height 21
click at [387, 149] on button "Grab Withdraw" at bounding box center [386, 148] width 79 height 21
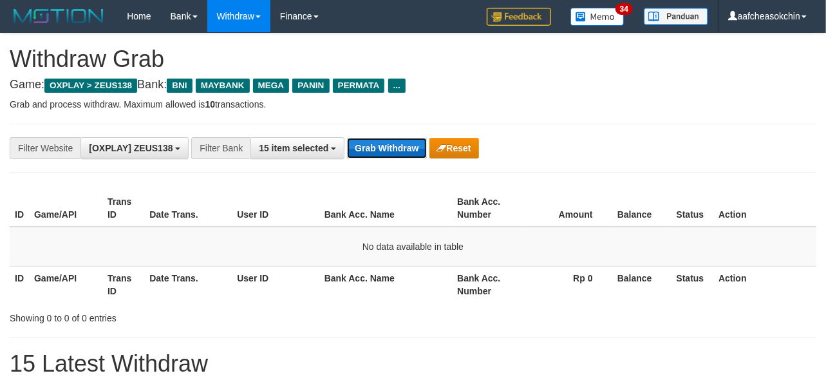
drag, startPoint x: 0, startPoint y: 0, endPoint x: 388, endPoint y: 153, distance: 417.6
click at [388, 153] on button "Grab Withdraw" at bounding box center [386, 148] width 79 height 21
click at [398, 140] on button "Grab Withdraw" at bounding box center [386, 148] width 79 height 21
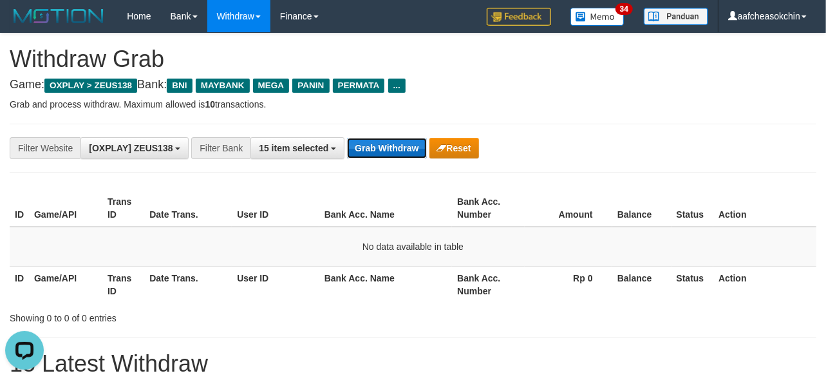
click at [396, 145] on button "Grab Withdraw" at bounding box center [386, 148] width 79 height 21
click at [397, 151] on button "Grab Withdraw" at bounding box center [386, 148] width 79 height 21
click at [394, 153] on button "Grab Withdraw" at bounding box center [386, 148] width 79 height 21
drag, startPoint x: 394, startPoint y: 156, endPoint x: 394, endPoint y: 163, distance: 7.1
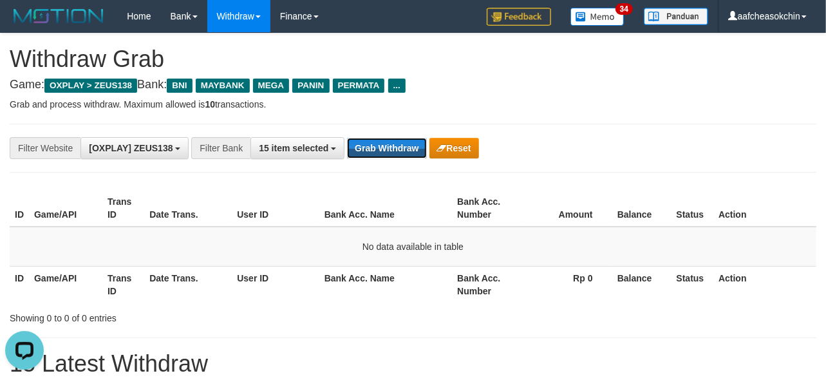
click at [394, 157] on button "Grab Withdraw" at bounding box center [386, 148] width 79 height 21
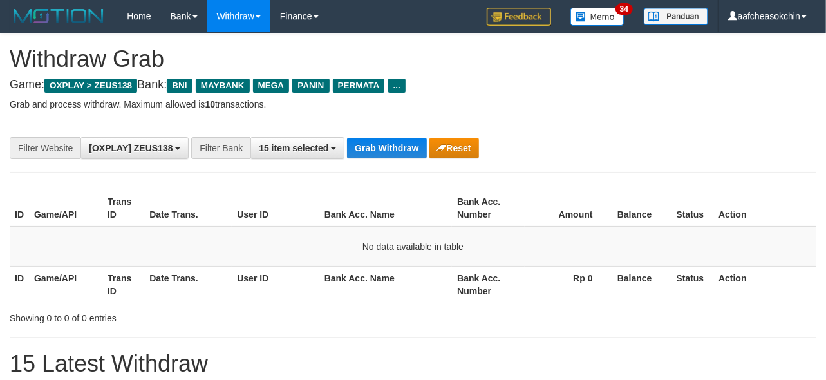
click at [388, 159] on div "**********" at bounding box center [413, 148] width 807 height 49
click at [385, 149] on button "Grab Withdraw" at bounding box center [386, 148] width 79 height 21
drag, startPoint x: 441, startPoint y: 151, endPoint x: 545, endPoint y: 61, distance: 137.4
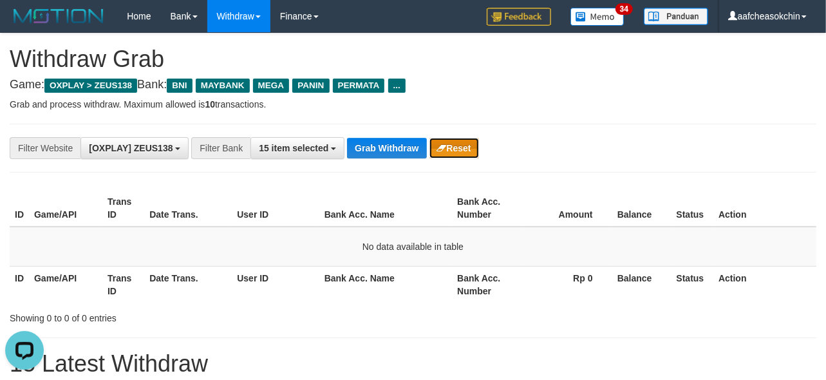
click at [439, 152] on button "Reset" at bounding box center [455, 148] width 50 height 21
click at [542, 55] on h1 "Withdraw Grab" at bounding box center [413, 59] width 807 height 26
click at [423, 127] on div "**********" at bounding box center [413, 148] width 807 height 49
drag, startPoint x: 422, startPoint y: 129, endPoint x: 407, endPoint y: 132, distance: 15.0
click at [409, 131] on div "**********" at bounding box center [413, 148] width 807 height 49
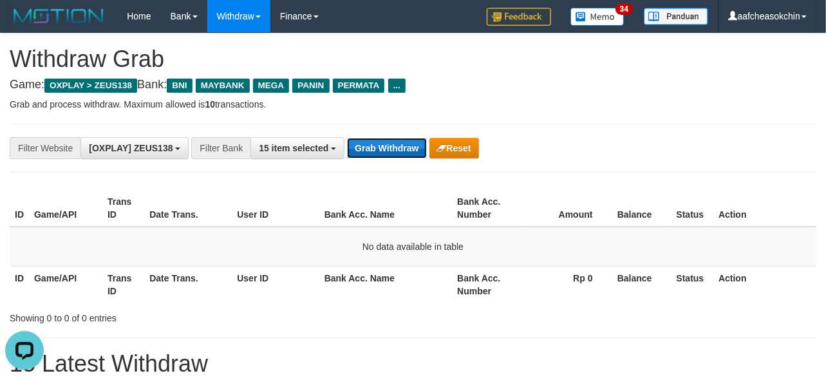
click at [389, 140] on button "Grab Withdraw" at bounding box center [386, 148] width 79 height 21
click at [389, 142] on button "Grab Withdraw" at bounding box center [386, 148] width 79 height 21
click at [361, 159] on div "**********" at bounding box center [413, 148] width 807 height 49
click at [359, 157] on button "Grab Withdraw" at bounding box center [386, 148] width 79 height 21
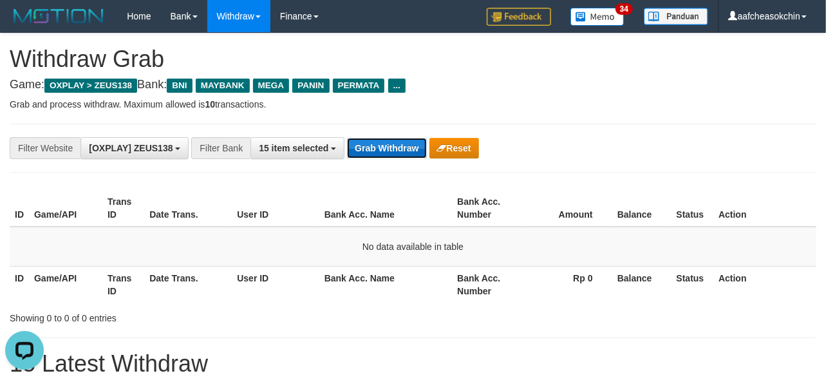
click at [359, 157] on button "Grab Withdraw" at bounding box center [386, 148] width 79 height 21
click at [401, 153] on button "Grab Withdraw" at bounding box center [386, 148] width 79 height 21
click at [400, 153] on button "Grab Withdraw" at bounding box center [386, 148] width 79 height 21
click at [396, 139] on button "Grab Withdraw" at bounding box center [386, 148] width 79 height 21
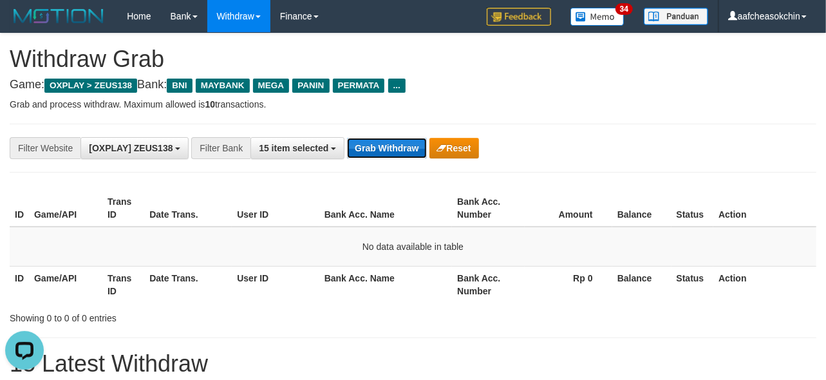
click at [401, 142] on button "Grab Withdraw" at bounding box center [386, 148] width 79 height 21
click at [400, 142] on button "Grab Withdraw" at bounding box center [386, 148] width 79 height 21
click at [399, 143] on button "Grab Withdraw" at bounding box center [386, 148] width 79 height 21
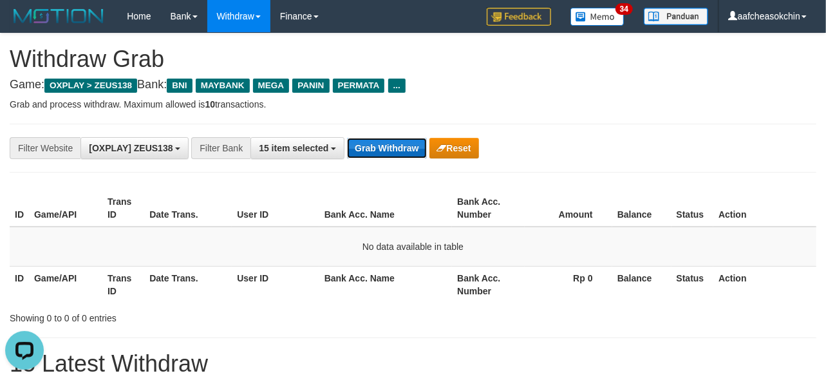
click at [367, 140] on button "Grab Withdraw" at bounding box center [386, 148] width 79 height 21
click at [368, 140] on button "Grab Withdraw" at bounding box center [386, 148] width 79 height 21
click at [364, 152] on button "Grab Withdraw" at bounding box center [386, 148] width 79 height 21
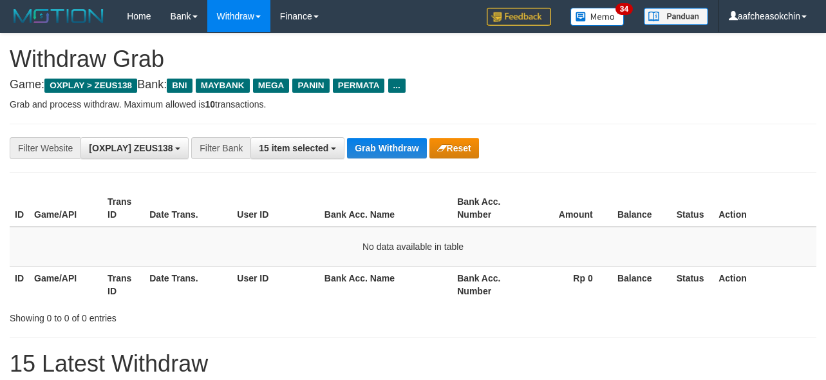
click at [363, 148] on button "Grab Withdraw" at bounding box center [386, 148] width 79 height 21
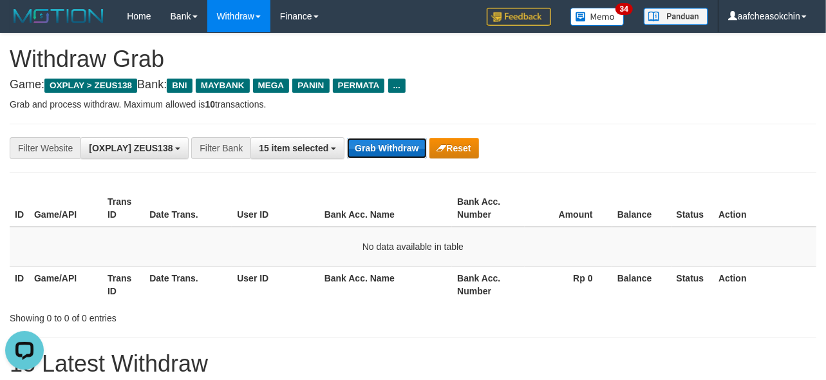
click at [397, 142] on button "Grab Withdraw" at bounding box center [386, 148] width 79 height 21
click at [398, 142] on button "Grab Withdraw" at bounding box center [386, 148] width 79 height 21
drag, startPoint x: 401, startPoint y: 142, endPoint x: 408, endPoint y: 142, distance: 7.1
click at [406, 142] on button "Grab Withdraw" at bounding box center [386, 148] width 79 height 21
click at [381, 157] on button "Grab Withdraw" at bounding box center [386, 148] width 79 height 21
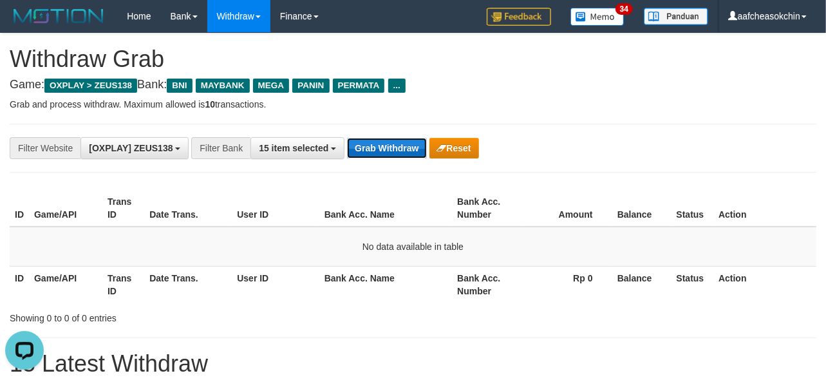
click at [381, 157] on button "Grab Withdraw" at bounding box center [386, 148] width 79 height 21
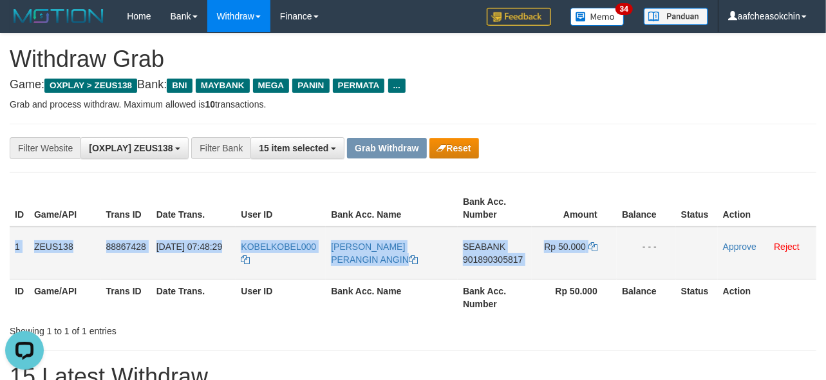
drag, startPoint x: 10, startPoint y: 240, endPoint x: 599, endPoint y: 254, distance: 588.9
click at [599, 254] on tr "1 ZEUS138 88867428 01/10/2025 07:48:29 KOBELKOBEL000 FRANS SUKARJA PERANGIN ANG…" at bounding box center [413, 253] width 807 height 53
copy tr "1 ZEUS138 88867428 01/10/2025 07:48:29 KOBELKOBEL000 FRANS SUKARJA PERANGIN ANG…"
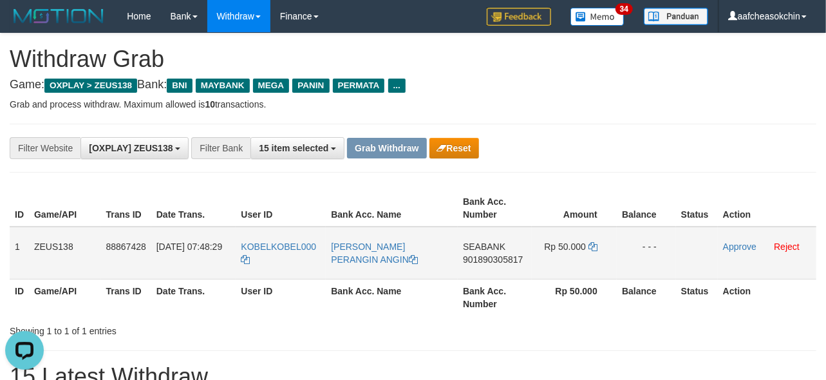
drag, startPoint x: 514, startPoint y: 318, endPoint x: 469, endPoint y: 254, distance: 77.6
click at [514, 316] on div "ID Game/API Trans ID Date Trans. User ID Bank Acc. Name Bank Acc. Number Amount…" at bounding box center [413, 252] width 826 height 133
click at [468, 236] on td "SEABANK 901890305817" at bounding box center [495, 253] width 74 height 53
copy td "SEABANK"
click at [468, 236] on td "SEABANK 901890305817" at bounding box center [495, 253] width 74 height 53
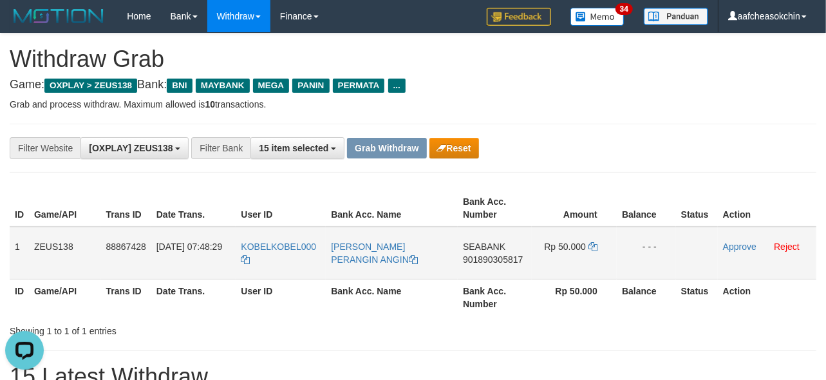
click at [505, 258] on span "901890305817" at bounding box center [493, 259] width 60 height 10
click at [561, 242] on span "Rp 50.000" at bounding box center [565, 247] width 42 height 10
copy td "50.000"
drag, startPoint x: 664, startPoint y: 341, endPoint x: 661, endPoint y: 313, distance: 28.5
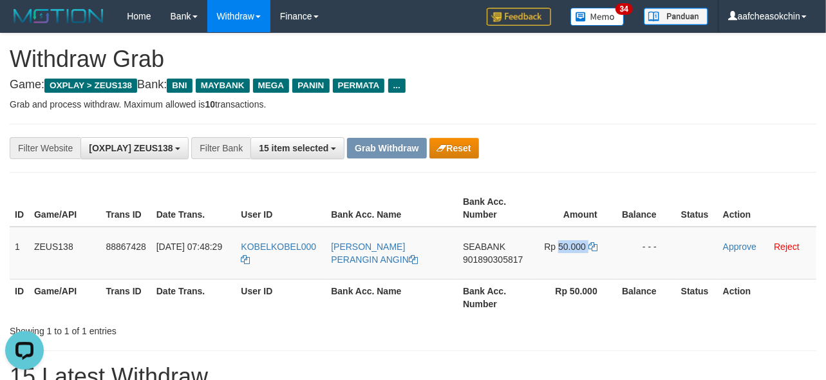
click at [537, 309] on th "Rp 50.000" at bounding box center [574, 297] width 85 height 37
click at [730, 245] on link "Approve" at bounding box center [739, 247] width 33 height 10
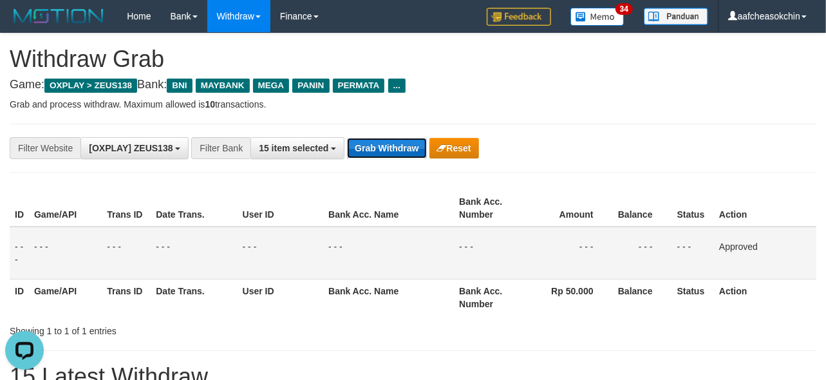
click at [403, 138] on button "Grab Withdraw" at bounding box center [386, 148] width 79 height 21
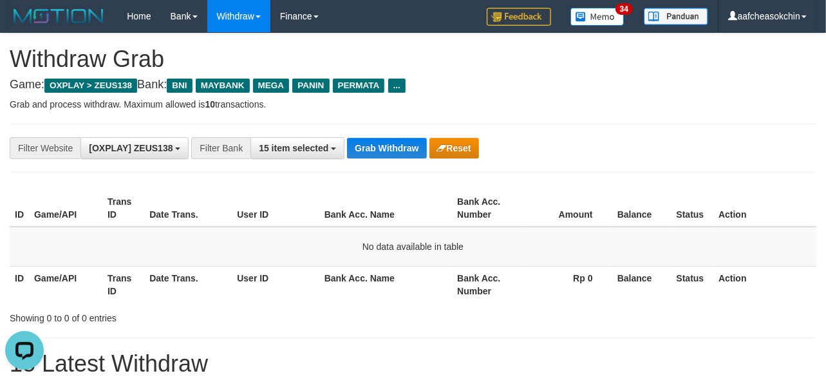
click at [377, 133] on div "**********" at bounding box center [413, 148] width 807 height 49
click at [381, 150] on button "Grab Withdraw" at bounding box center [386, 148] width 79 height 21
click at [380, 153] on button "Grab Withdraw" at bounding box center [386, 148] width 79 height 21
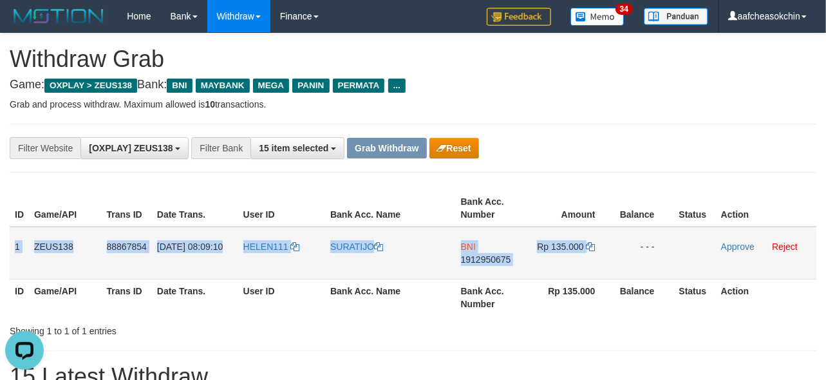
drag, startPoint x: 15, startPoint y: 237, endPoint x: 619, endPoint y: 233, distance: 604.2
click at [619, 233] on tr "1 ZEUS138 88867854 [DATE] 08:09:10 HELEN111 [GEOGRAPHIC_DATA] BNI 1912950675 Rp…" at bounding box center [413, 253] width 807 height 53
copy tr "1 ZEUS138 88867854 [DATE] 08:09:10 HELEN111 SURATIJO BNI 1912950675 Rp 135.000"
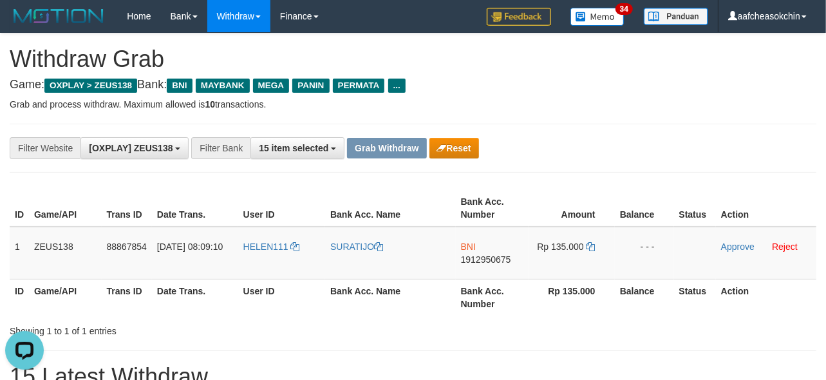
drag, startPoint x: 499, startPoint y: 304, endPoint x: 486, endPoint y: 291, distance: 18.2
click at [499, 304] on th "Bank Acc. Number" at bounding box center [492, 297] width 73 height 37
click at [472, 256] on span "1912950675" at bounding box center [486, 259] width 50 height 10
click at [403, 326] on div "Showing 1 to 1 of 1 entries" at bounding box center [413, 329] width 826 height 18
click at [456, 256] on td "BNI 1912950675" at bounding box center [492, 253] width 73 height 53
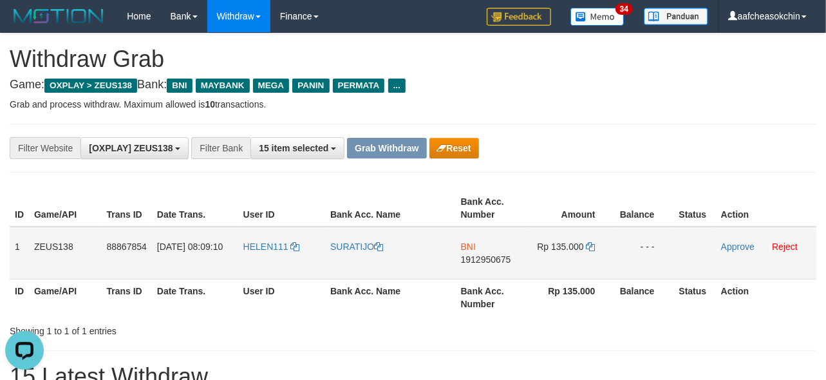
click at [490, 254] on span "1912950675" at bounding box center [486, 259] width 50 height 10
click at [572, 239] on td "Rp 135.000" at bounding box center [572, 253] width 86 height 53
copy td "135.000"
click at [572, 239] on td "Rp 135.000" at bounding box center [572, 253] width 86 height 53
click at [492, 298] on th "Bank Acc. Number" at bounding box center [492, 297] width 73 height 37
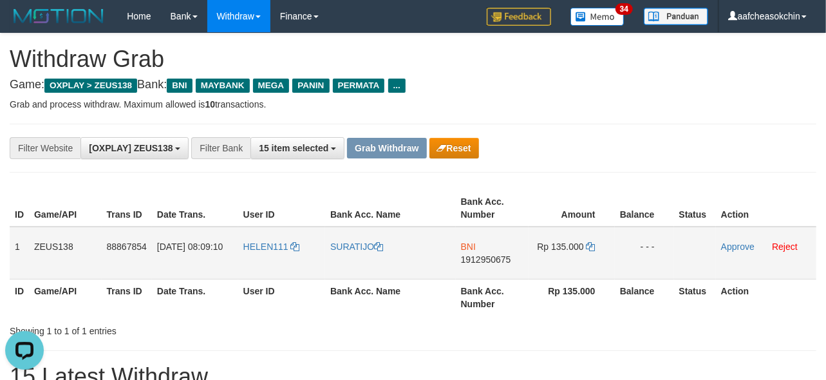
click at [482, 247] on td "BNI 1912950675" at bounding box center [492, 253] width 73 height 53
click at [490, 254] on span "1912950675" at bounding box center [486, 259] width 50 height 10
click at [575, 240] on td "Rp 135.000" at bounding box center [572, 253] width 86 height 53
copy td "135.000"
click at [575, 240] on td "Rp 135.000" at bounding box center [572, 253] width 86 height 53
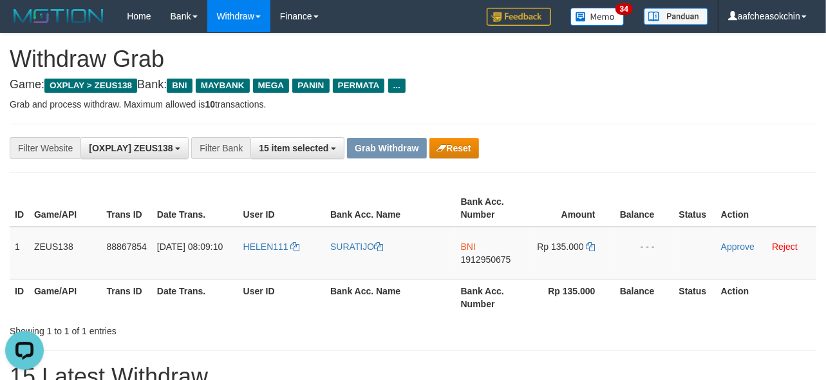
click at [729, 232] on td "Approve Reject" at bounding box center [766, 253] width 100 height 53
click at [734, 243] on link "Approve" at bounding box center [737, 247] width 33 height 10
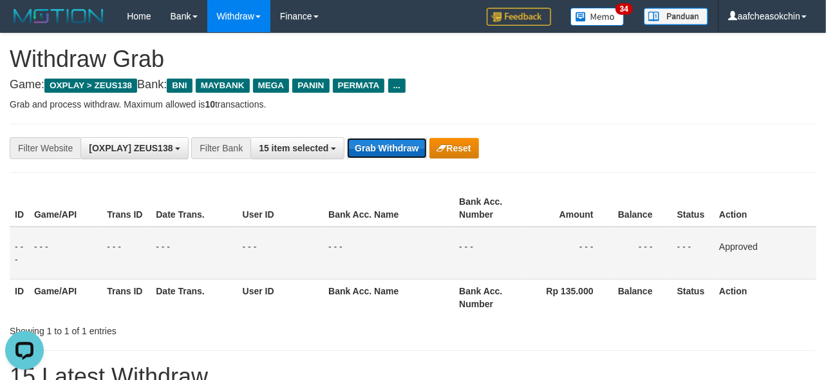
click at [385, 149] on button "Grab Withdraw" at bounding box center [386, 148] width 79 height 21
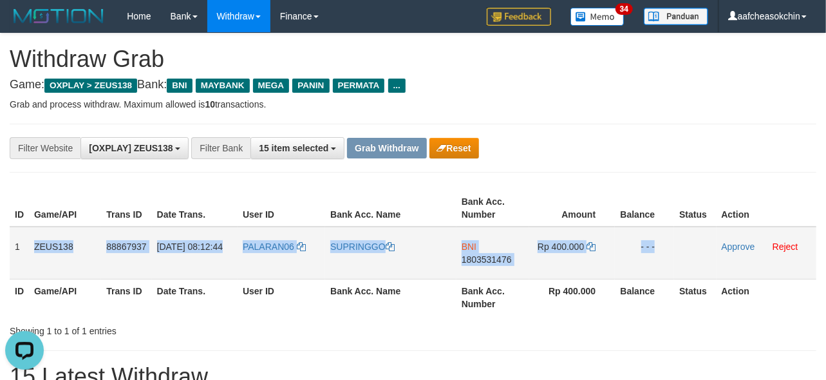
drag, startPoint x: 17, startPoint y: 247, endPoint x: 675, endPoint y: 243, distance: 657.7
click at [675, 243] on tr "1 ZEUS138 88867937 [DATE] 08:12:44 PALARAN06 SUPRINGGO BNI 1803531476 Rp 400.00…" at bounding box center [413, 253] width 807 height 53
copy tr "ZEUS138 88867937 [DATE] 08:12:44 PALARAN06 SUPRINGGO BNI 1803531476 Rp 400.000 …"
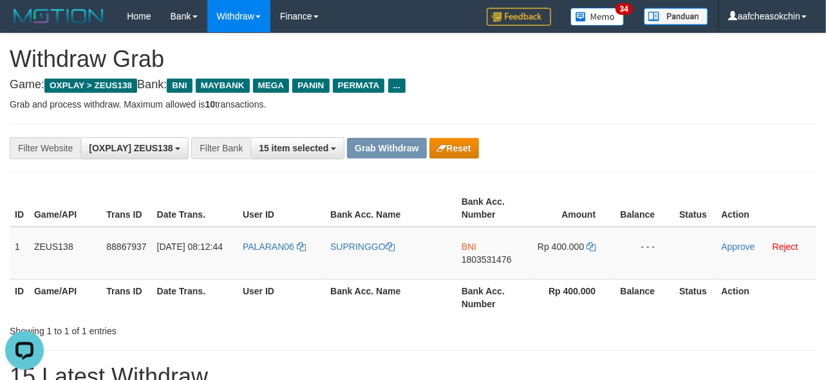
drag, startPoint x: 618, startPoint y: 310, endPoint x: 468, endPoint y: 282, distance: 153.4
click at [618, 310] on th "Balance" at bounding box center [644, 297] width 59 height 37
click at [483, 267] on td "BNI 1803531476" at bounding box center [493, 253] width 73 height 53
click at [482, 260] on span "1803531476" at bounding box center [487, 259] width 50 height 10
click at [570, 252] on td "Rp 400.000" at bounding box center [573, 253] width 86 height 53
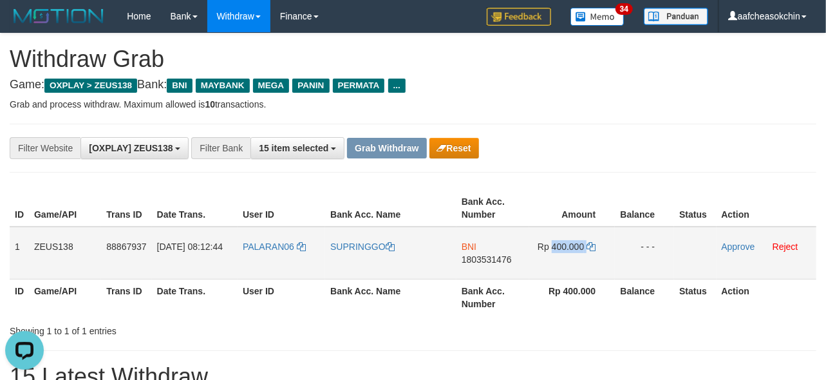
copy td "400.000"
click at [570, 252] on td "Rp 400.000" at bounding box center [573, 253] width 86 height 53
click at [609, 300] on th "Rp 400.000" at bounding box center [573, 297] width 86 height 37
click at [715, 242] on td at bounding box center [695, 253] width 42 height 53
click at [725, 243] on link "Approve" at bounding box center [738, 247] width 33 height 10
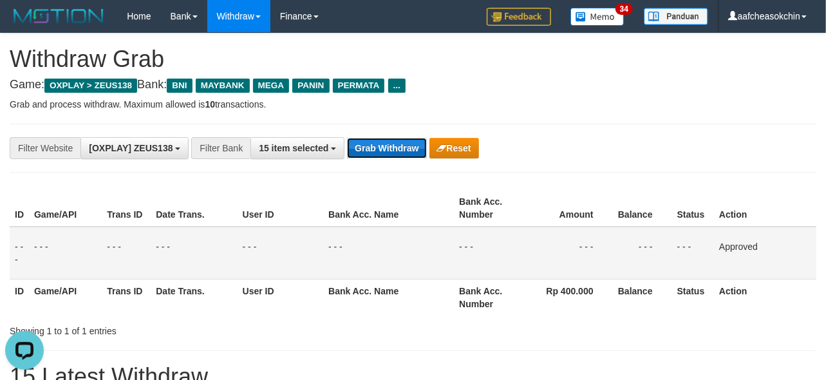
click at [385, 156] on button "Grab Withdraw" at bounding box center [386, 148] width 79 height 21
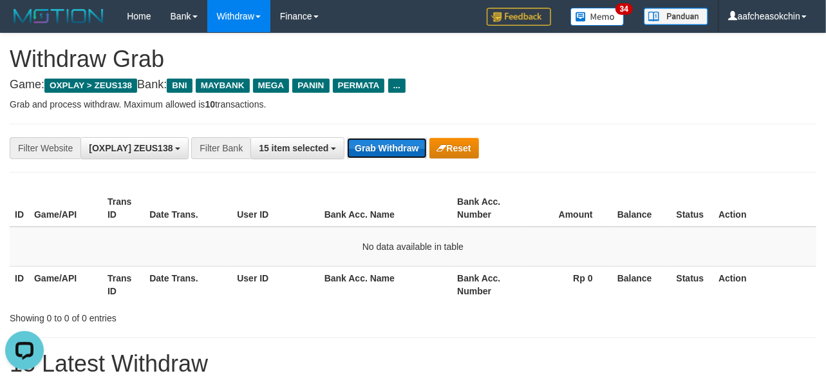
click at [408, 151] on button "Grab Withdraw" at bounding box center [386, 148] width 79 height 21
click at [358, 150] on button "Grab Withdraw" at bounding box center [386, 148] width 79 height 21
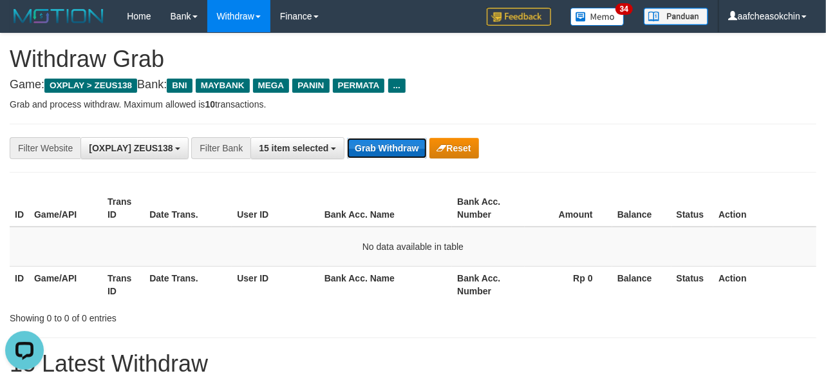
click at [358, 150] on button "Grab Withdraw" at bounding box center [386, 148] width 79 height 21
click at [364, 149] on button "Grab Withdraw" at bounding box center [386, 148] width 79 height 21
click at [370, 158] on button "Grab Withdraw" at bounding box center [386, 148] width 79 height 21
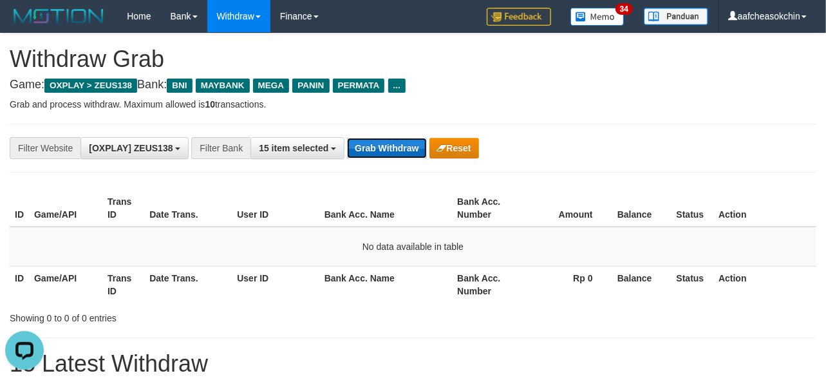
click at [370, 158] on button "Grab Withdraw" at bounding box center [386, 148] width 79 height 21
drag, startPoint x: 416, startPoint y: 151, endPoint x: 409, endPoint y: 155, distance: 7.8
click at [414, 151] on button "Grab Withdraw" at bounding box center [386, 148] width 79 height 21
click at [407, 155] on button "Grab Withdraw" at bounding box center [386, 148] width 79 height 21
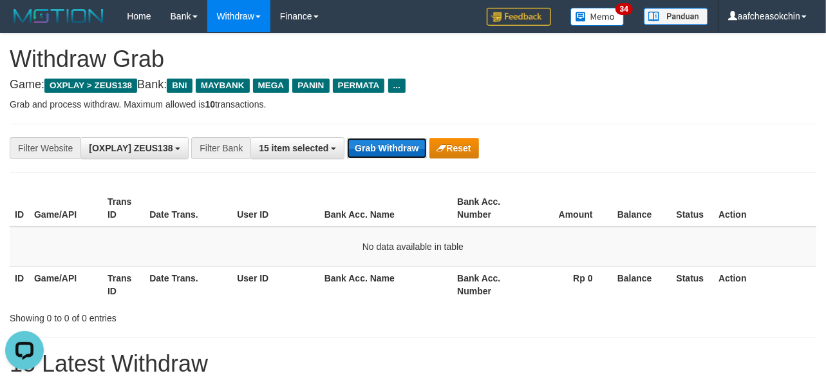
click at [374, 142] on button "Grab Withdraw" at bounding box center [386, 148] width 79 height 21
click at [387, 144] on button "Grab Withdraw" at bounding box center [386, 148] width 79 height 21
click at [409, 158] on button "Grab Withdraw" at bounding box center [386, 148] width 79 height 21
click at [405, 151] on button "Grab Withdraw" at bounding box center [386, 148] width 79 height 21
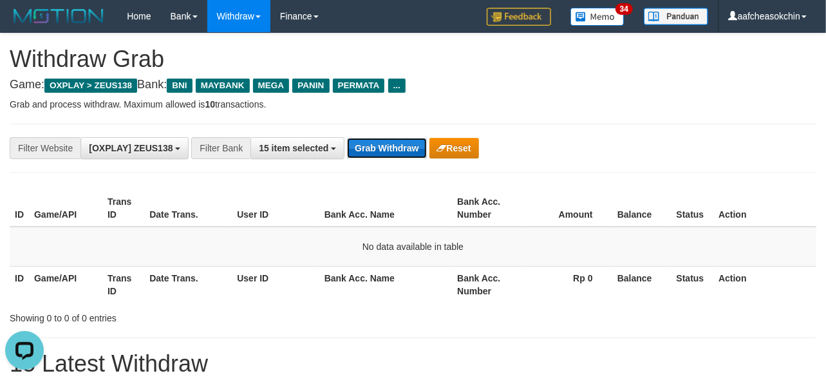
click at [405, 151] on button "Grab Withdraw" at bounding box center [386, 148] width 79 height 21
click at [372, 153] on button "Grab Withdraw" at bounding box center [386, 148] width 79 height 21
drag, startPoint x: 372, startPoint y: 153, endPoint x: 363, endPoint y: 157, distance: 10.4
click at [372, 153] on button "Grab Withdraw" at bounding box center [386, 148] width 79 height 21
click at [363, 157] on button "Grab Withdraw" at bounding box center [386, 148] width 79 height 21
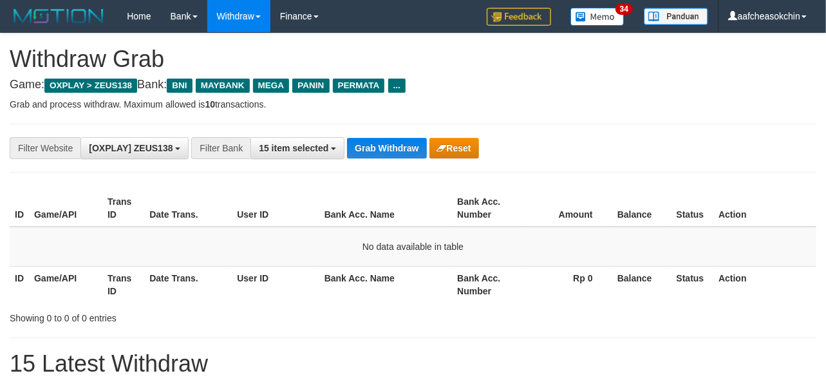
click at [372, 136] on div "**********" at bounding box center [413, 148] width 807 height 49
drag, startPoint x: 372, startPoint y: 136, endPoint x: 377, endPoint y: 147, distance: 11.8
click at [374, 138] on div "**********" at bounding box center [413, 148] width 807 height 49
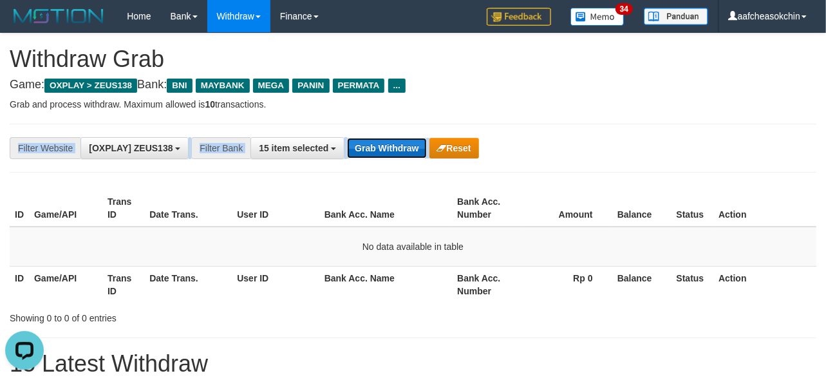
click at [389, 143] on button "Grab Withdraw" at bounding box center [386, 148] width 79 height 21
click at [387, 143] on button "Grab Withdraw" at bounding box center [386, 148] width 79 height 21
click at [356, 155] on button "Grab Withdraw" at bounding box center [386, 148] width 79 height 21
click at [356, 153] on button "Grab Withdraw" at bounding box center [386, 148] width 79 height 21
click at [404, 155] on button "Grab Withdraw" at bounding box center [386, 148] width 79 height 21
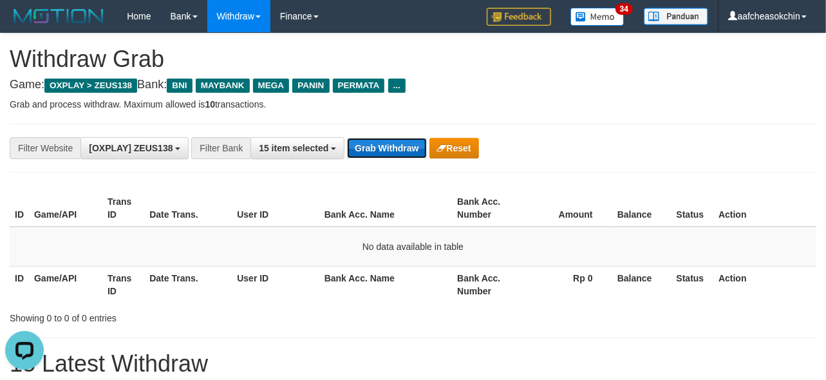
click at [404, 155] on button "Grab Withdraw" at bounding box center [386, 148] width 79 height 21
click at [403, 145] on button "Grab Withdraw" at bounding box center [386, 148] width 79 height 21
click at [391, 149] on button "Grab Withdraw" at bounding box center [386, 148] width 79 height 21
drag, startPoint x: 380, startPoint y: 143, endPoint x: 389, endPoint y: 157, distance: 16.8
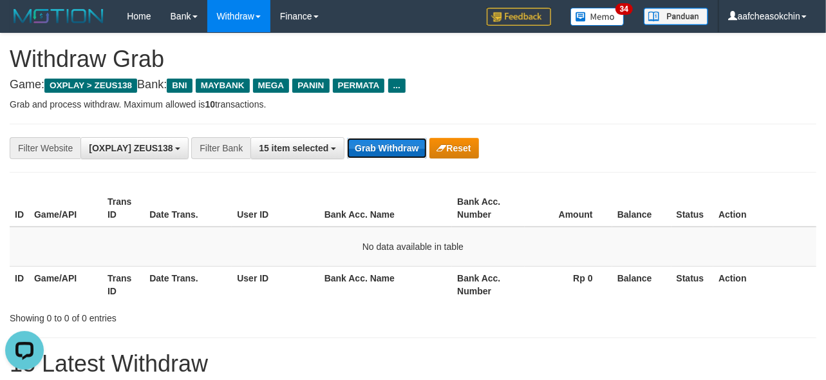
click at [380, 146] on button "Grab Withdraw" at bounding box center [386, 148] width 79 height 21
click at [345, 147] on div "**********" at bounding box center [344, 148] width 689 height 22
click at [352, 149] on button "Grab Withdraw" at bounding box center [386, 148] width 79 height 21
click at [366, 147] on button "Grab Withdraw" at bounding box center [386, 148] width 79 height 21
click at [368, 148] on button "Grab Withdraw" at bounding box center [386, 148] width 79 height 21
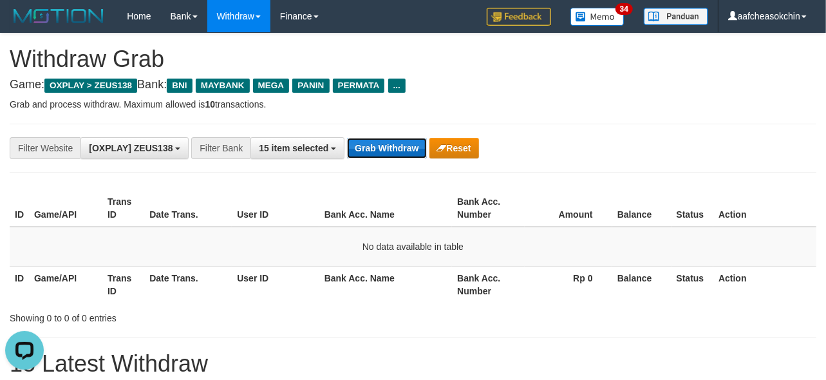
click at [368, 149] on button "Grab Withdraw" at bounding box center [386, 148] width 79 height 21
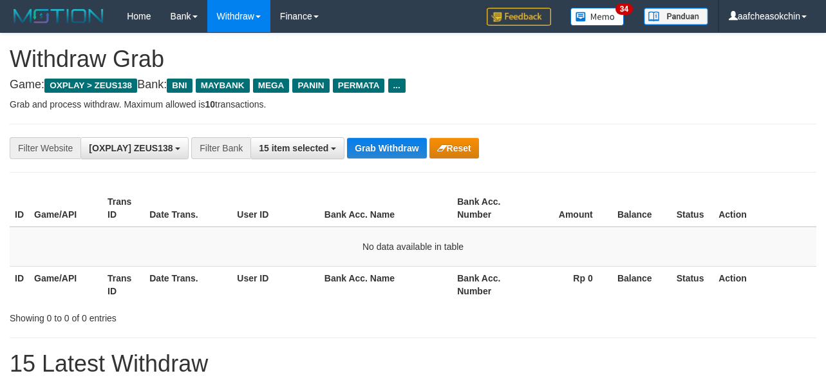
click at [368, 149] on button "Grab Withdraw" at bounding box center [386, 148] width 79 height 21
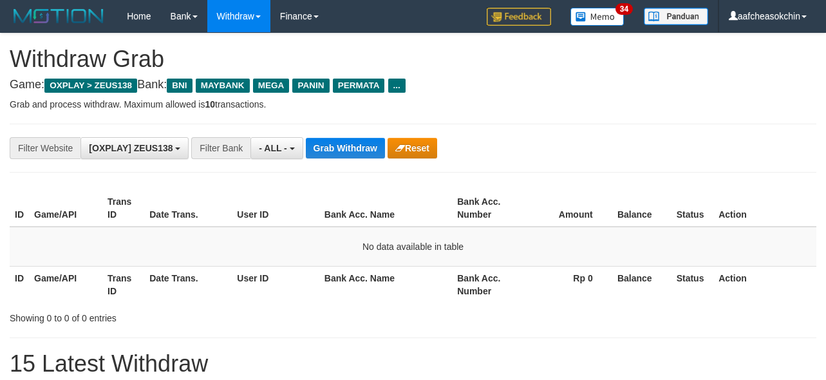
select select "***"
click at [394, 140] on button "Reset" at bounding box center [413, 148] width 50 height 21
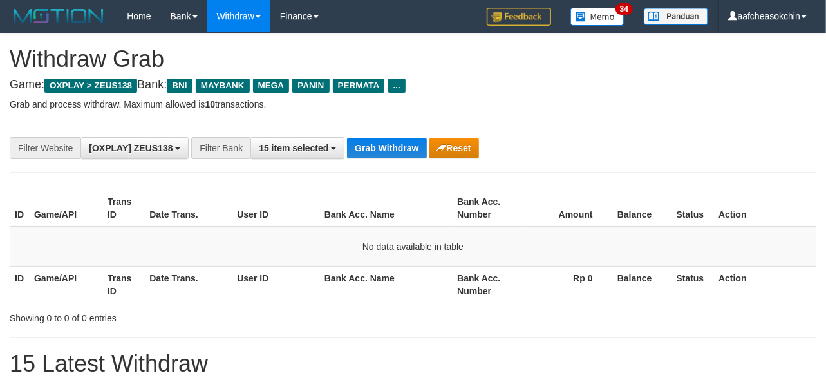
click at [366, 161] on div "**********" at bounding box center [413, 148] width 807 height 49
click at [365, 158] on div "**********" at bounding box center [344, 148] width 689 height 22
click at [366, 157] on button "Grab Withdraw" at bounding box center [386, 148] width 79 height 21
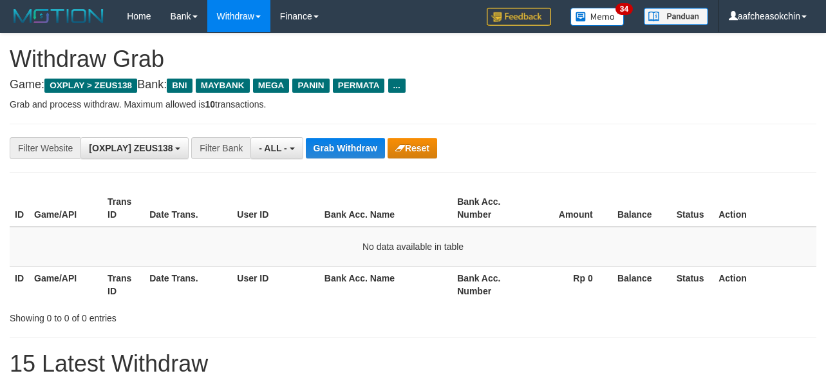
select select "***"
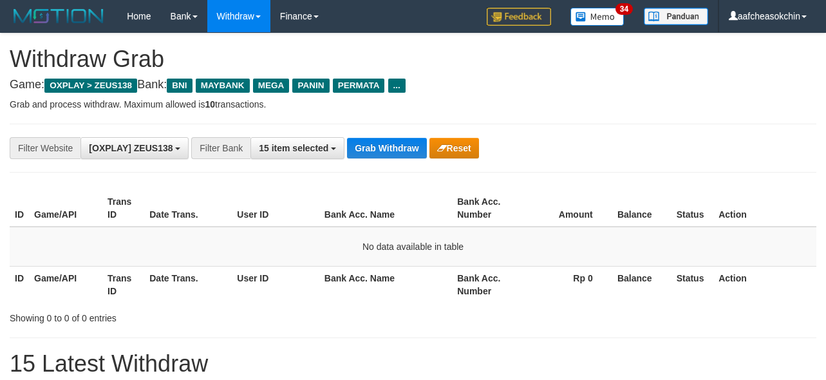
click at [383, 150] on button "Grab Withdraw" at bounding box center [386, 148] width 79 height 21
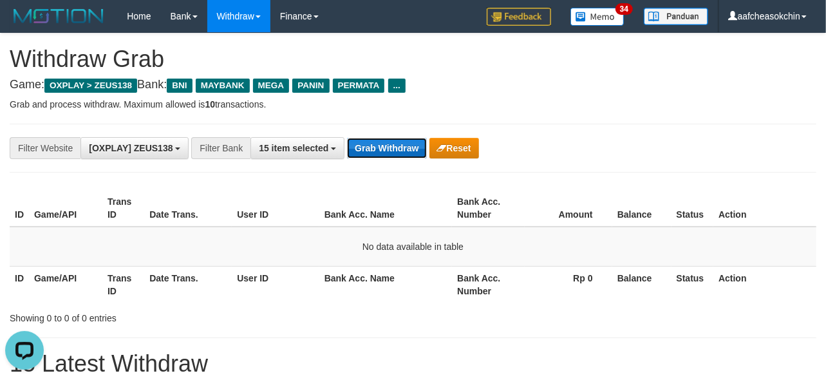
click at [359, 147] on button "Grab Withdraw" at bounding box center [386, 148] width 79 height 21
click at [365, 148] on button "Grab Withdraw" at bounding box center [386, 148] width 79 height 21
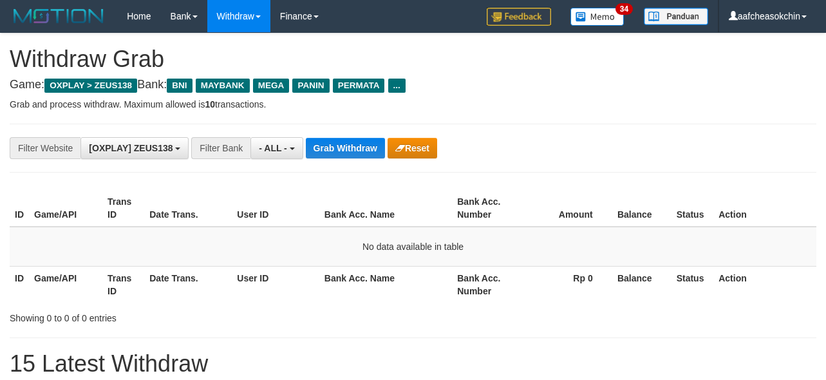
select select "***"
click at [366, 143] on button "Grab Withdraw" at bounding box center [345, 148] width 79 height 21
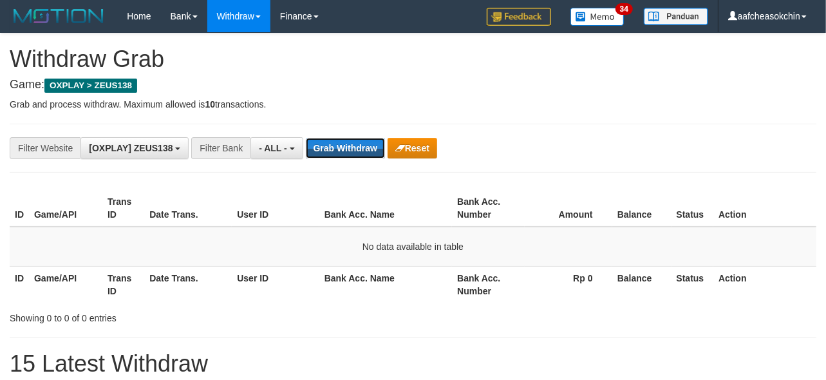
click at [366, 143] on button "Grab Withdraw" at bounding box center [345, 148] width 79 height 21
click at [366, 142] on button "Grab Withdraw" at bounding box center [345, 148] width 79 height 21
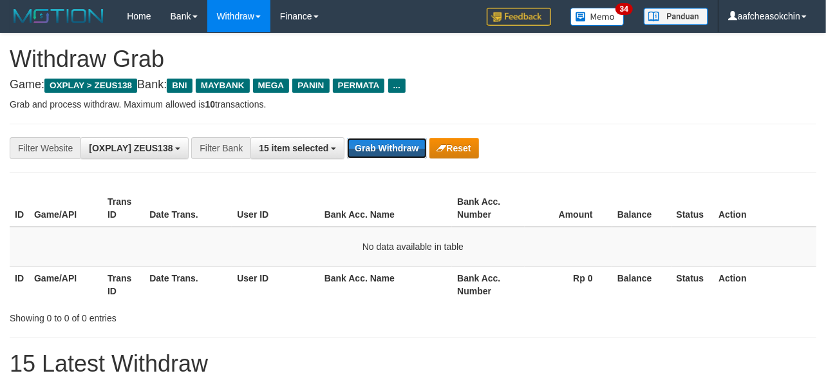
click at [359, 149] on button "Grab Withdraw" at bounding box center [386, 148] width 79 height 21
drag, startPoint x: 0, startPoint y: 0, endPoint x: 361, endPoint y: 148, distance: 390.0
click at [361, 149] on button "Grab Withdraw" at bounding box center [386, 148] width 79 height 21
drag, startPoint x: 361, startPoint y: 148, endPoint x: 361, endPoint y: 170, distance: 21.9
click at [361, 147] on button "Grab Withdraw" at bounding box center [386, 148] width 79 height 21
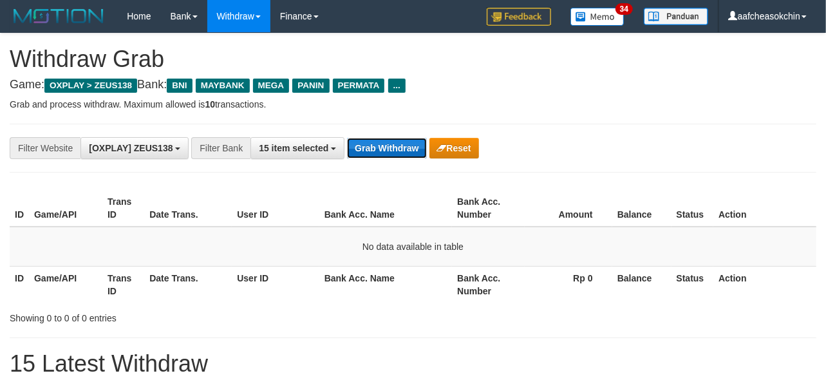
click at [390, 139] on button "Grab Withdraw" at bounding box center [386, 148] width 79 height 21
click at [389, 139] on button "Grab Withdraw" at bounding box center [386, 148] width 79 height 21
click at [387, 140] on button "Grab Withdraw" at bounding box center [386, 148] width 79 height 21
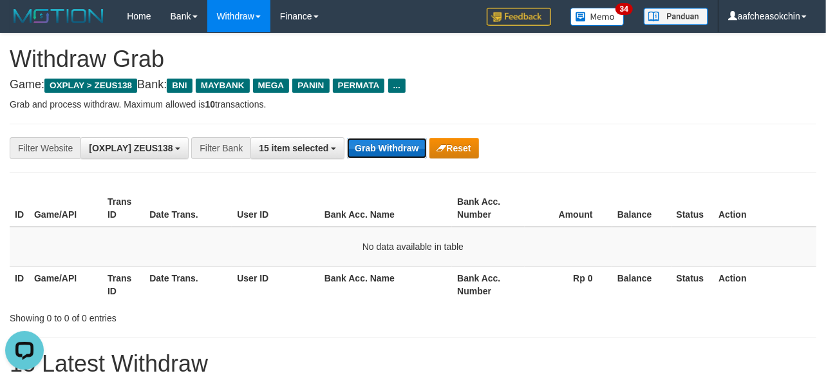
click at [387, 140] on button "Grab Withdraw" at bounding box center [386, 148] width 79 height 21
click at [384, 140] on button "Grab Withdraw" at bounding box center [386, 148] width 79 height 21
click at [383, 139] on button "Grab Withdraw" at bounding box center [386, 148] width 79 height 21
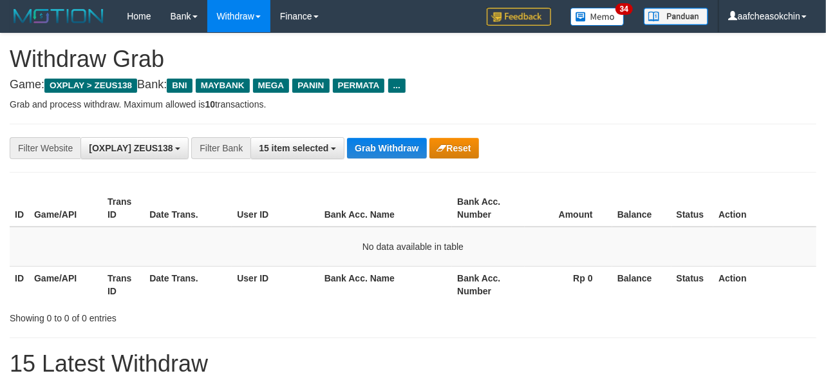
click at [383, 139] on button "Grab Withdraw" at bounding box center [386, 148] width 79 height 21
click at [364, 138] on button "Grab Withdraw" at bounding box center [386, 148] width 79 height 21
click at [370, 138] on button "Grab Withdraw" at bounding box center [386, 148] width 79 height 21
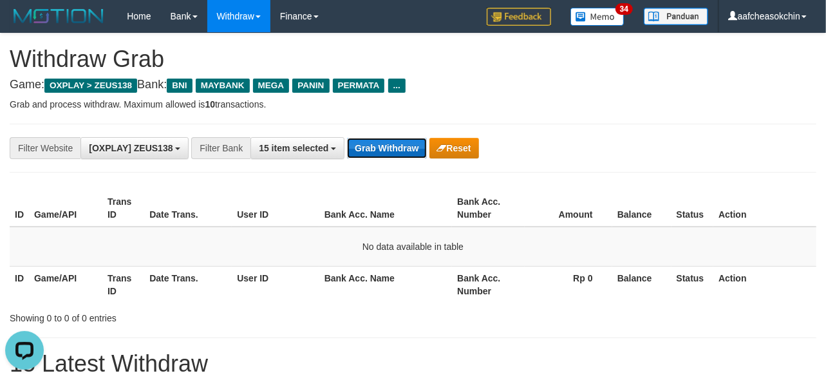
drag, startPoint x: 379, startPoint y: 148, endPoint x: 390, endPoint y: 140, distance: 13.8
click at [388, 140] on button "Grab Withdraw" at bounding box center [386, 148] width 79 height 21
click at [390, 140] on button "Grab Withdraw" at bounding box center [386, 148] width 79 height 21
click at [391, 138] on button "Grab Withdraw" at bounding box center [386, 148] width 79 height 21
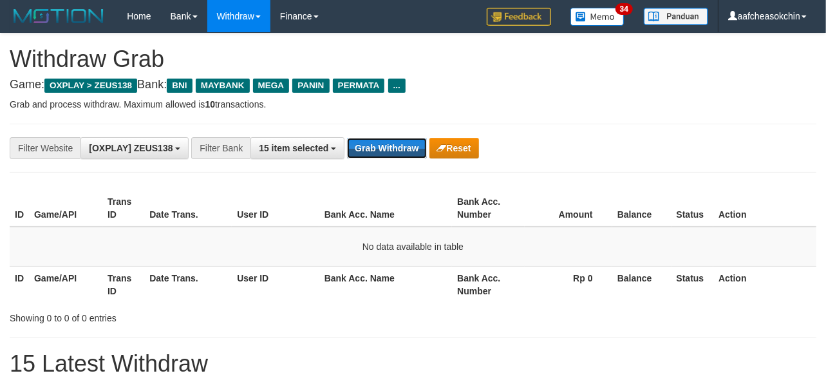
click at [391, 138] on button "Grab Withdraw" at bounding box center [386, 148] width 79 height 21
drag, startPoint x: 0, startPoint y: 0, endPoint x: 390, endPoint y: 137, distance: 413.8
click at [390, 138] on button "Grab Withdraw" at bounding box center [386, 148] width 79 height 21
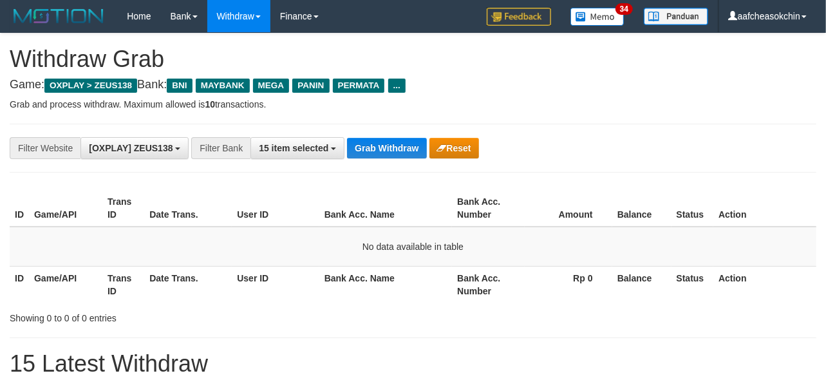
click at [390, 138] on button "Grab Withdraw" at bounding box center [386, 148] width 79 height 21
click at [388, 143] on button "Grab Withdraw" at bounding box center [386, 148] width 79 height 21
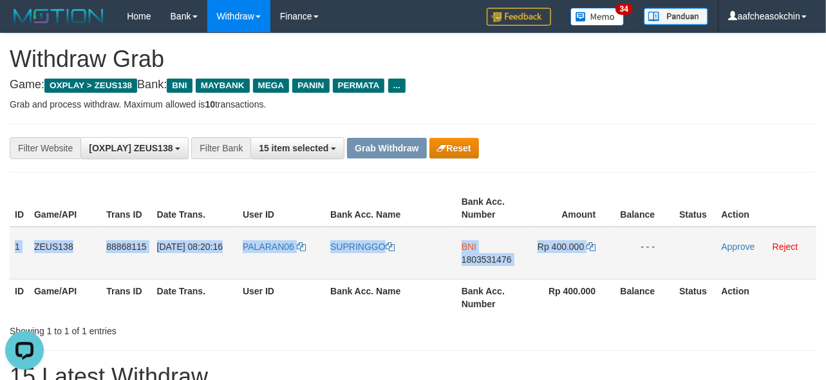
drag, startPoint x: 15, startPoint y: 243, endPoint x: 627, endPoint y: 256, distance: 612.1
click at [629, 255] on tr "1 ZEUS138 88868115 [DATE] 08:20:16 PALARAN06 SUPRINGGO BNI 1803531476 Rp 400.00…" at bounding box center [413, 253] width 807 height 53
copy tr "1 ZEUS138 88868115 [DATE] 08:20:16 PALARAN06 SUPRINGGO BNI 1803531476 Rp 400.000"
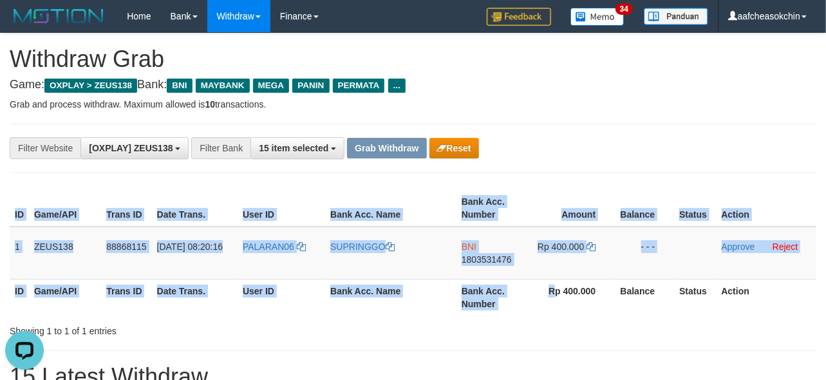
drag, startPoint x: 561, startPoint y: 317, endPoint x: 503, endPoint y: 284, distance: 66.6
click at [553, 312] on div "ID Game/API Trans ID Date Trans. User ID Bank Acc. Name Bank Acc. Number Amount…" at bounding box center [413, 252] width 826 height 133
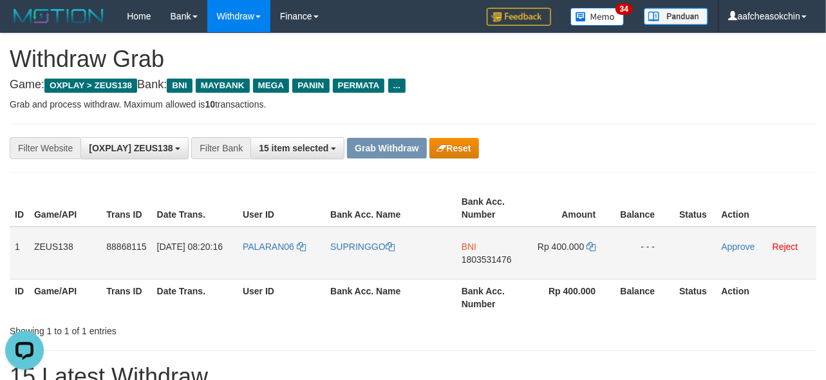
click at [475, 254] on span "1803531476" at bounding box center [487, 259] width 50 height 10
click at [568, 246] on span "Rp 400.000" at bounding box center [561, 247] width 46 height 10
copy td "400.000"
click at [568, 246] on span "Rp 400.000" at bounding box center [561, 247] width 46 height 10
click at [587, 296] on th "Rp 400.000" at bounding box center [573, 297] width 86 height 37
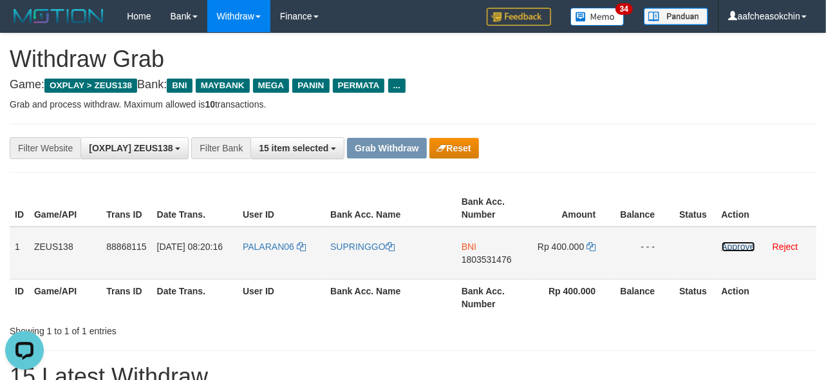
click at [730, 249] on link "Approve" at bounding box center [738, 247] width 33 height 10
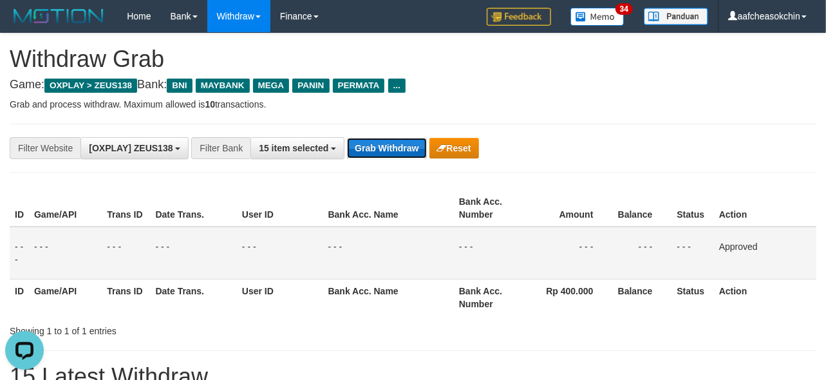
click at [397, 151] on button "Grab Withdraw" at bounding box center [386, 148] width 79 height 21
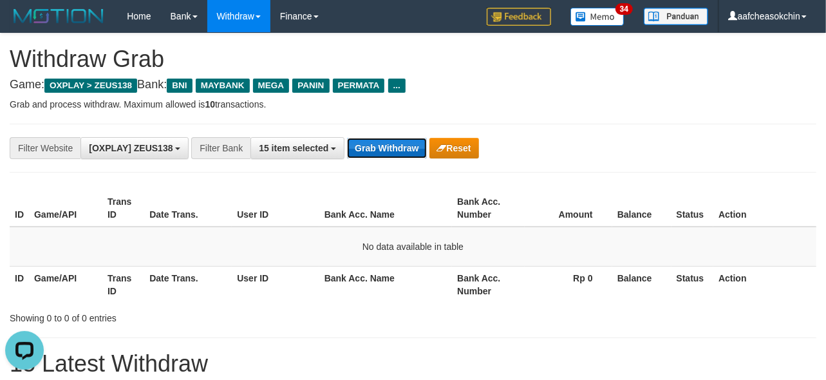
click at [377, 150] on button "Grab Withdraw" at bounding box center [386, 148] width 79 height 21
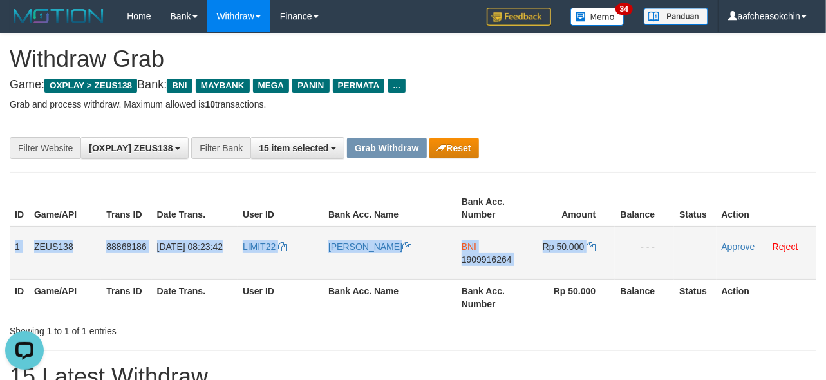
drag, startPoint x: 12, startPoint y: 243, endPoint x: 640, endPoint y: 247, distance: 628.1
click at [640, 247] on tr "1 ZEUS138 88868186 [DATE] 08:23:42 LIMIT22 DIMAS WAHYU ERFANDI BNI 1909916264 R…" at bounding box center [413, 253] width 807 height 53
copy tr "1 ZEUS138 88868186 01/10/2025 08:23:42 LIMIT22 DIMAS WAHYU ERFANDI BNI 19099162…"
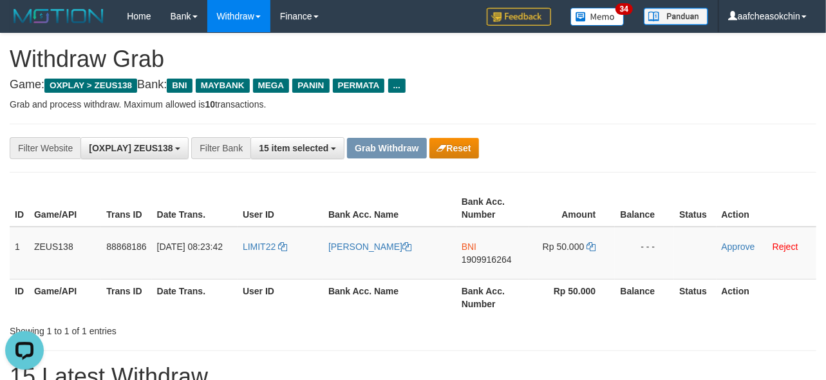
drag, startPoint x: 365, startPoint y: 323, endPoint x: 442, endPoint y: 285, distance: 86.1
click at [375, 323] on div "Showing 1 to 1 of 1 entries" at bounding box center [413, 329] width 826 height 18
click at [469, 254] on span "1909916264" at bounding box center [487, 259] width 50 height 10
click at [564, 243] on span "Rp 50.000" at bounding box center [564, 247] width 42 height 10
copy td "50.000"
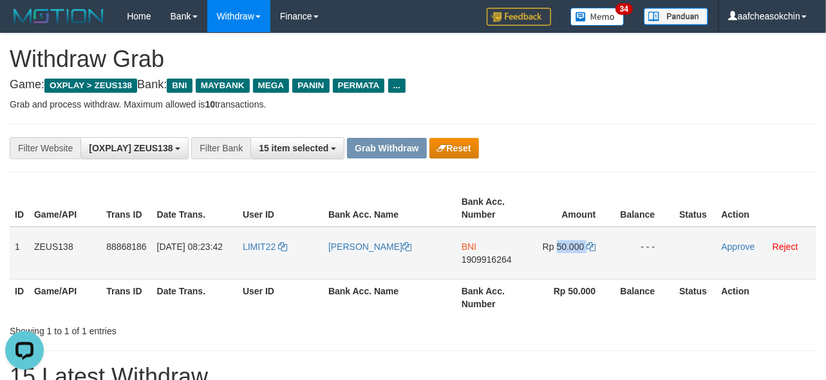
click at [564, 243] on span "Rp 50.000" at bounding box center [564, 247] width 42 height 10
click at [616, 299] on th "Balance" at bounding box center [644, 297] width 59 height 37
click at [723, 243] on link "Approve" at bounding box center [738, 247] width 33 height 10
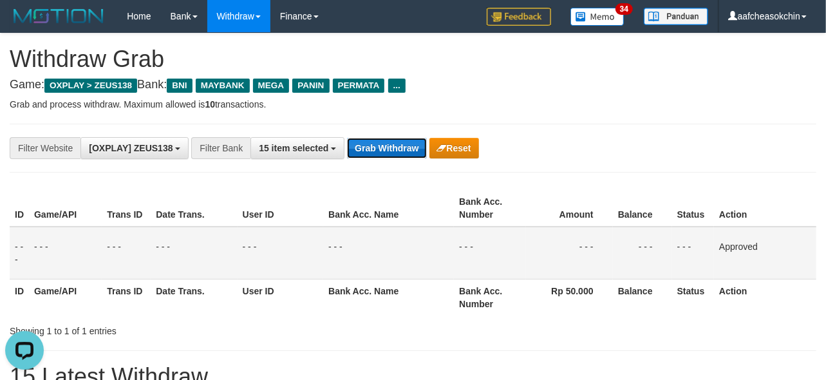
click at [383, 146] on button "Grab Withdraw" at bounding box center [386, 148] width 79 height 21
click at [380, 148] on button "Grab Withdraw" at bounding box center [386, 148] width 79 height 21
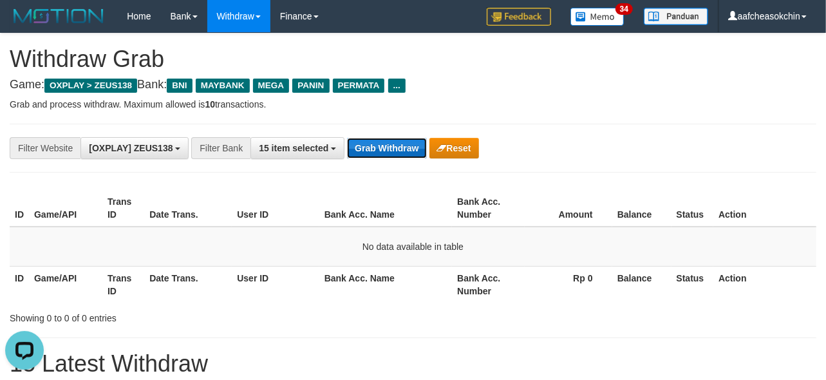
click at [401, 138] on button "Grab Withdraw" at bounding box center [386, 148] width 79 height 21
click at [403, 146] on button "Grab Withdraw" at bounding box center [386, 148] width 79 height 21
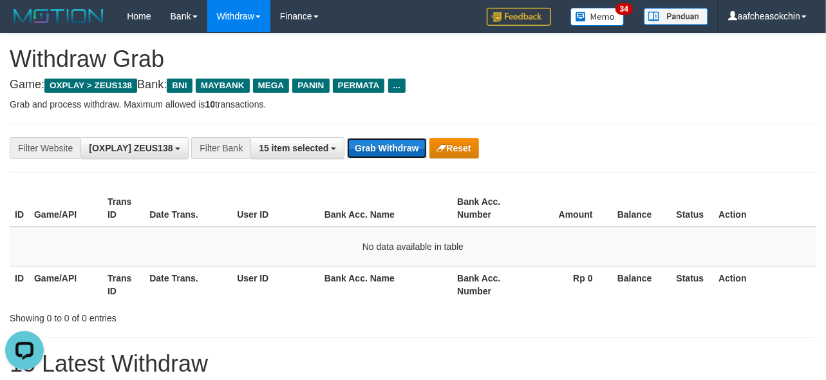
click at [397, 145] on button "Grab Withdraw" at bounding box center [386, 148] width 79 height 21
click at [704, 89] on h4 "Game: OXPLAY > ZEUS138 Bank: BNI MAYBANK MEGA PANIN PERMATA ..." at bounding box center [413, 85] width 807 height 13
click at [397, 153] on button "Grab Withdraw" at bounding box center [386, 148] width 79 height 21
click at [397, 152] on button "Grab Withdraw" at bounding box center [386, 148] width 79 height 21
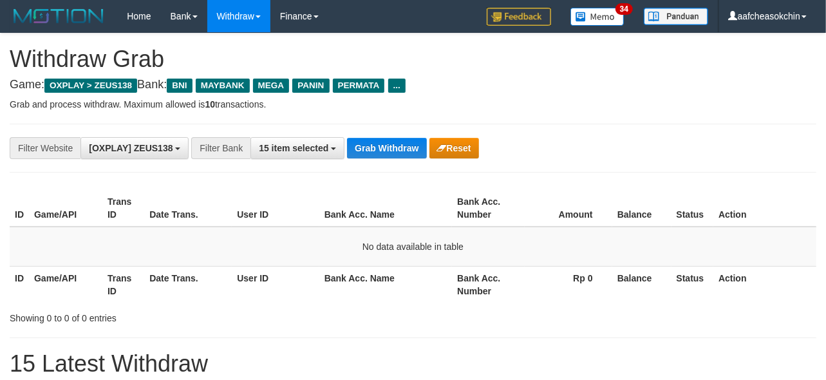
click at [397, 151] on button "Grab Withdraw" at bounding box center [386, 148] width 79 height 21
click at [394, 149] on button "Grab Withdraw" at bounding box center [386, 148] width 79 height 21
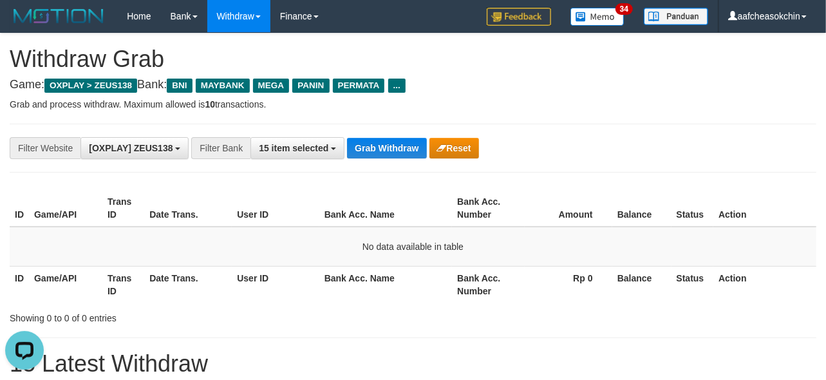
click at [374, 134] on div "**********" at bounding box center [413, 148] width 807 height 49
click at [387, 144] on button "Grab Withdraw" at bounding box center [386, 148] width 79 height 21
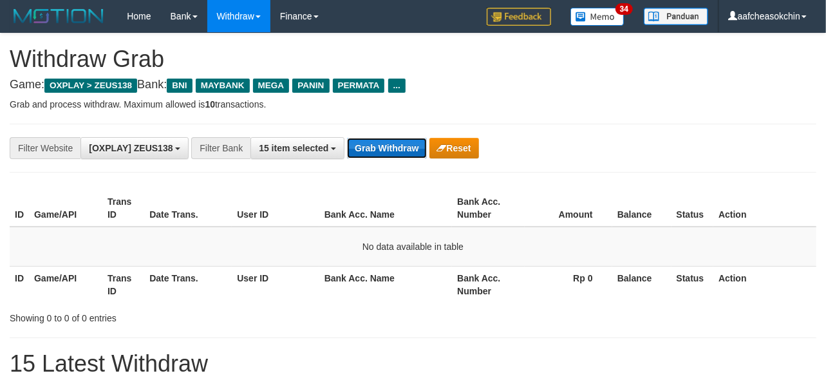
click at [381, 150] on button "Grab Withdraw" at bounding box center [386, 148] width 79 height 21
click at [382, 148] on button "Grab Withdraw" at bounding box center [386, 148] width 79 height 21
click at [372, 143] on button "Grab Withdraw" at bounding box center [386, 148] width 79 height 21
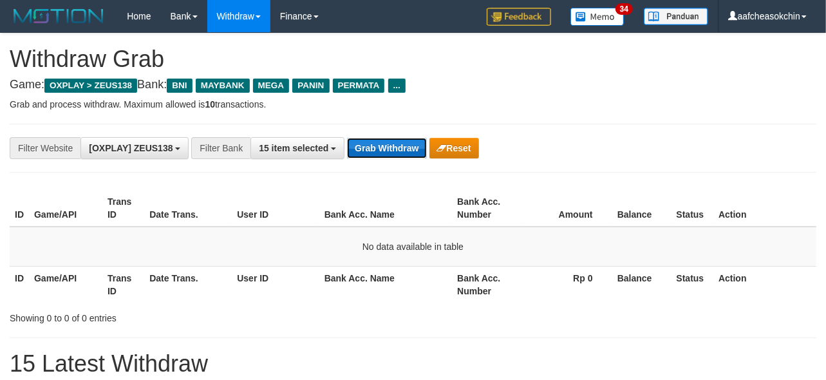
click at [368, 138] on button "Grab Withdraw" at bounding box center [386, 148] width 79 height 21
click at [370, 138] on button "Grab Withdraw" at bounding box center [386, 148] width 79 height 21
click at [377, 145] on button "Grab Withdraw" at bounding box center [386, 148] width 79 height 21
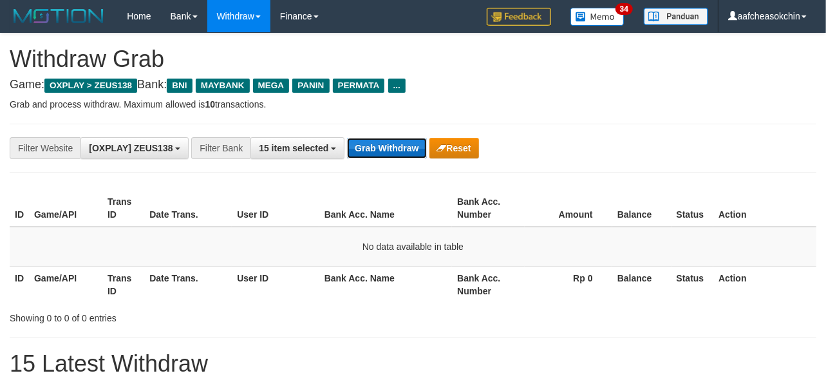
click at [377, 145] on button "Grab Withdraw" at bounding box center [386, 148] width 79 height 21
click at [376, 142] on button "Grab Withdraw" at bounding box center [386, 148] width 79 height 21
click at [376, 143] on button "Grab Withdraw" at bounding box center [386, 148] width 79 height 21
click at [369, 147] on button "Grab Withdraw" at bounding box center [386, 148] width 79 height 21
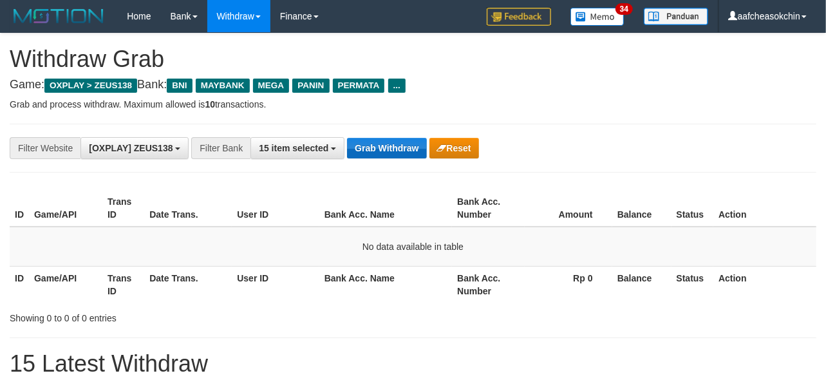
click at [369, 147] on button "Grab Withdraw" at bounding box center [386, 148] width 79 height 21
click at [374, 144] on button "Grab Withdraw" at bounding box center [386, 148] width 79 height 21
click at [374, 145] on button "Grab Withdraw" at bounding box center [386, 148] width 79 height 21
click at [388, 151] on button "Grab Withdraw" at bounding box center [386, 148] width 79 height 21
click at [385, 152] on button "Grab Withdraw" at bounding box center [386, 148] width 79 height 21
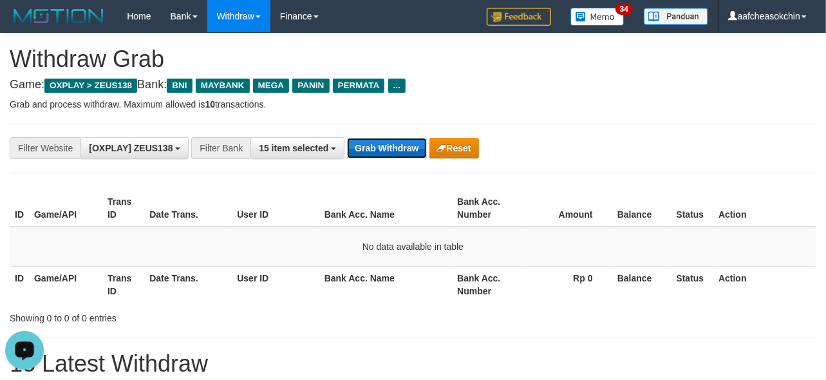
click at [359, 149] on button "Grab Withdraw" at bounding box center [386, 148] width 79 height 21
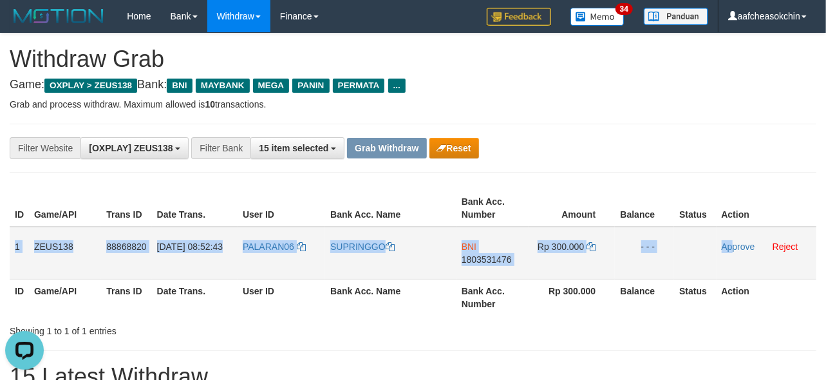
drag, startPoint x: 10, startPoint y: 247, endPoint x: 720, endPoint y: 262, distance: 709.4
click at [729, 254] on tr "1 ZEUS138 88868820 01/10/2025 08:52:43 PALARAN06 SUPRINGGO BNI 1803531476 Rp 30…" at bounding box center [413, 253] width 807 height 53
copy tr "1 ZEUS138 88868820 01/10/2025 08:52:43 PALARAN06 SUPRINGGO BNI 1803531476 Rp 30…"
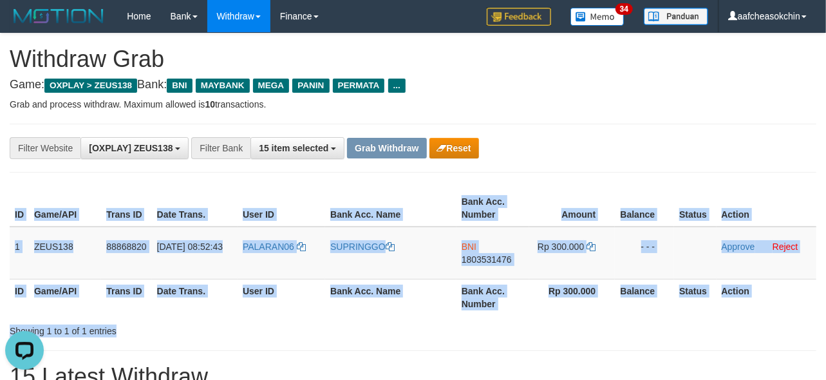
click at [490, 316] on div "ID Game/API Trans ID Date Trans. User ID Bank Acc. Name Bank Acc. Number Amount…" at bounding box center [413, 262] width 807 height 152
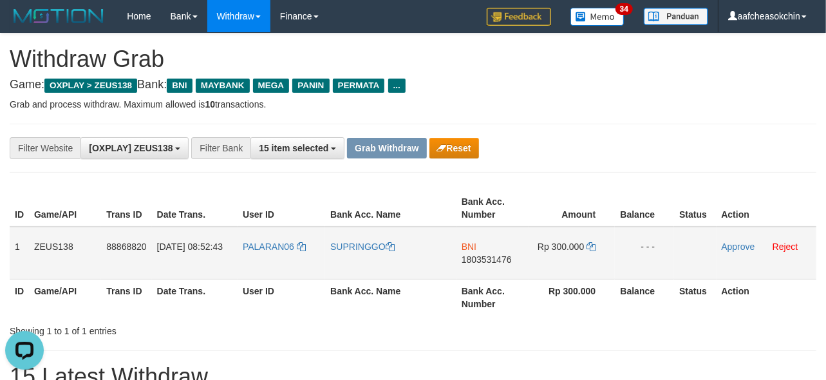
click at [480, 255] on span "1803531476" at bounding box center [487, 259] width 50 height 10
click at [480, 260] on span "1803531476" at bounding box center [487, 259] width 50 height 10
click at [552, 249] on span "Rp 300.000" at bounding box center [561, 247] width 46 height 10
copy td "300.000"
click at [552, 249] on span "Rp 300.000" at bounding box center [561, 247] width 46 height 10
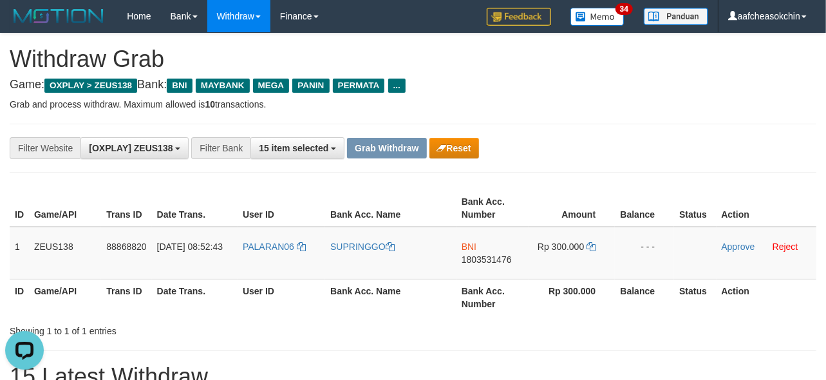
click at [569, 323] on div "Showing 1 to 1 of 1 entries" at bounding box center [413, 329] width 826 height 18
click at [732, 250] on link "Approve" at bounding box center [738, 247] width 33 height 10
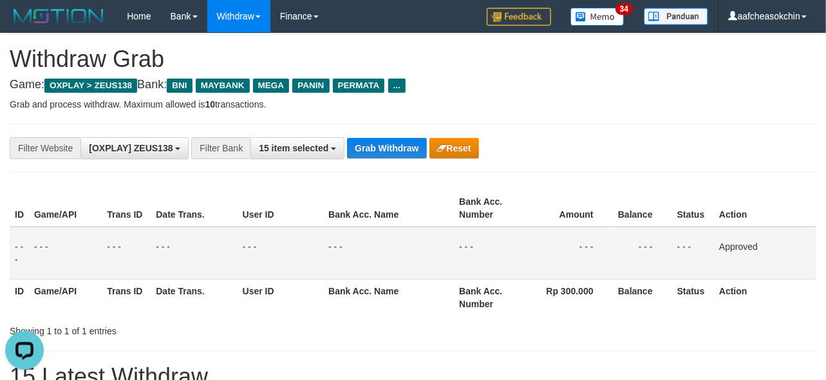
click at [390, 138] on button "Grab Withdraw" at bounding box center [386, 148] width 79 height 21
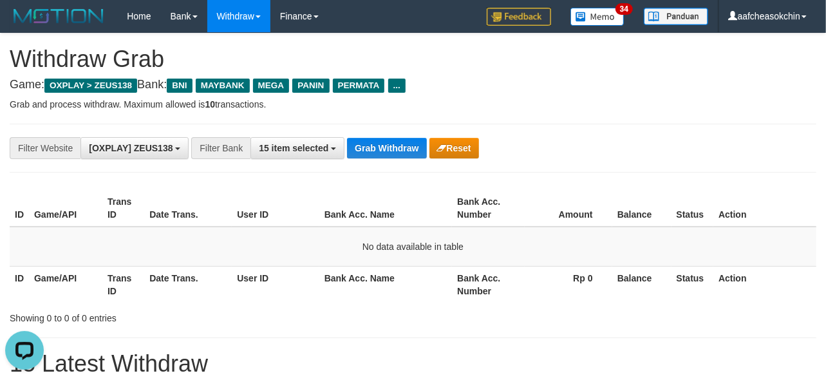
click at [385, 162] on div "**********" at bounding box center [413, 148] width 807 height 49
click at [385, 161] on div "**********" at bounding box center [413, 148] width 807 height 49
click at [385, 133] on div "**********" at bounding box center [413, 148] width 807 height 49
click at [385, 143] on button "Grab Withdraw" at bounding box center [386, 148] width 79 height 21
